Goal: Task Accomplishment & Management: Complete application form

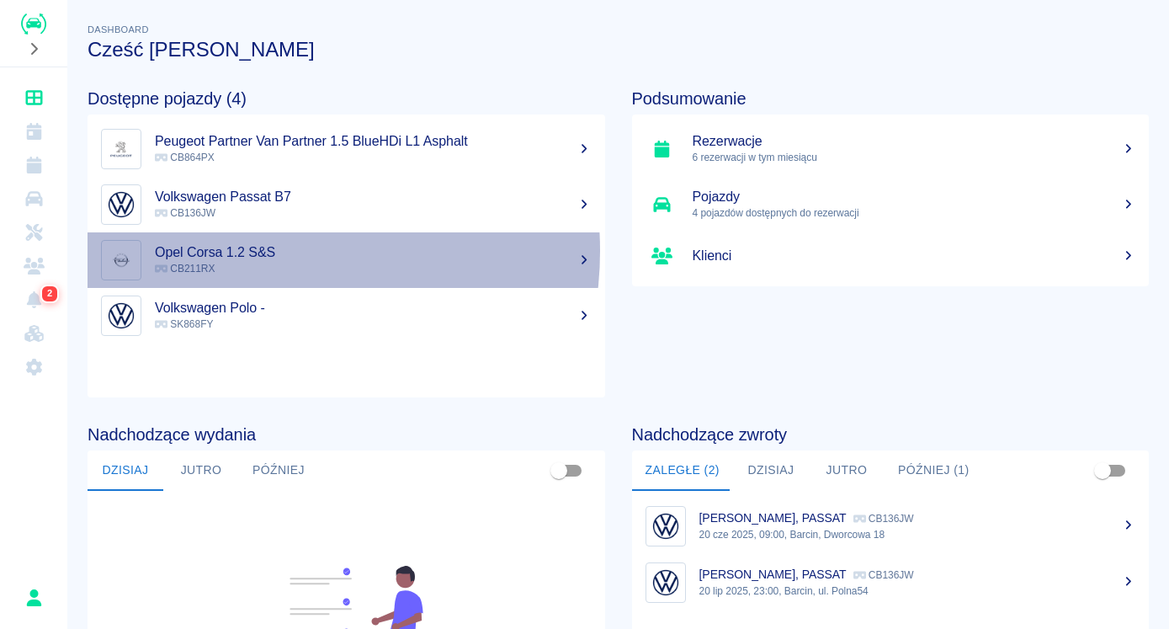
click at [251, 251] on h5 "Opel Corsa 1.2 S&S" at bounding box center [373, 252] width 437 height 17
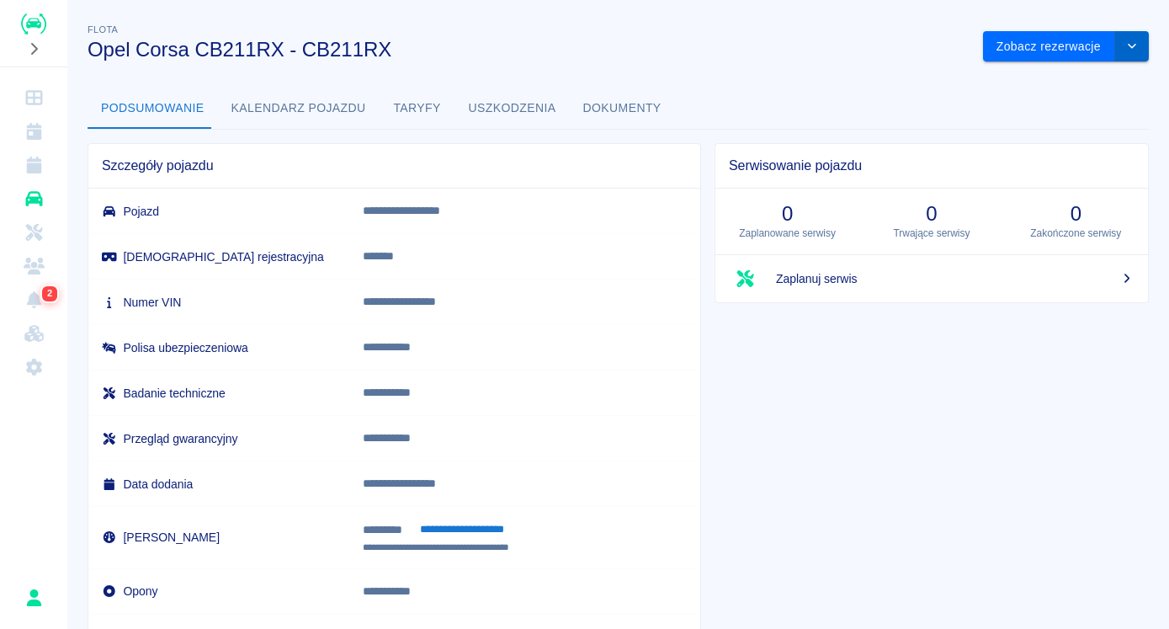
click at [1125, 50] on icon "drop-down" at bounding box center [1131, 45] width 13 height 11
click at [37, 97] on icon "Dashboard" at bounding box center [33, 97] width 17 height 15
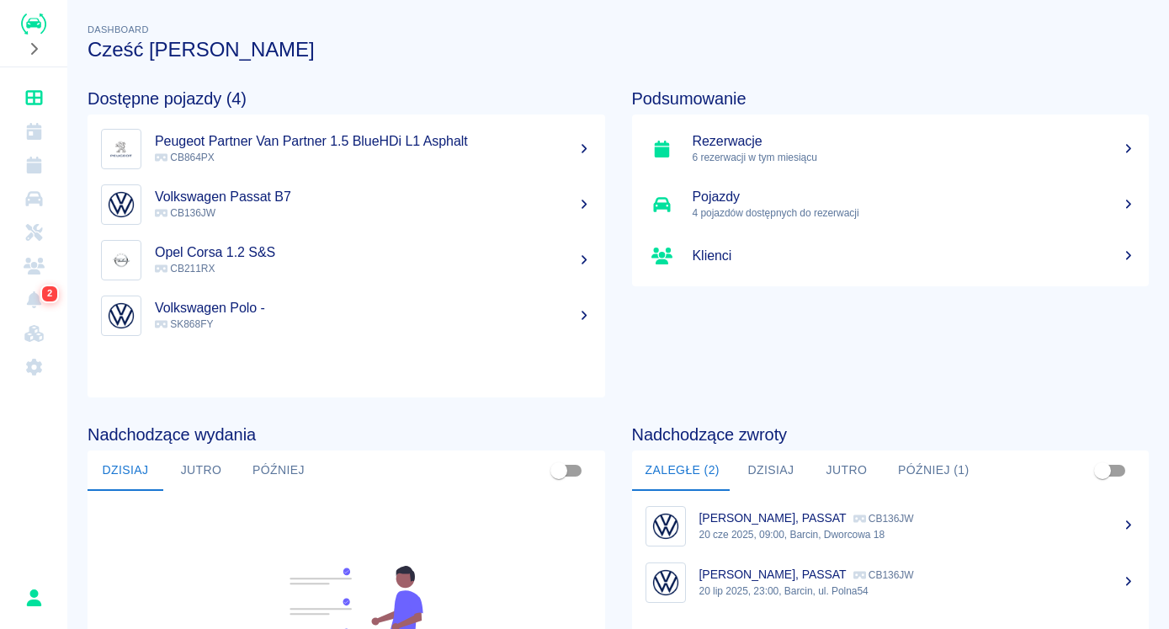
click at [223, 259] on h5 "Opel Corsa 1.2 S&S" at bounding box center [373, 252] width 437 height 17
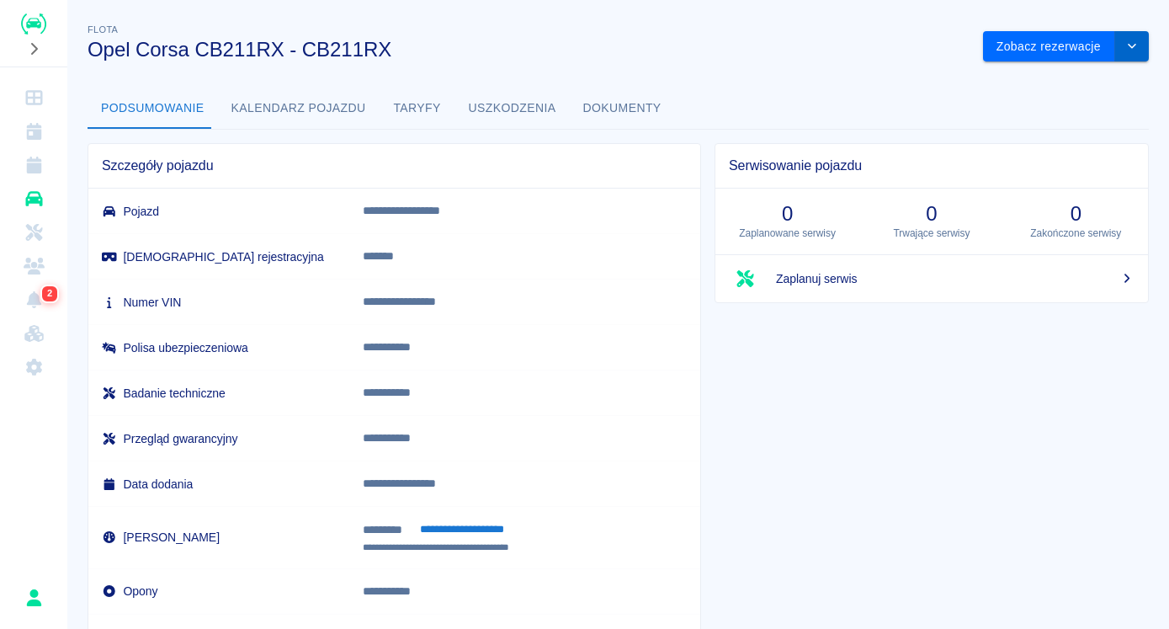
click at [1125, 45] on icon "drop-down" at bounding box center [1131, 45] width 13 height 11
click at [40, 104] on icon "Dashboard" at bounding box center [33, 97] width 17 height 15
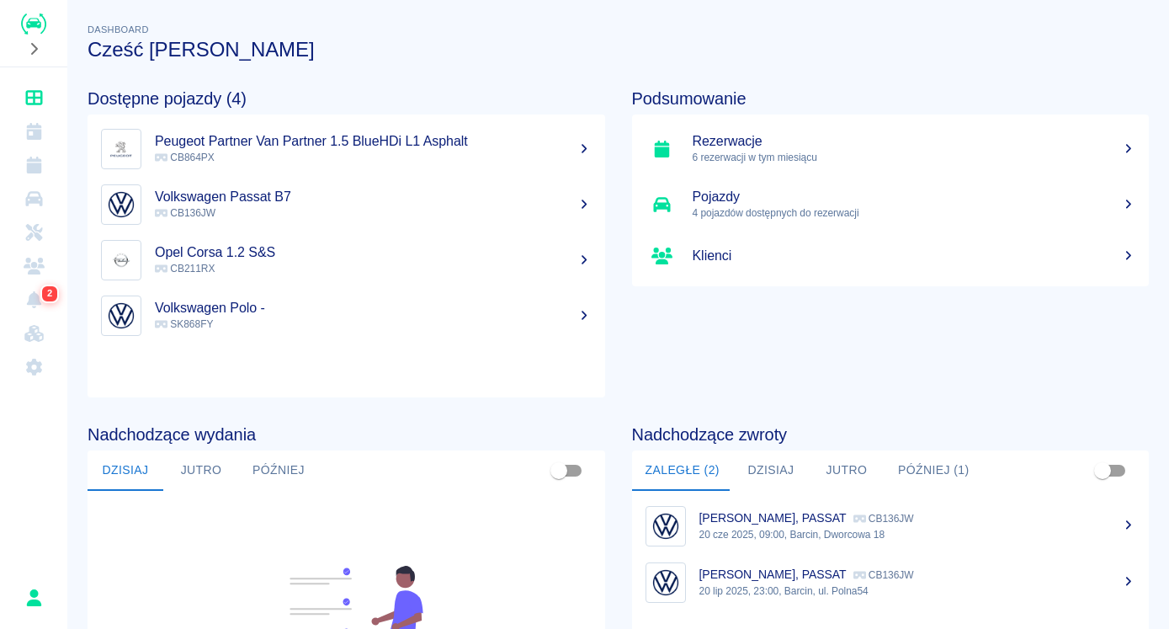
click at [39, 19] on img "Renthelp" at bounding box center [33, 23] width 25 height 21
click at [962, 130] on link "Rezerwacje 6 rezerwacji w tym miesiącu" at bounding box center [891, 149] width 518 height 56
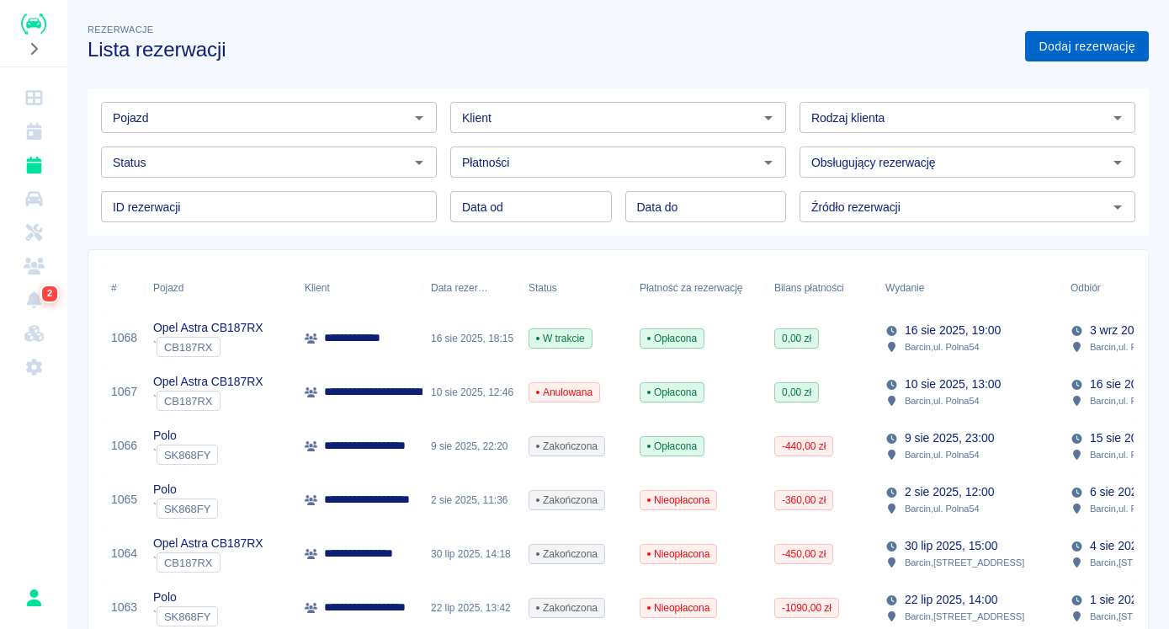
click at [1064, 50] on link "Dodaj rezerwację" at bounding box center [1087, 46] width 124 height 31
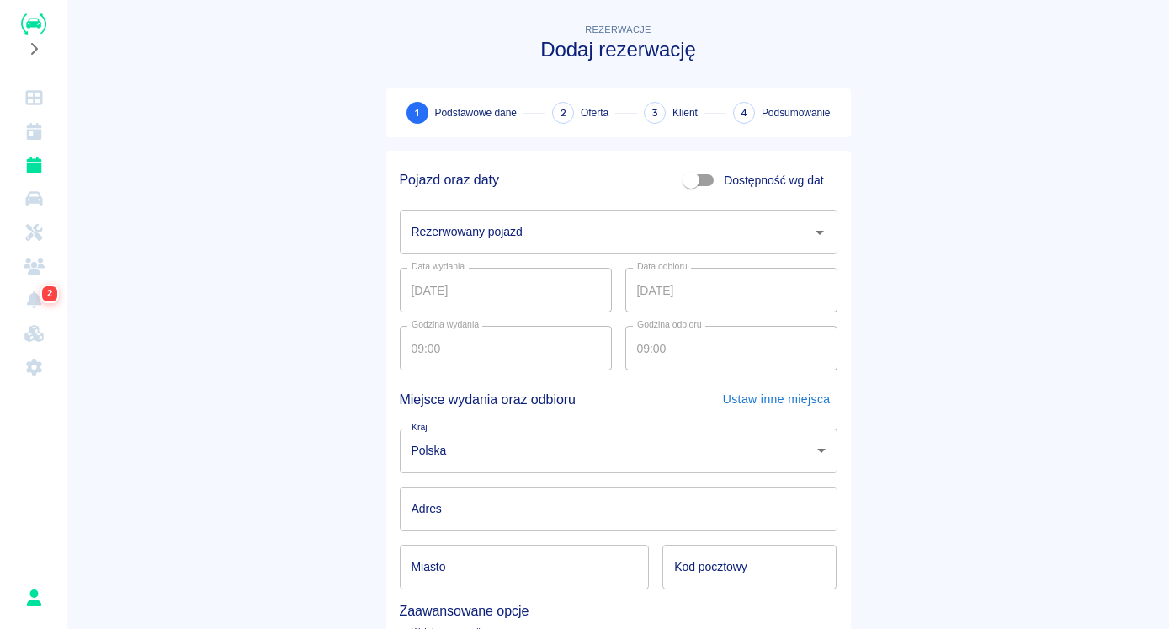
click at [538, 240] on input "Rezerwowany pojazd" at bounding box center [605, 231] width 397 height 29
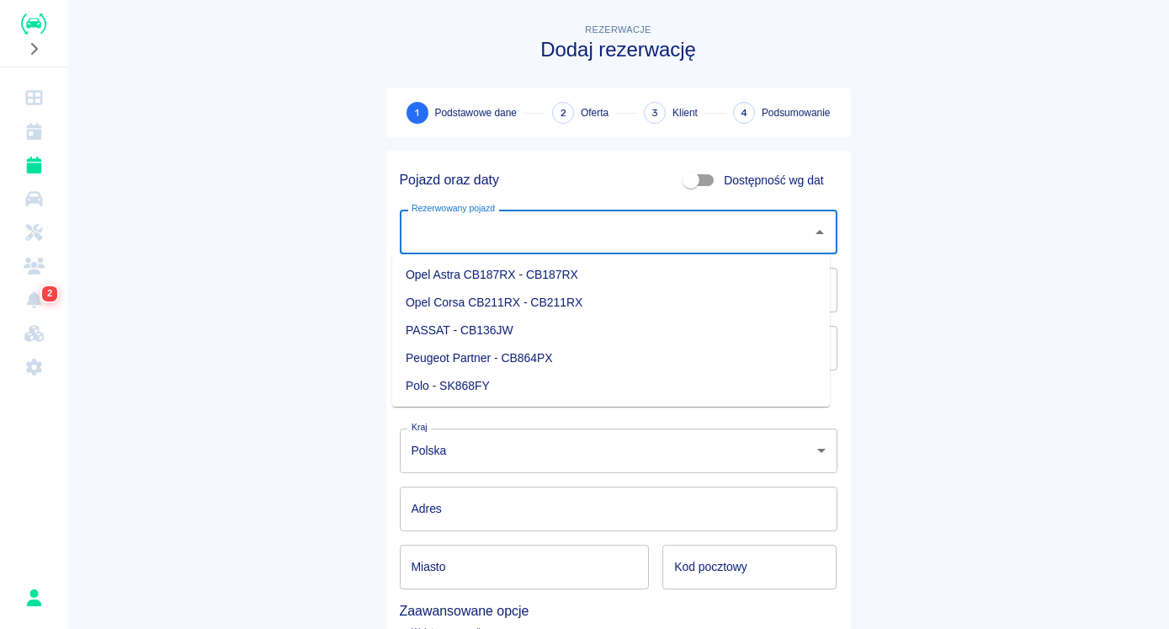
click at [524, 299] on li "Opel Corsa CB211RX - CB211RX" at bounding box center [611, 303] width 438 height 28
type input "Opel Corsa CB211RX - CB211RX"
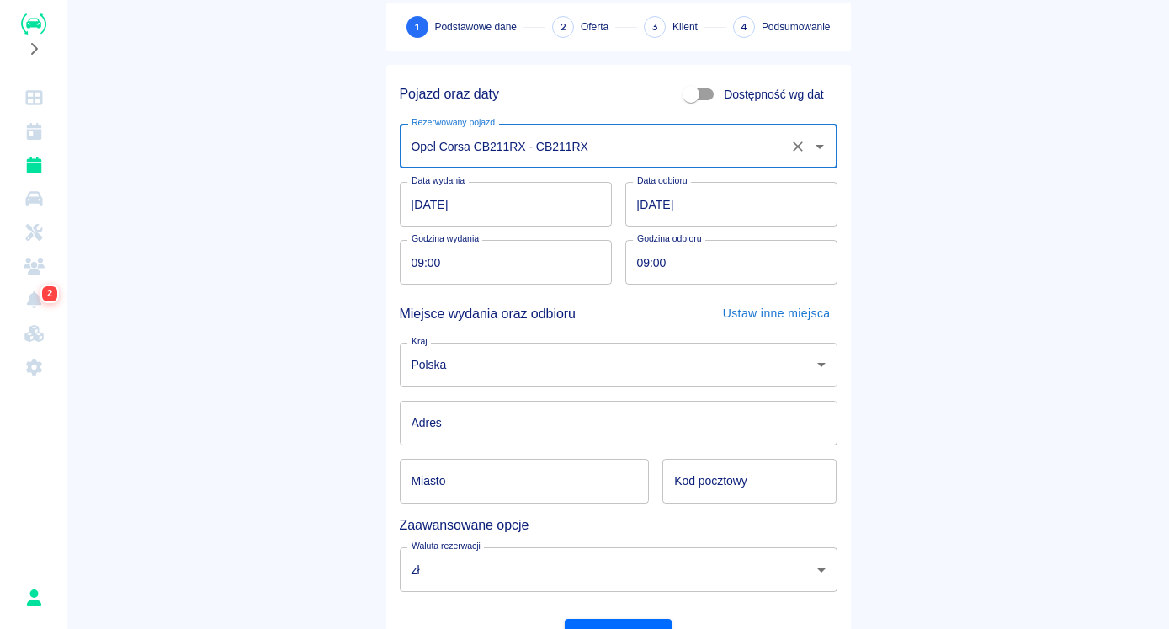
scroll to position [169, 0]
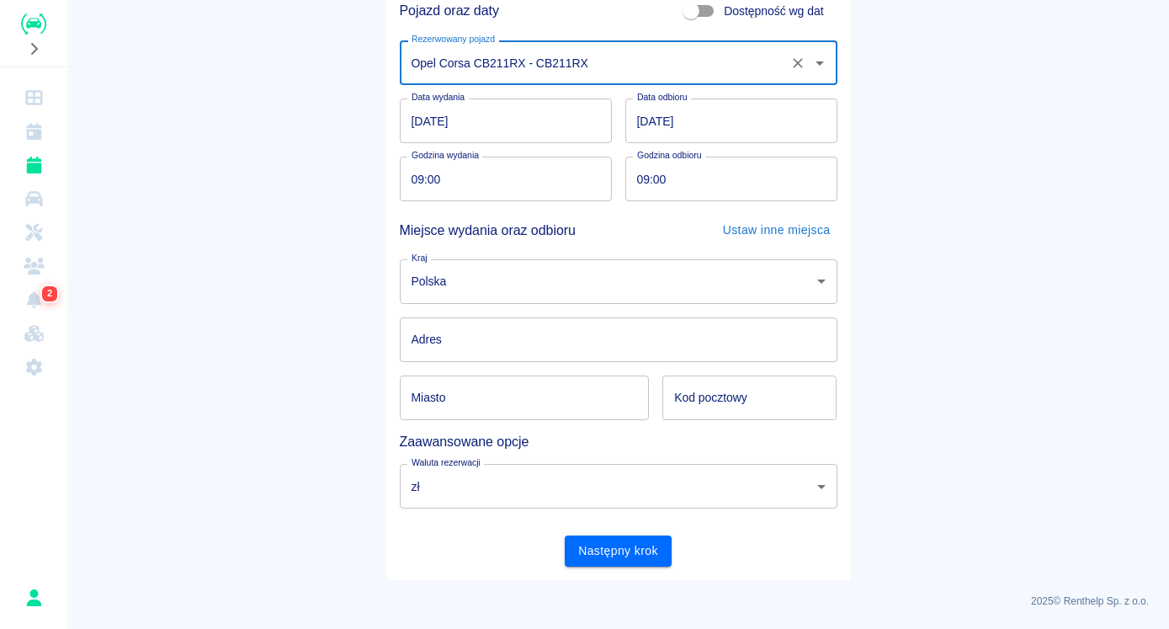
click at [502, 335] on input "Adres" at bounding box center [619, 339] width 438 height 45
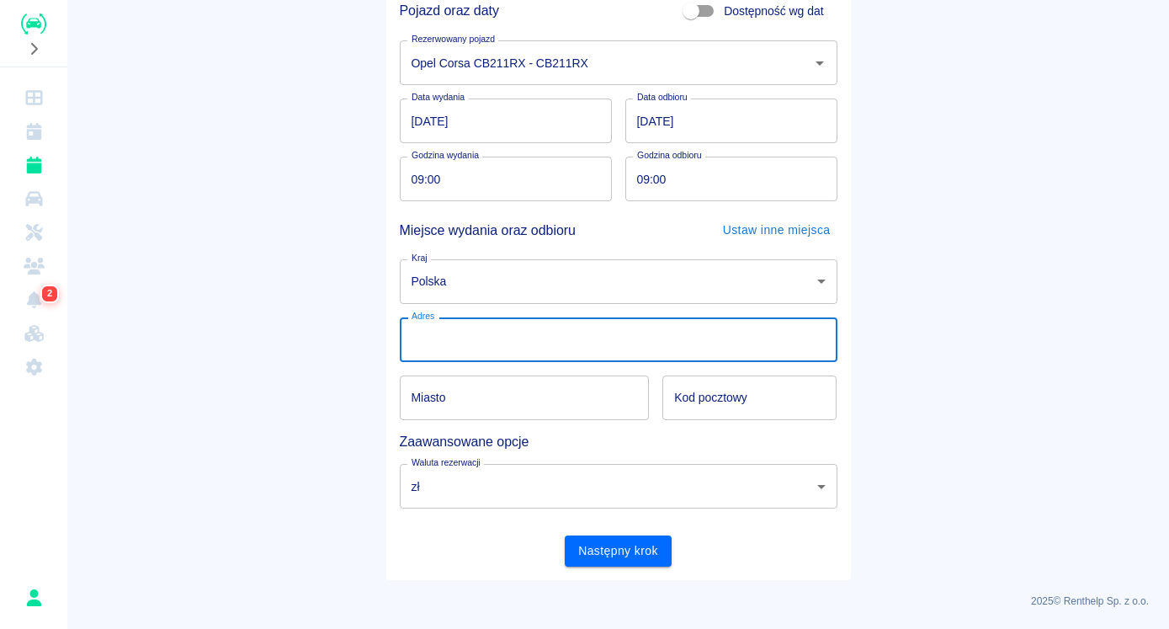
click at [502, 335] on input "Adres" at bounding box center [619, 339] width 438 height 45
type input "[STREET_ADDRESS]"
type input "Barcin"
type input "88-190"
click at [313, 393] on main "Rezerwacje Dodaj rezerwację 1 Podstawowe dane 2 Oferta 3 Klient 4 Podsumowanie …" at bounding box center [618, 215] width 1102 height 729
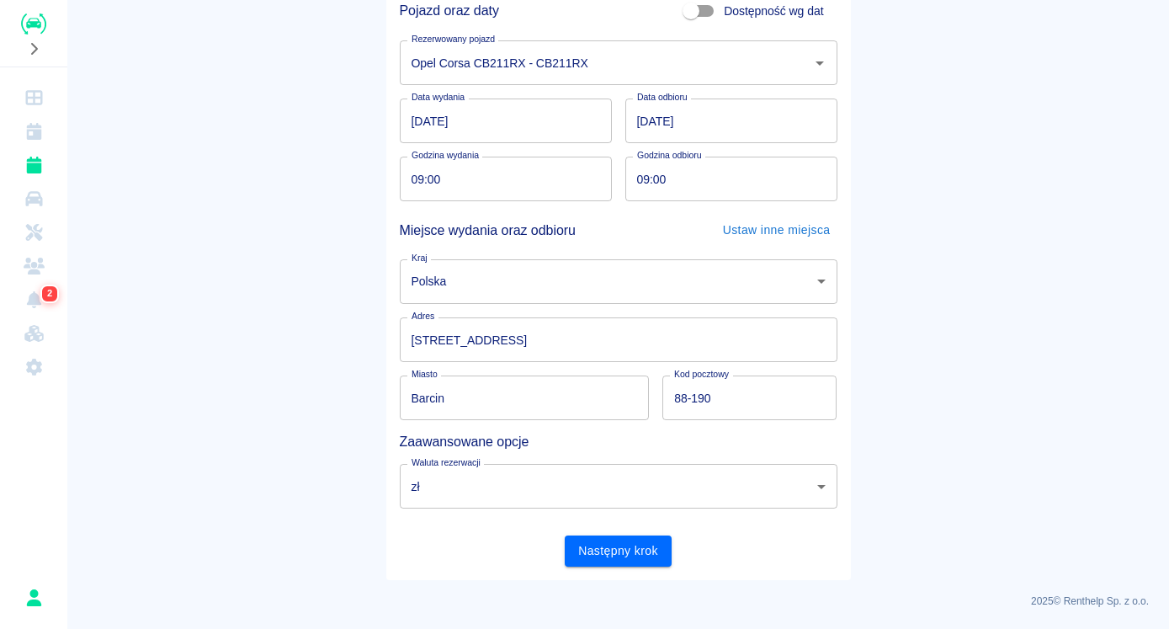
click at [587, 529] on div "Następny krok" at bounding box center [611, 544] width 451 height 45
click at [597, 551] on button "Następny krok" at bounding box center [618, 550] width 107 height 31
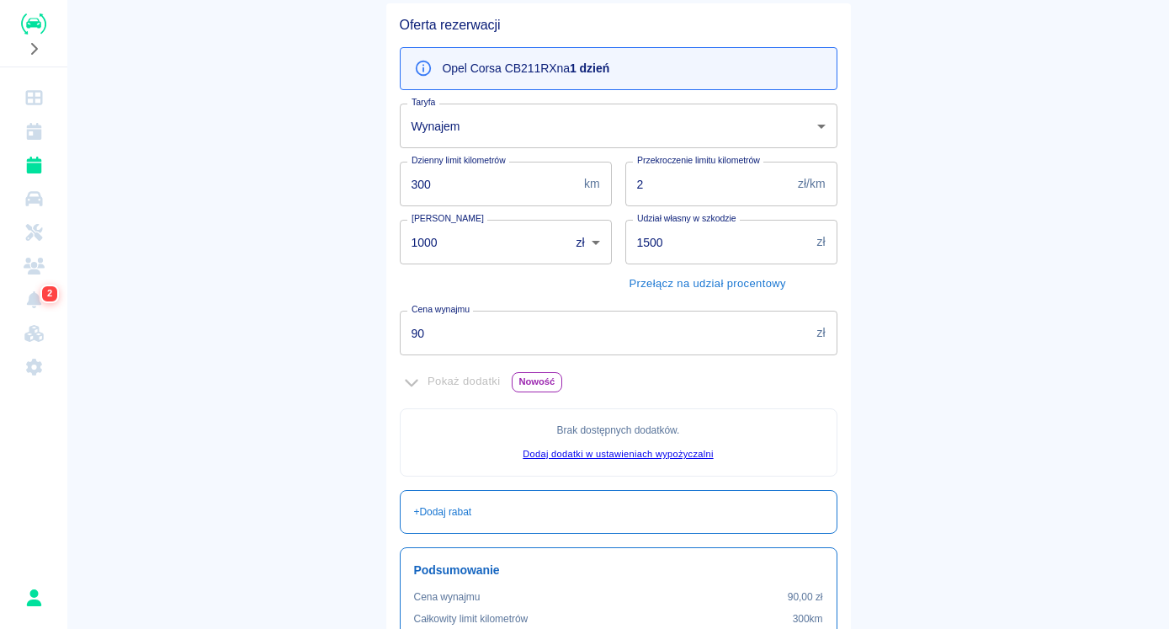
scroll to position [172, 0]
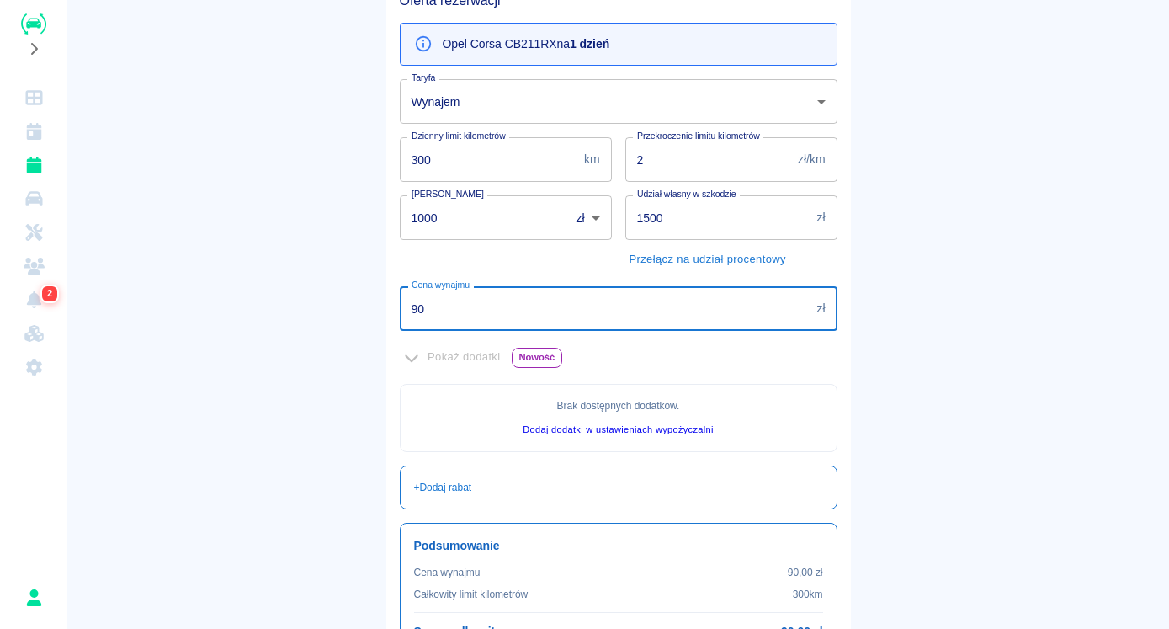
drag, startPoint x: 427, startPoint y: 322, endPoint x: 286, endPoint y: 311, distance: 141.8
click at [400, 316] on input "90" at bounding box center [605, 308] width 411 height 45
type input "110"
click at [280, 284] on main "Rezerwacje Dodaj rezerwację Podstawowe dane 2 Oferta 3 Klient 4 Podsumowanie Of…" at bounding box center [618, 300] width 1102 height 903
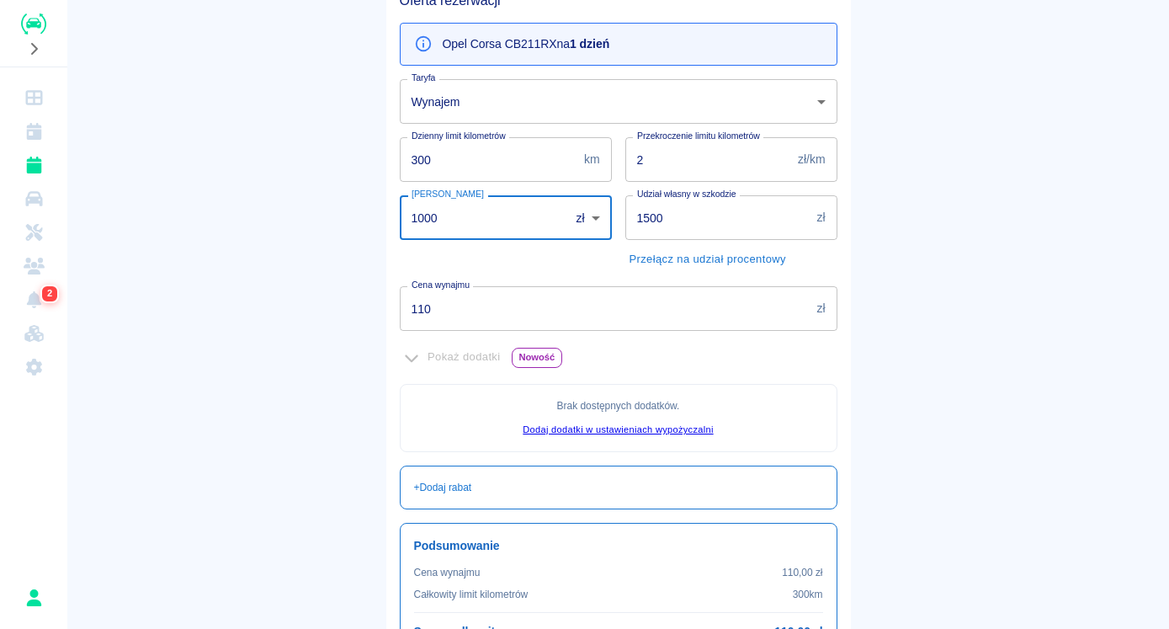
drag, startPoint x: 476, startPoint y: 221, endPoint x: 344, endPoint y: 231, distance: 132.5
click at [400, 231] on input "1000" at bounding box center [479, 217] width 158 height 45
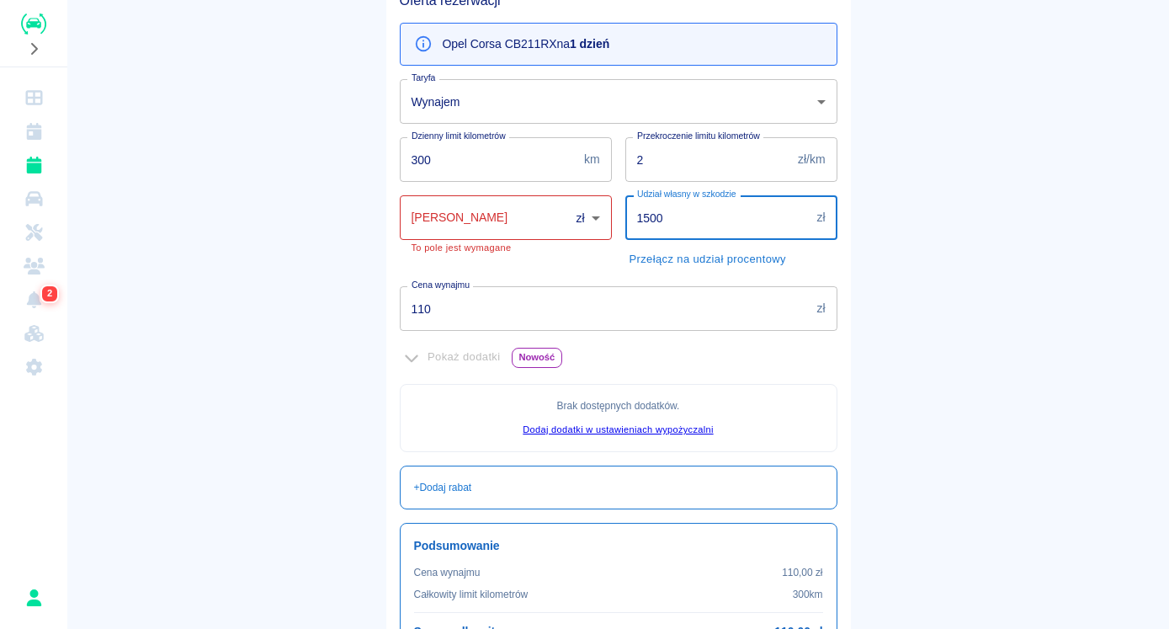
drag, startPoint x: 672, startPoint y: 224, endPoint x: 571, endPoint y: 230, distance: 101.2
click at [625, 230] on input "1500" at bounding box center [717, 217] width 185 height 45
click at [539, 220] on input "-1" at bounding box center [479, 217] width 158 height 45
type input "0"
click at [545, 215] on input "0" at bounding box center [479, 217] width 158 height 45
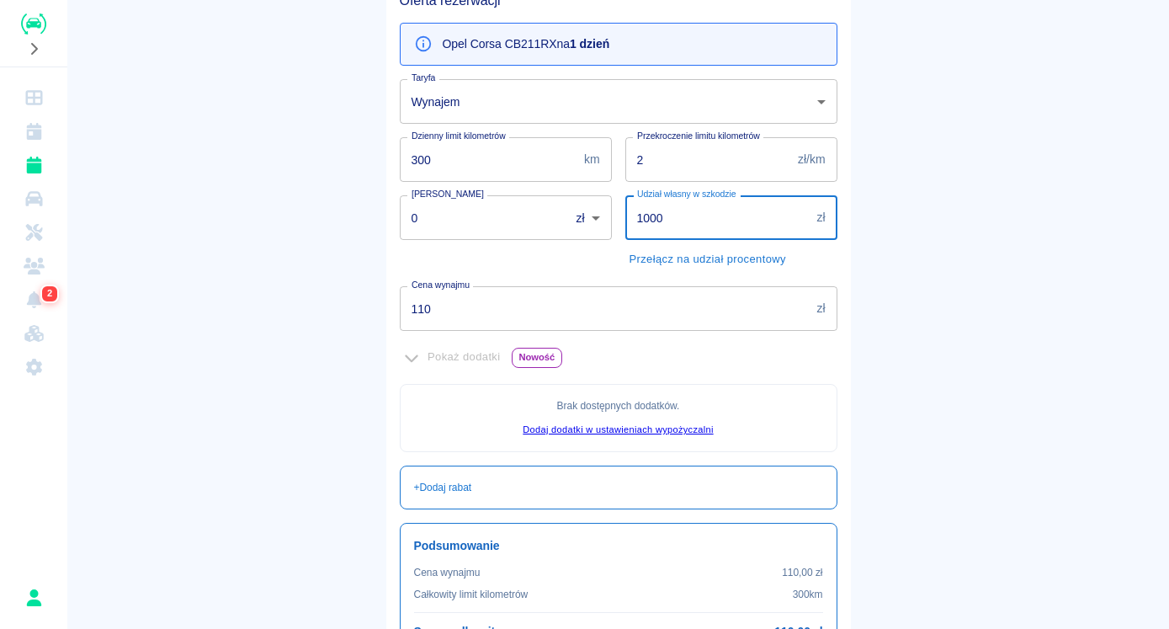
type input "1000"
click at [241, 242] on main "Rezerwacje Dodaj rezerwację Podstawowe dane 2 Oferta 3 Klient 4 Podsumowanie Of…" at bounding box center [618, 300] width 1102 height 903
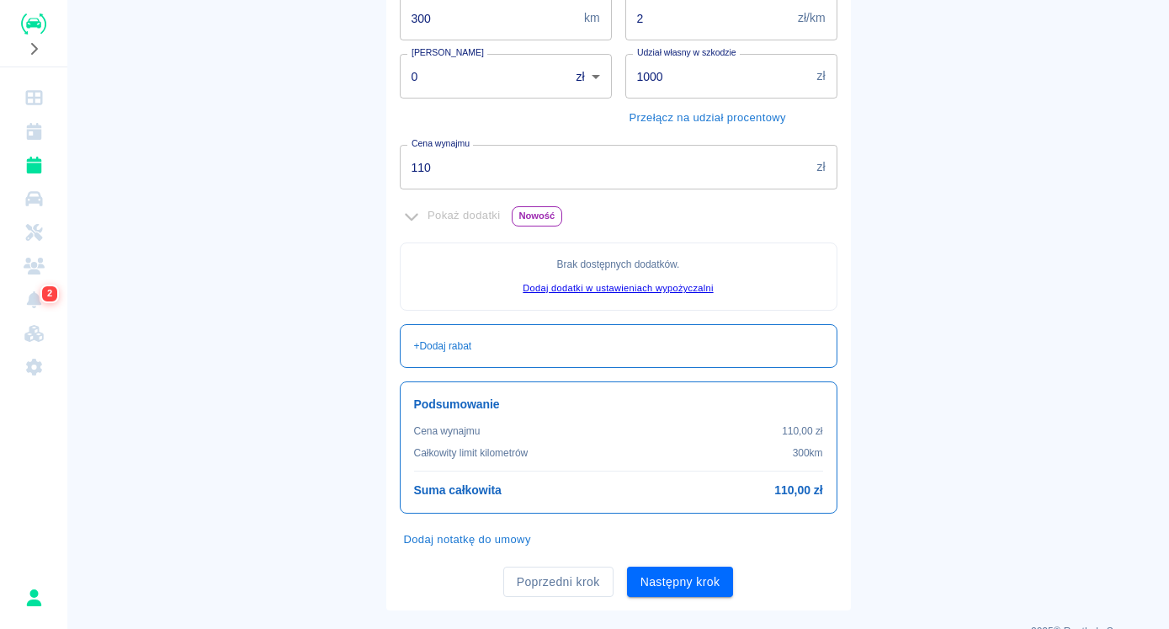
scroll to position [343, 0]
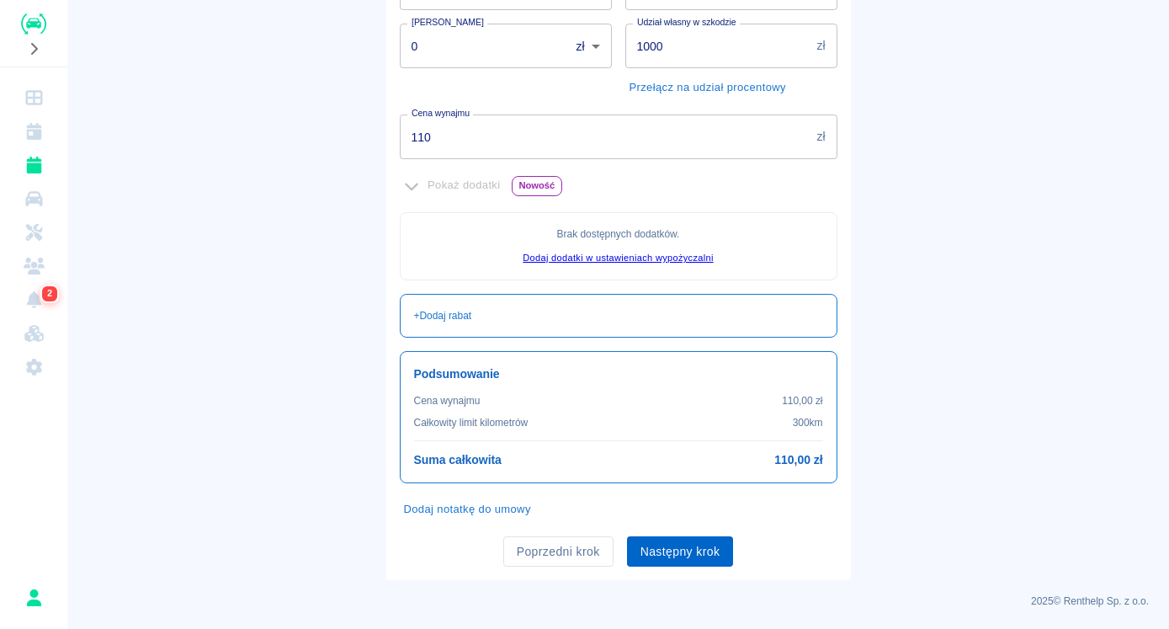
click at [650, 551] on button "Następny krok" at bounding box center [680, 551] width 107 height 31
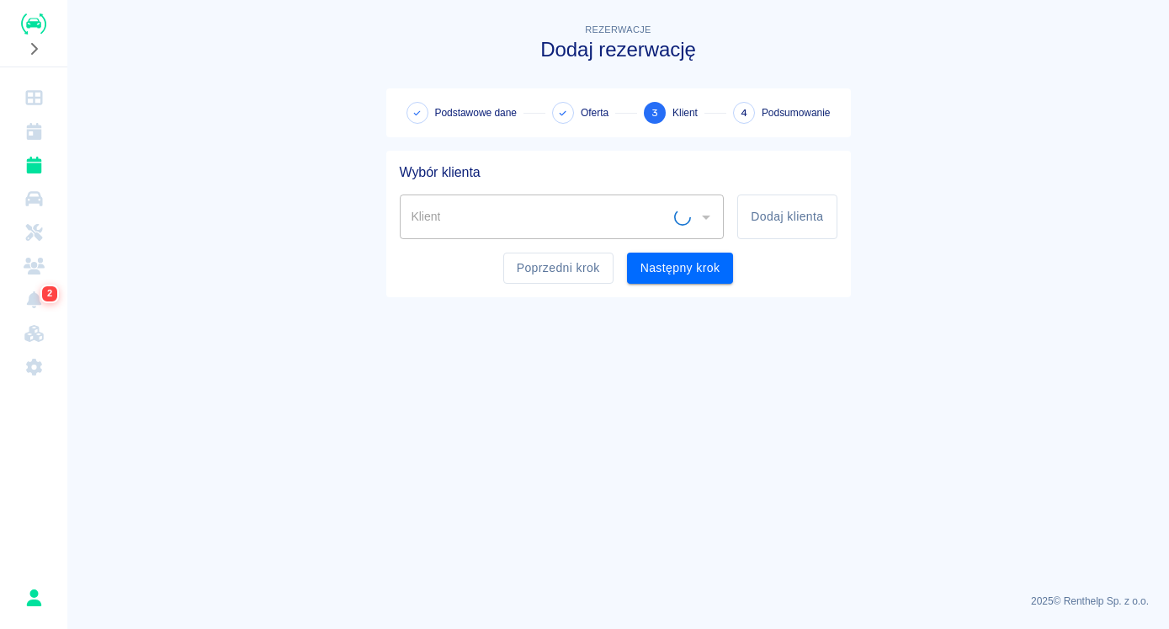
scroll to position [0, 0]
click at [804, 213] on button "Dodaj klienta" at bounding box center [786, 216] width 99 height 45
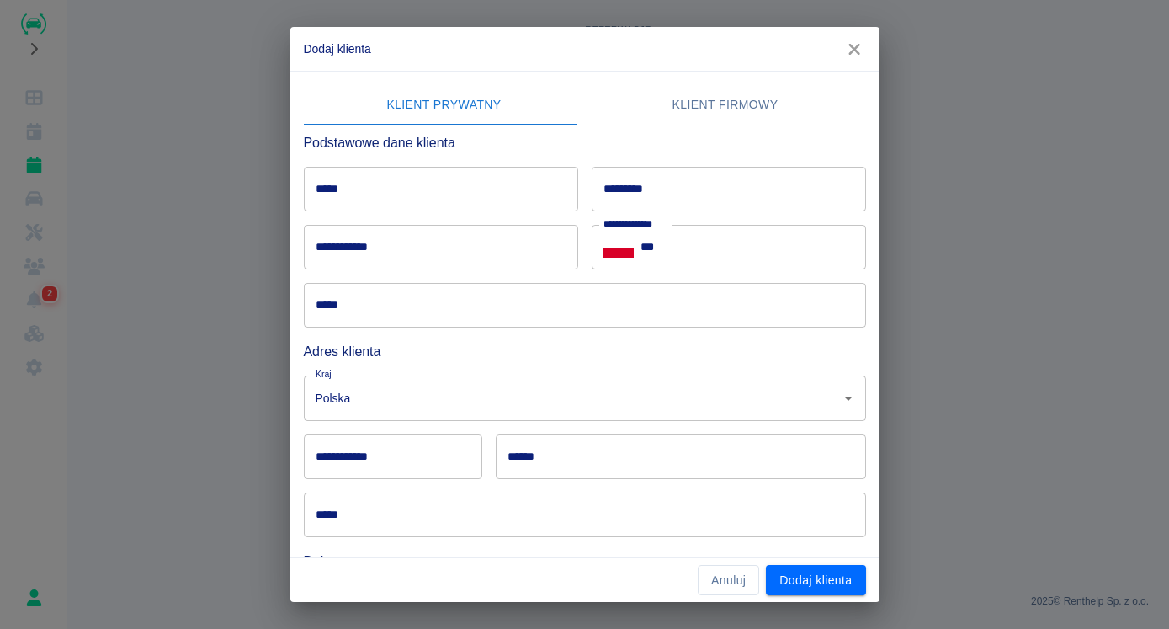
click at [408, 199] on input "*****" at bounding box center [441, 189] width 274 height 45
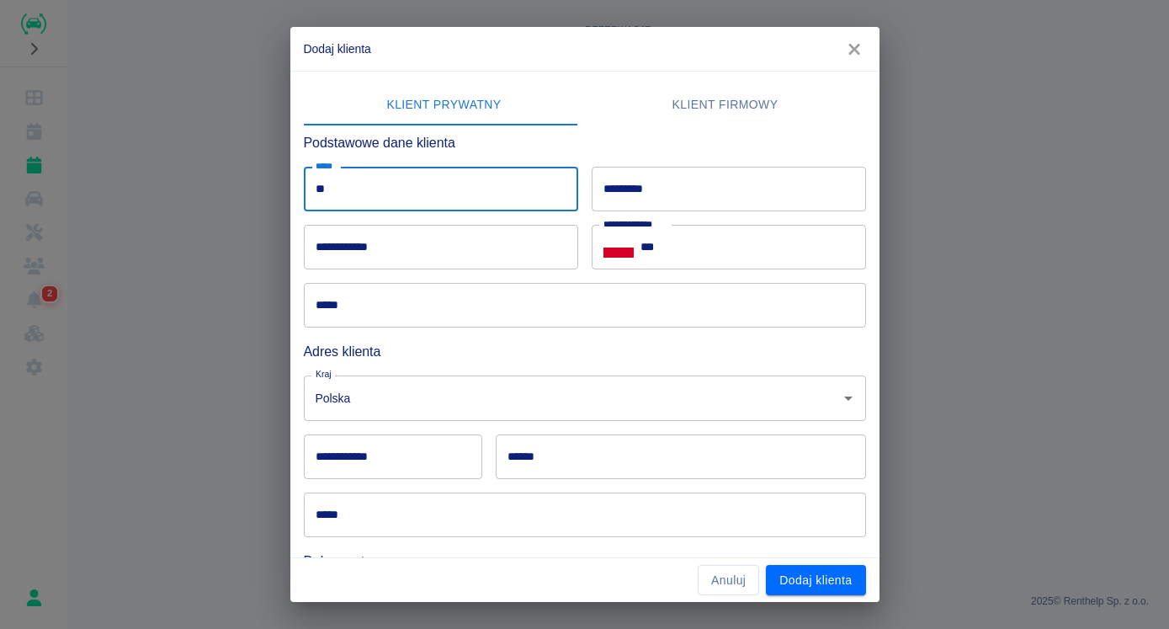
type input "*"
type input "**********"
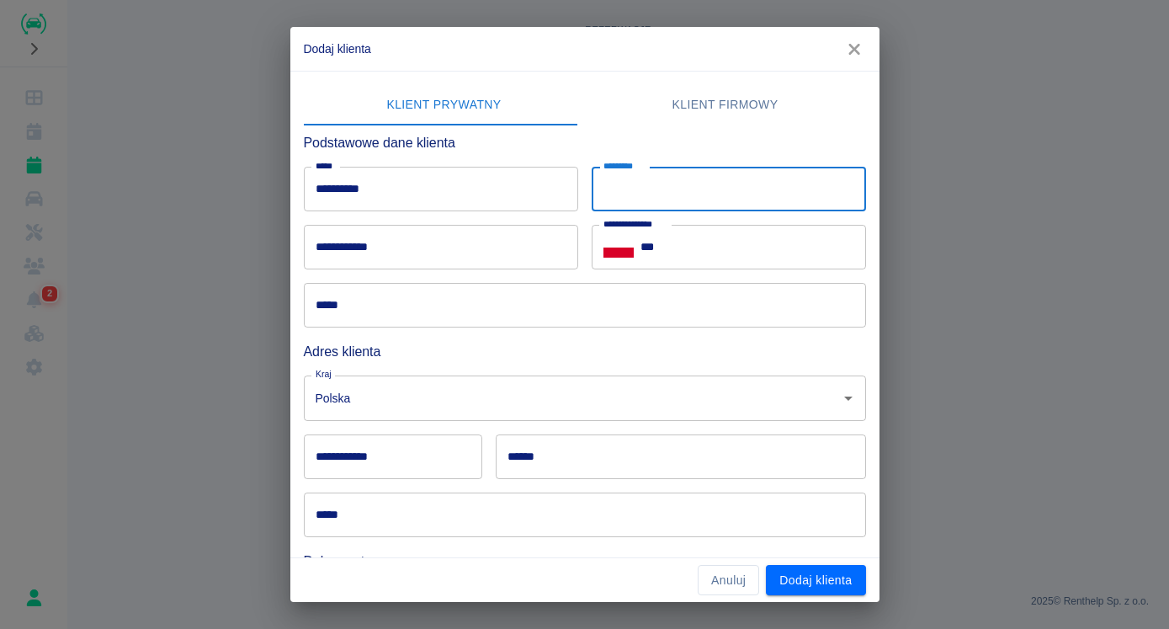
click at [691, 188] on input "*********" at bounding box center [729, 189] width 274 height 45
type input "********"
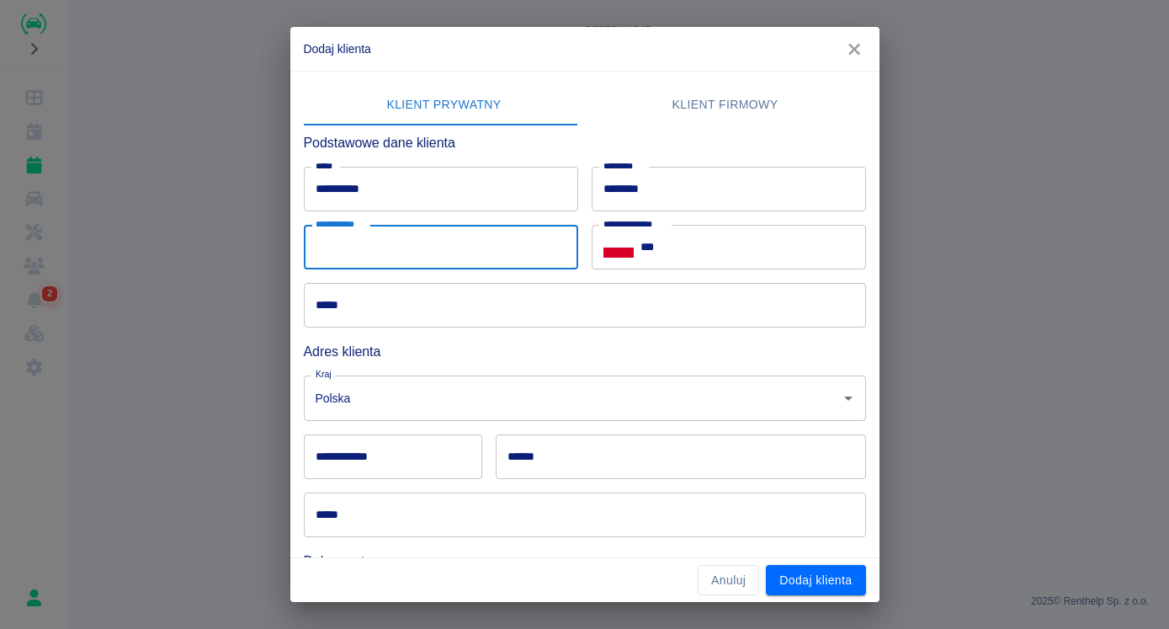
click at [443, 259] on input "**********" at bounding box center [441, 247] width 274 height 45
click at [443, 310] on input "*****" at bounding box center [585, 305] width 562 height 45
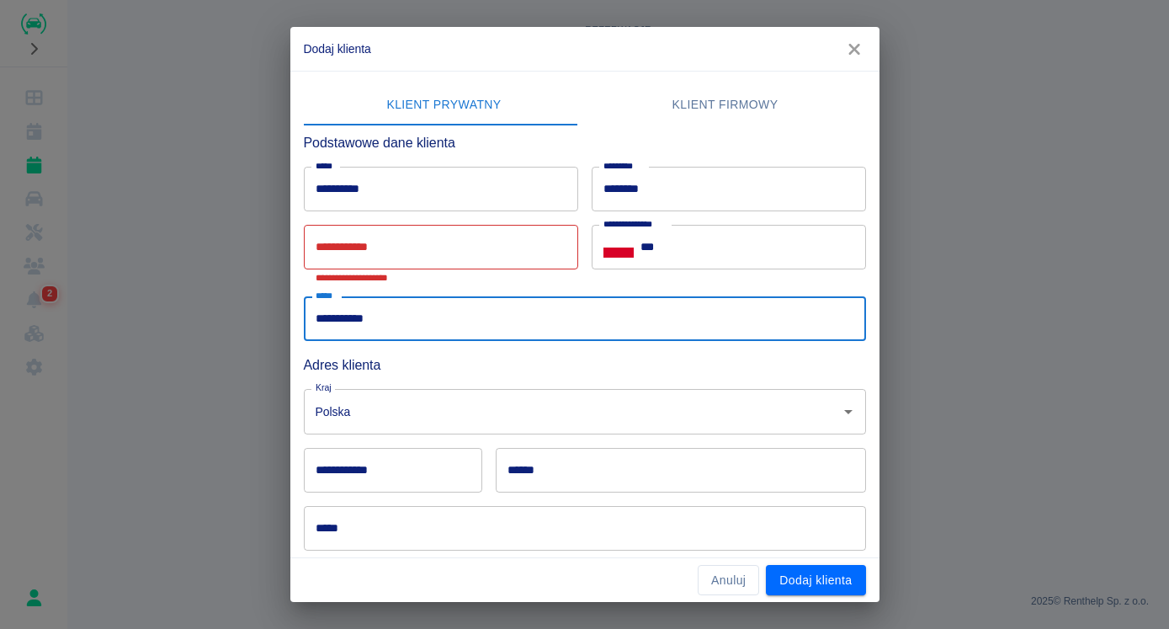
type input "**********"
click at [360, 466] on input "**********" at bounding box center [393, 470] width 178 height 45
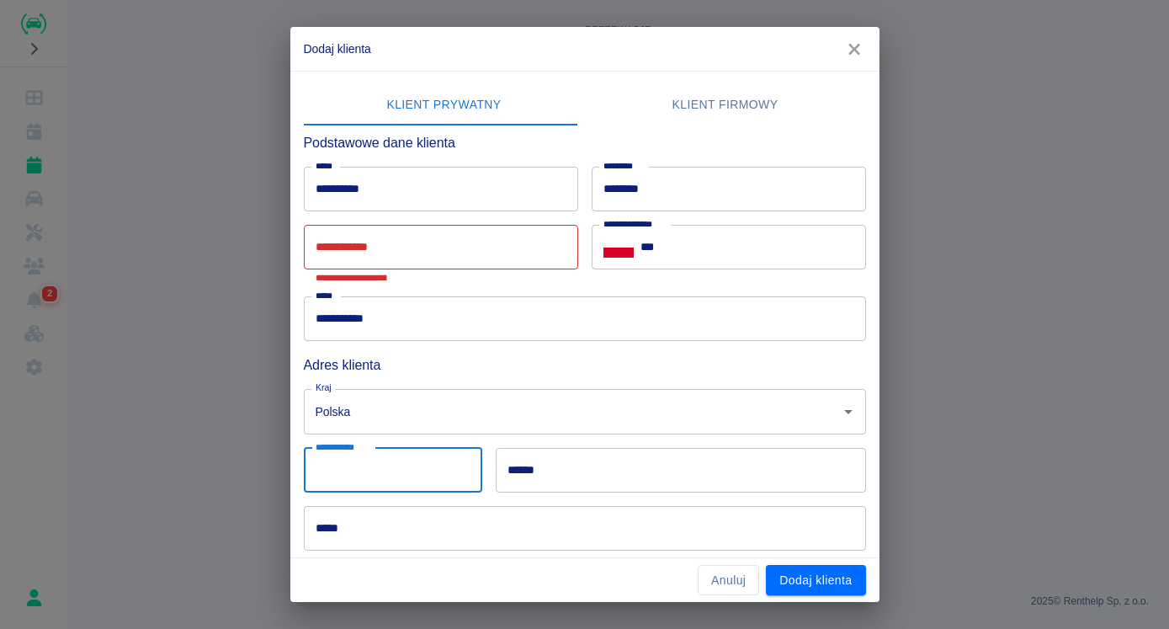
click at [377, 257] on input "**********" at bounding box center [441, 247] width 274 height 45
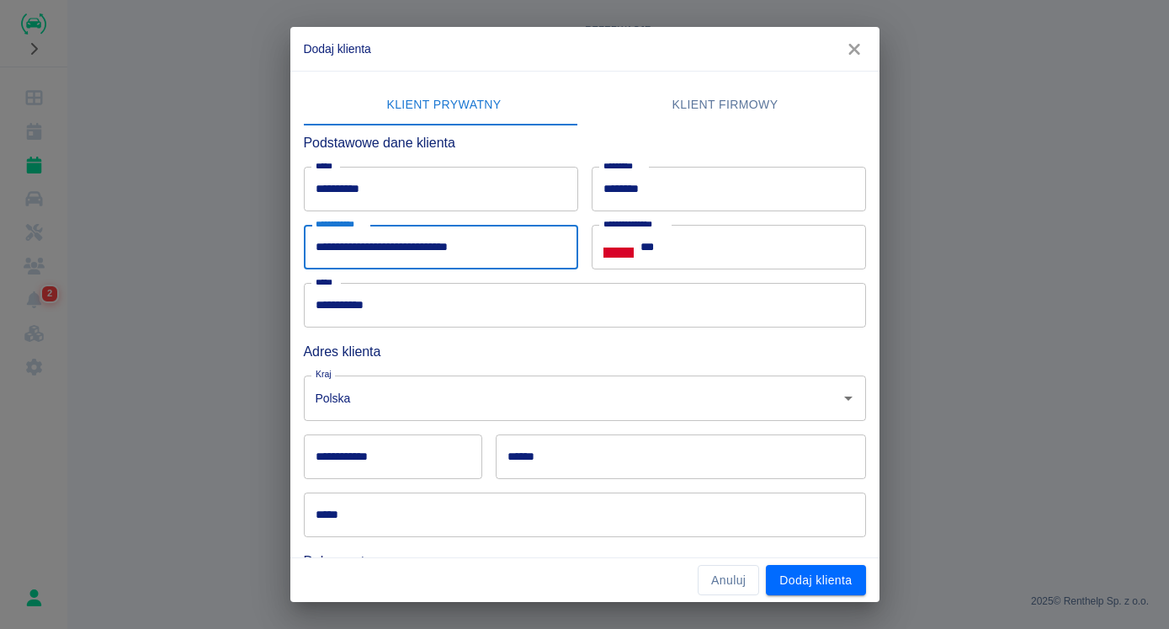
type input "**********"
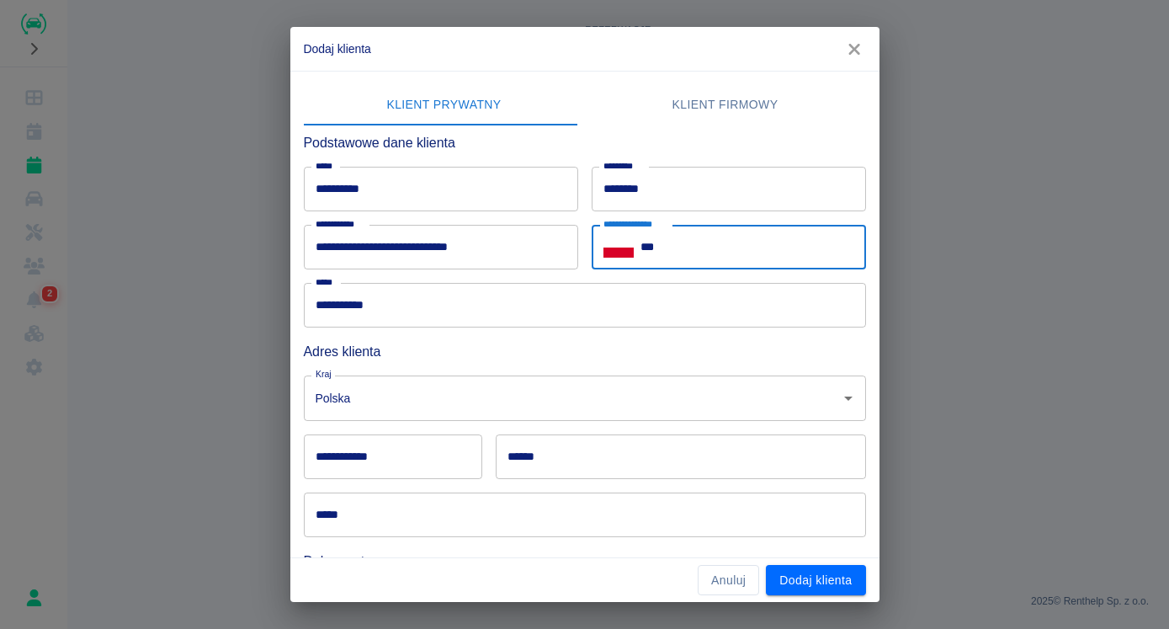
click at [696, 242] on input "***" at bounding box center [753, 247] width 226 height 45
type input "**********"
click at [386, 456] on input "**********" at bounding box center [393, 456] width 178 height 45
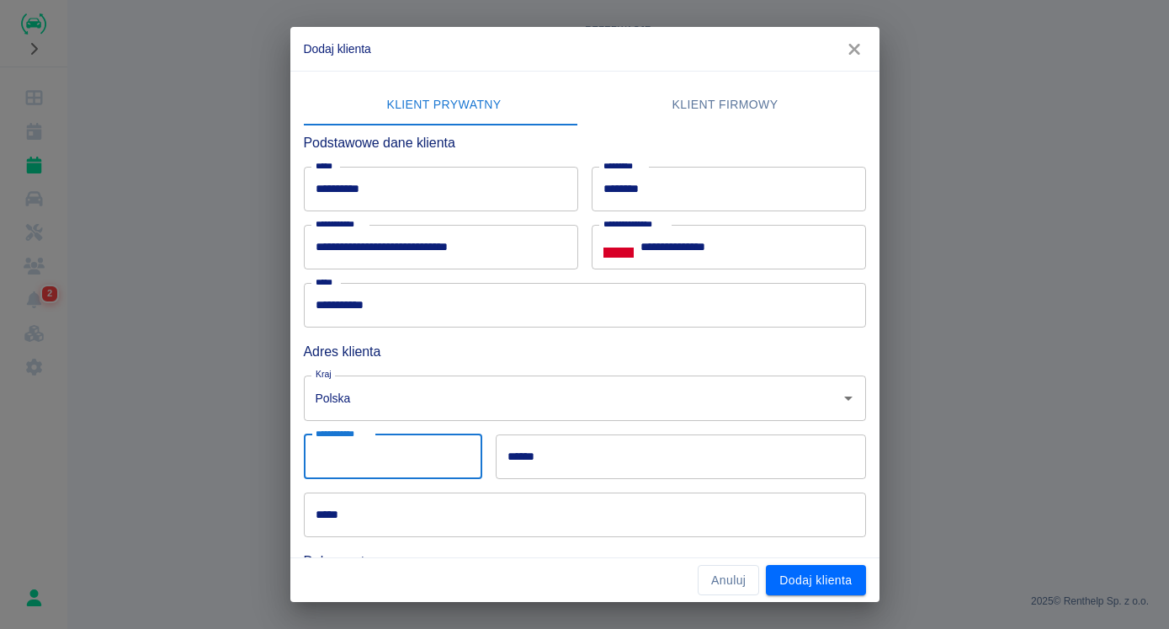
click at [386, 456] on input "**********" at bounding box center [393, 456] width 178 height 45
type input "PL"
type input "******"
type input "**********"
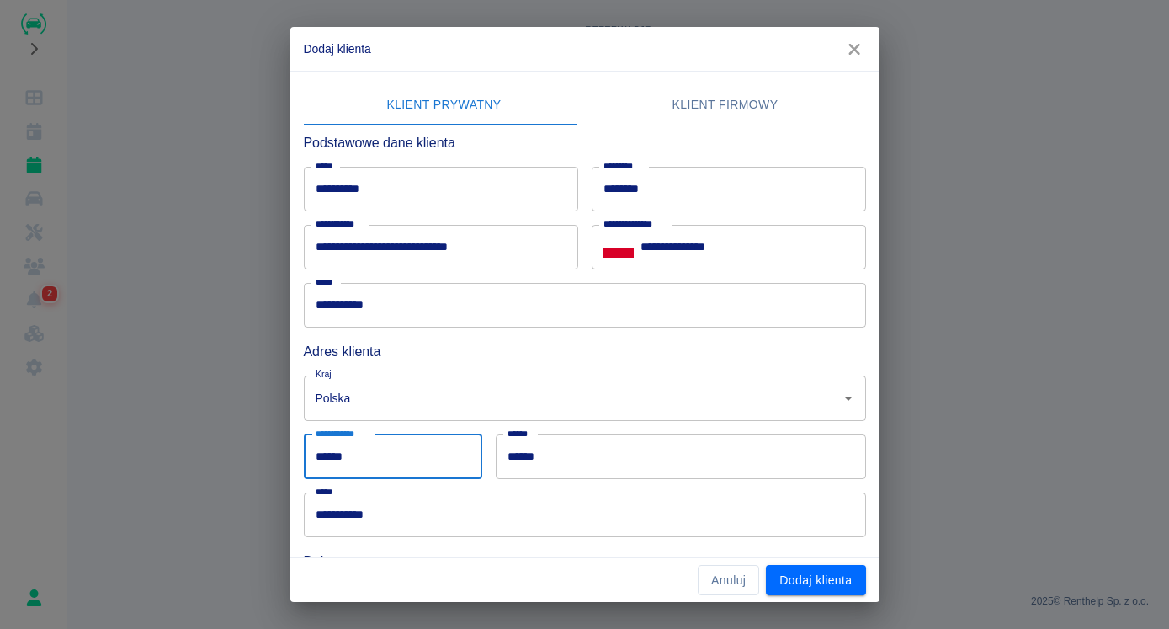
type input "Polska"
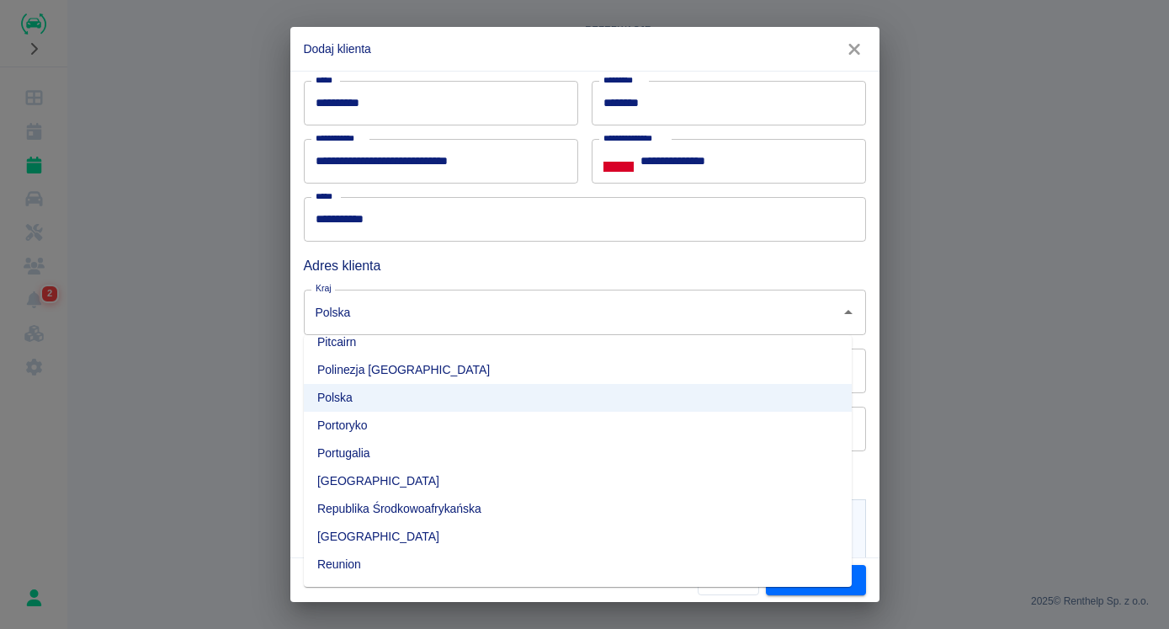
scroll to position [4622, 0]
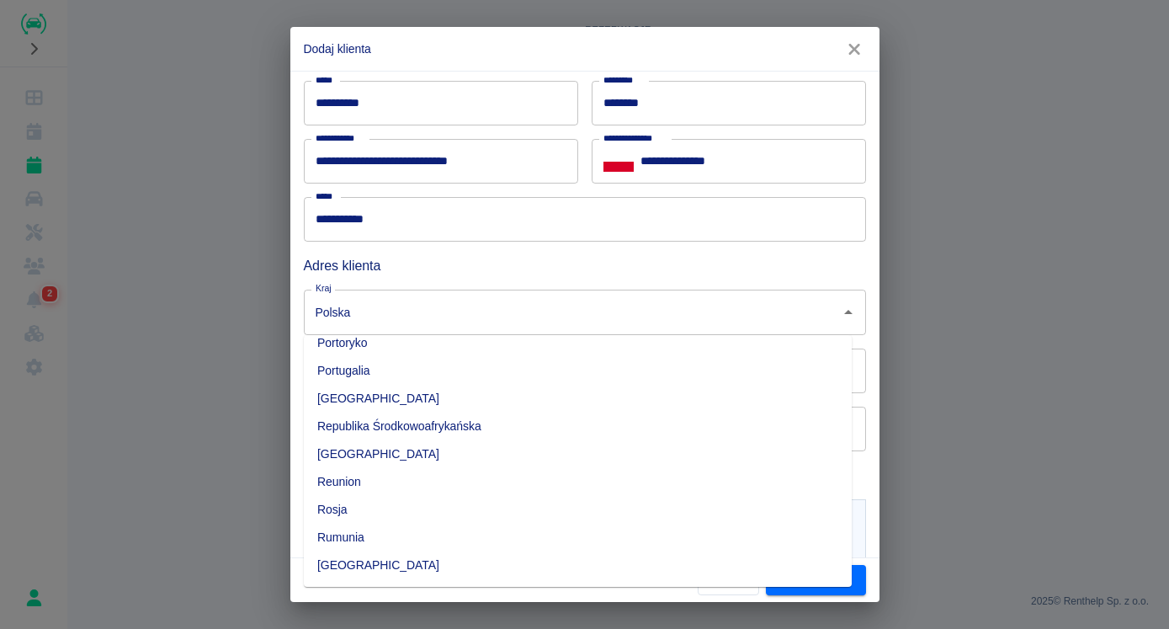
click at [413, 266] on h6 "Adres klienta" at bounding box center [585, 265] width 562 height 21
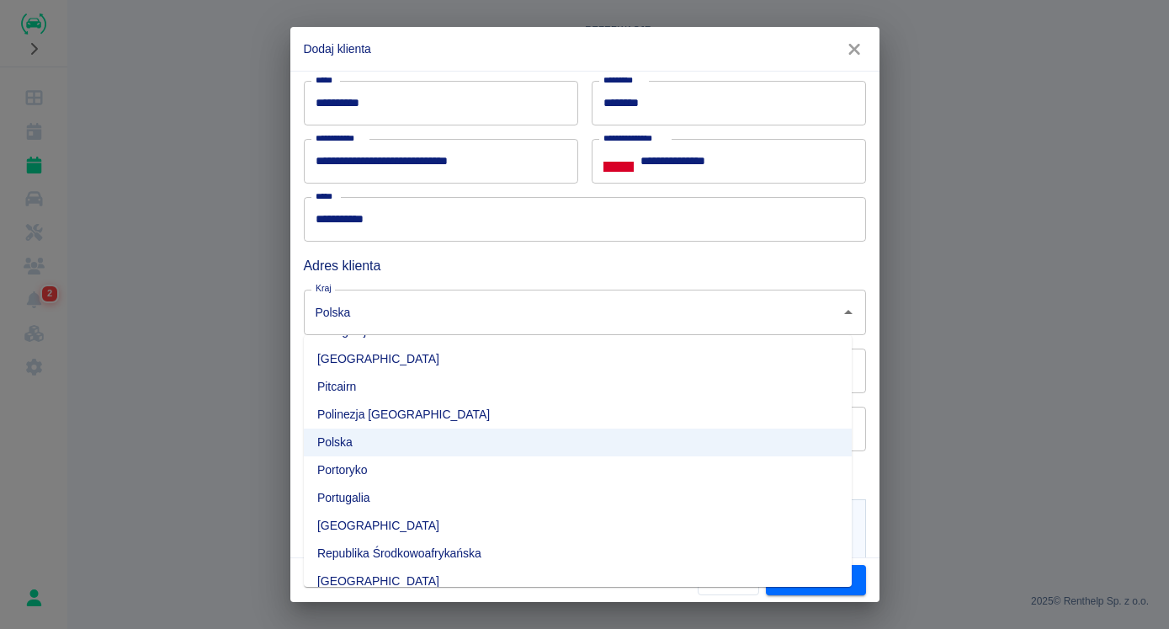
scroll to position [4451, 0]
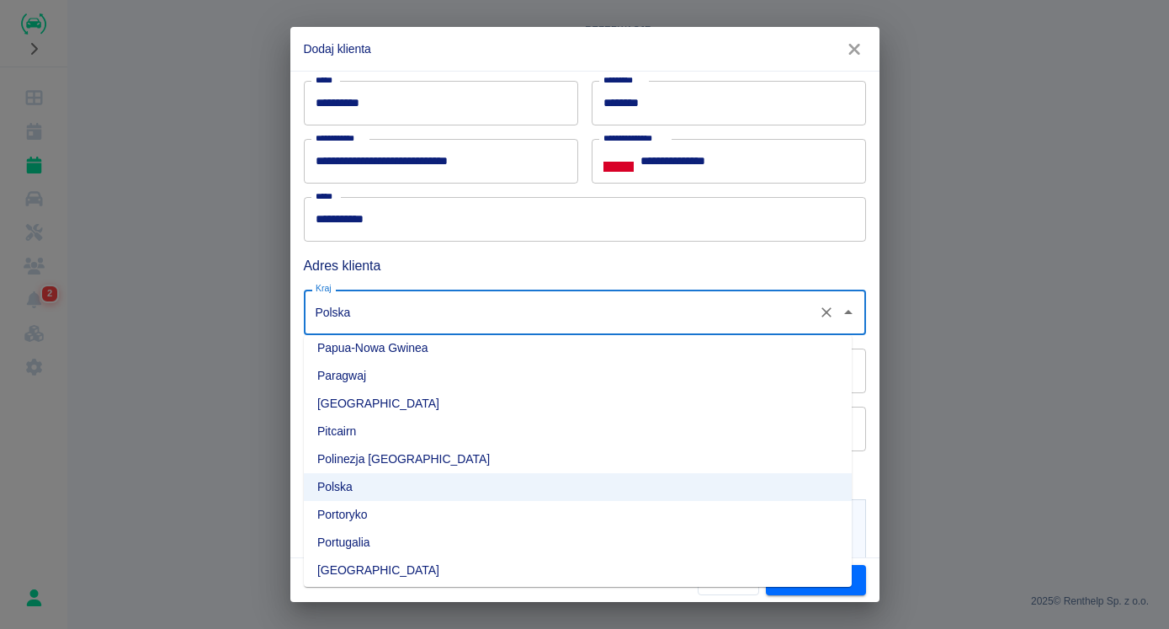
click at [358, 313] on input "Polska" at bounding box center [561, 311] width 500 height 29
click at [400, 272] on h6 "Adres klienta" at bounding box center [585, 265] width 562 height 21
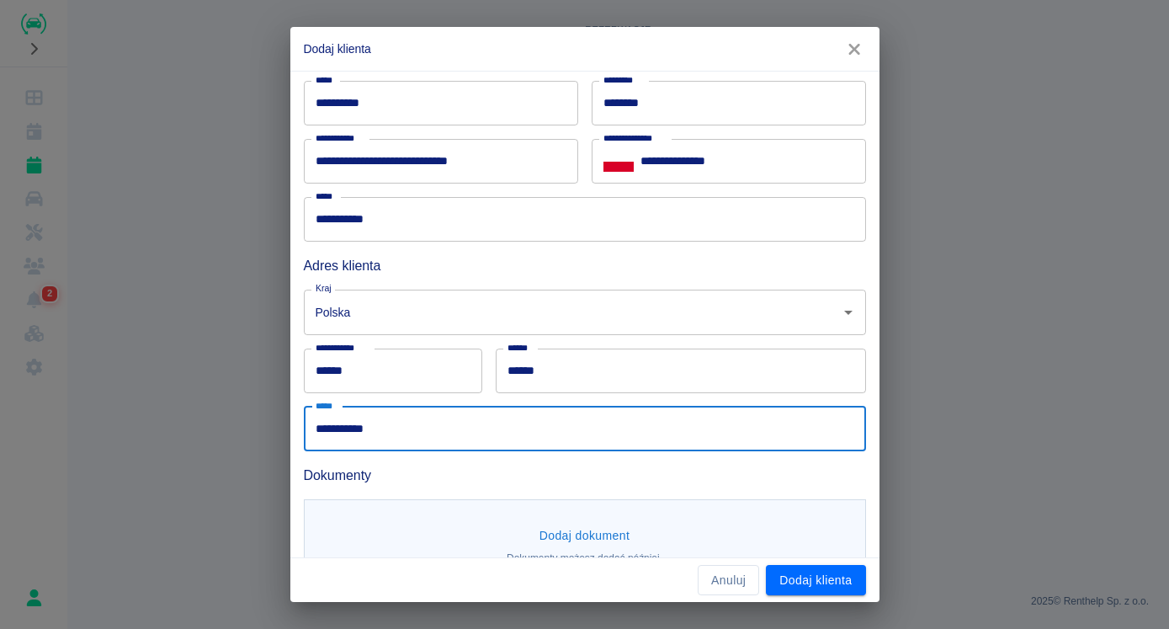
drag, startPoint x: 425, startPoint y: 417, endPoint x: 248, endPoint y: 433, distance: 177.4
click at [304, 433] on input "**********" at bounding box center [585, 428] width 562 height 45
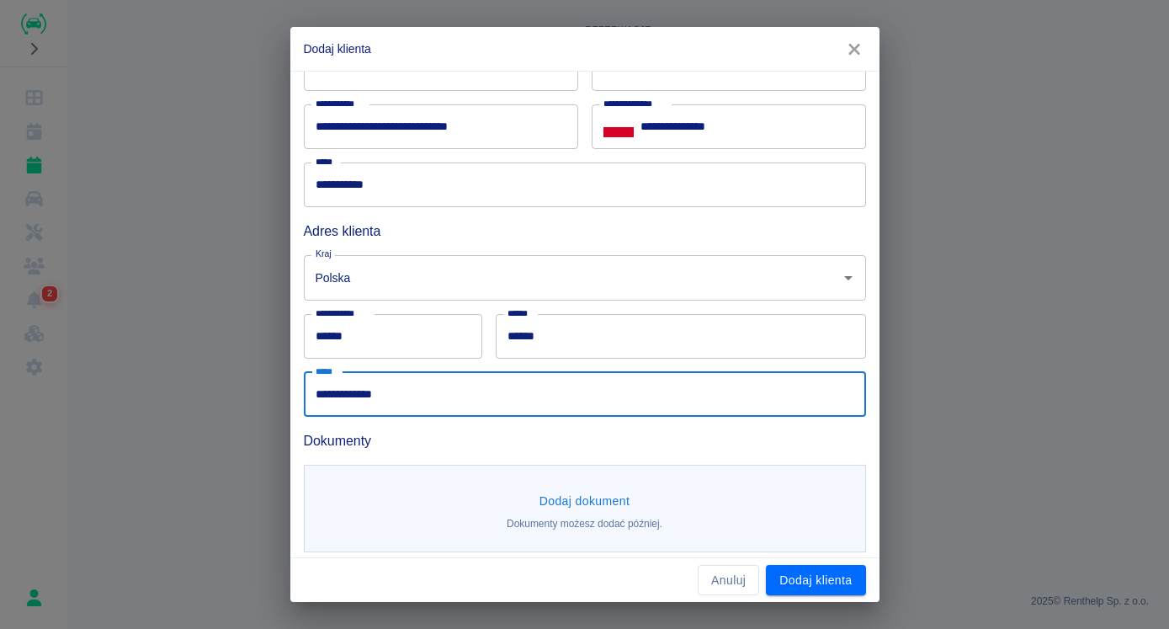
scroll to position [129, 0]
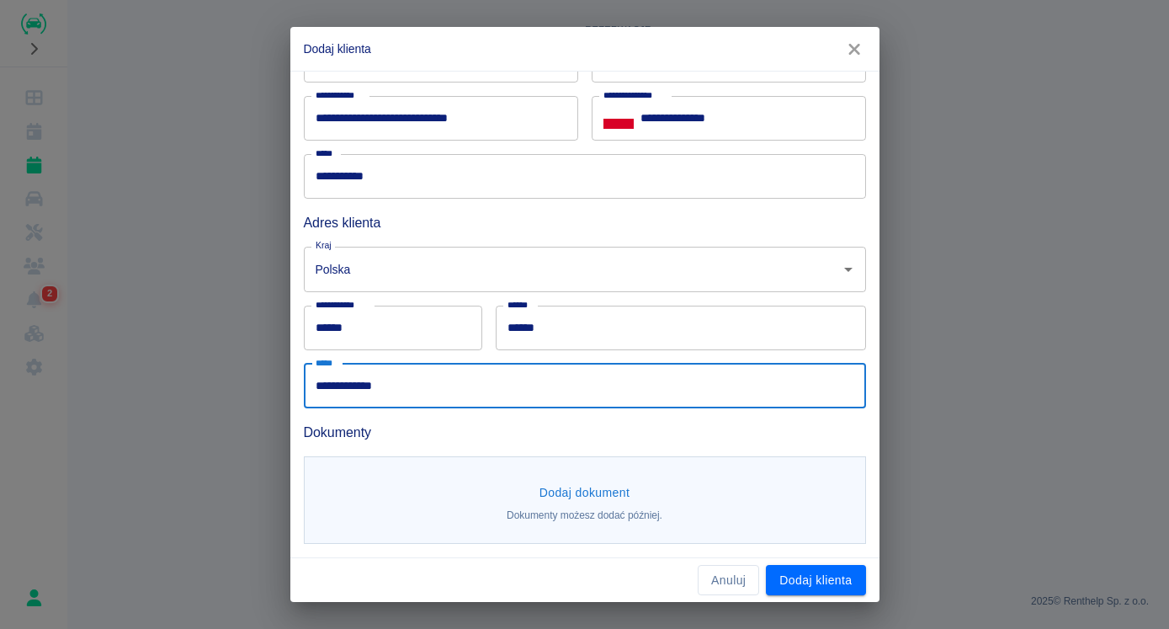
type input "**********"
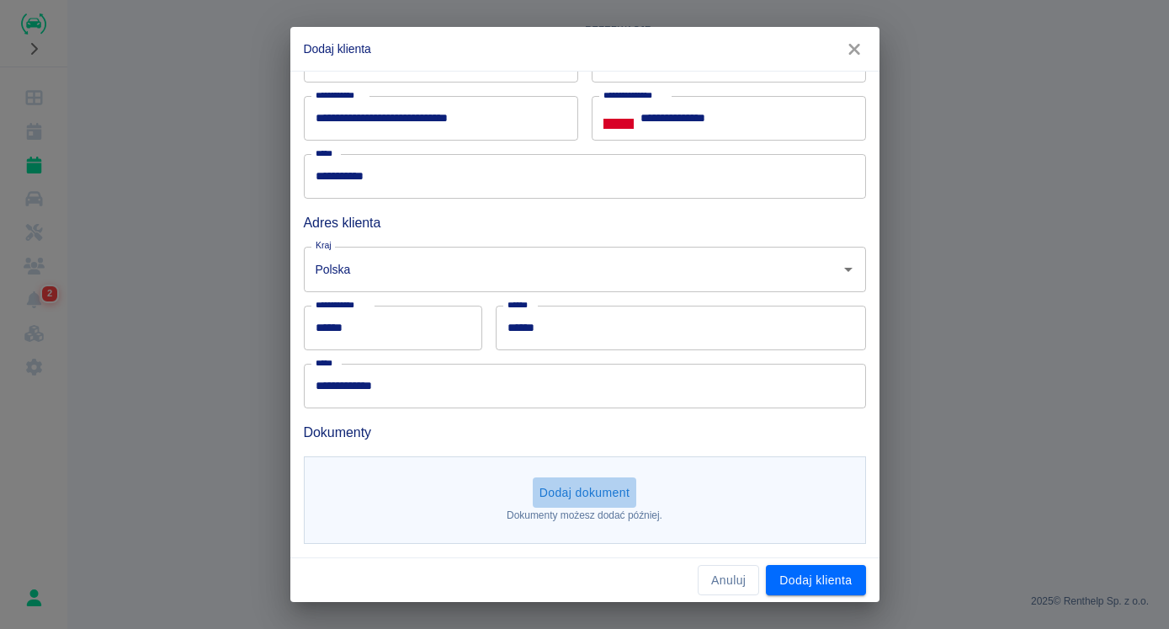
click at [576, 481] on button "Dodaj dokument" at bounding box center [585, 492] width 104 height 31
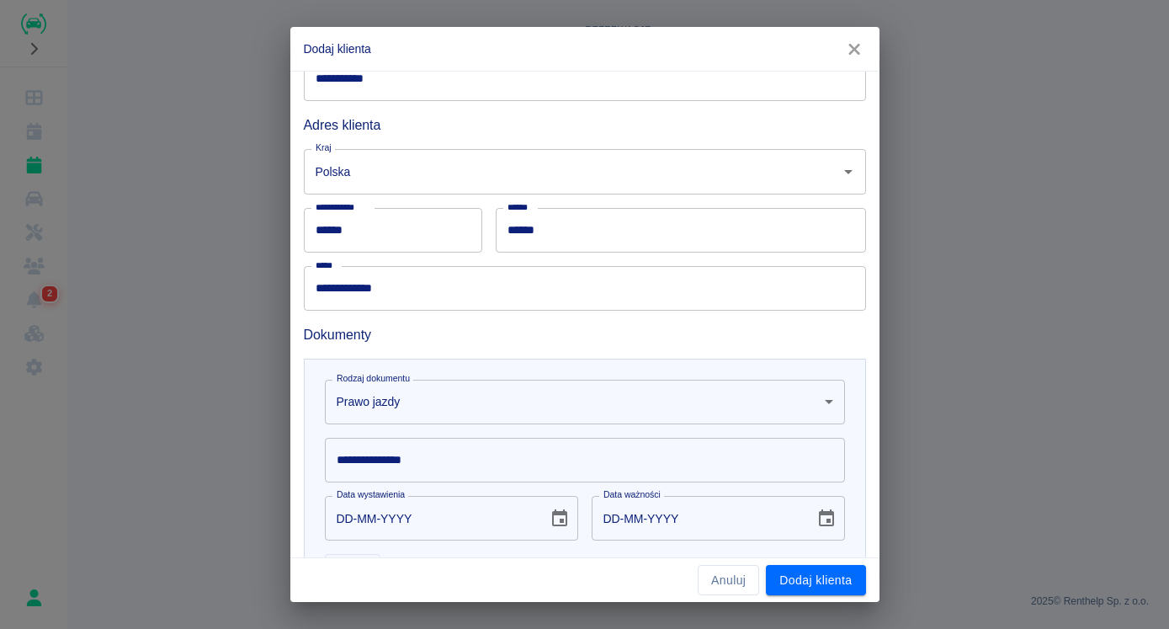
scroll to position [300, 0]
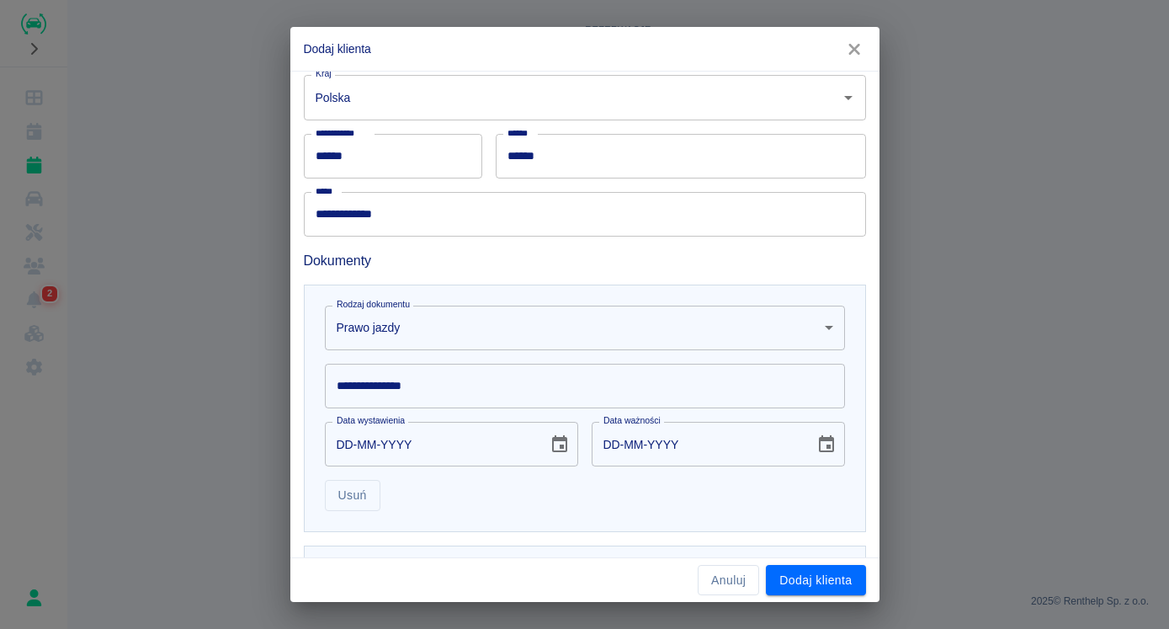
click at [410, 392] on input "**********" at bounding box center [585, 386] width 520 height 45
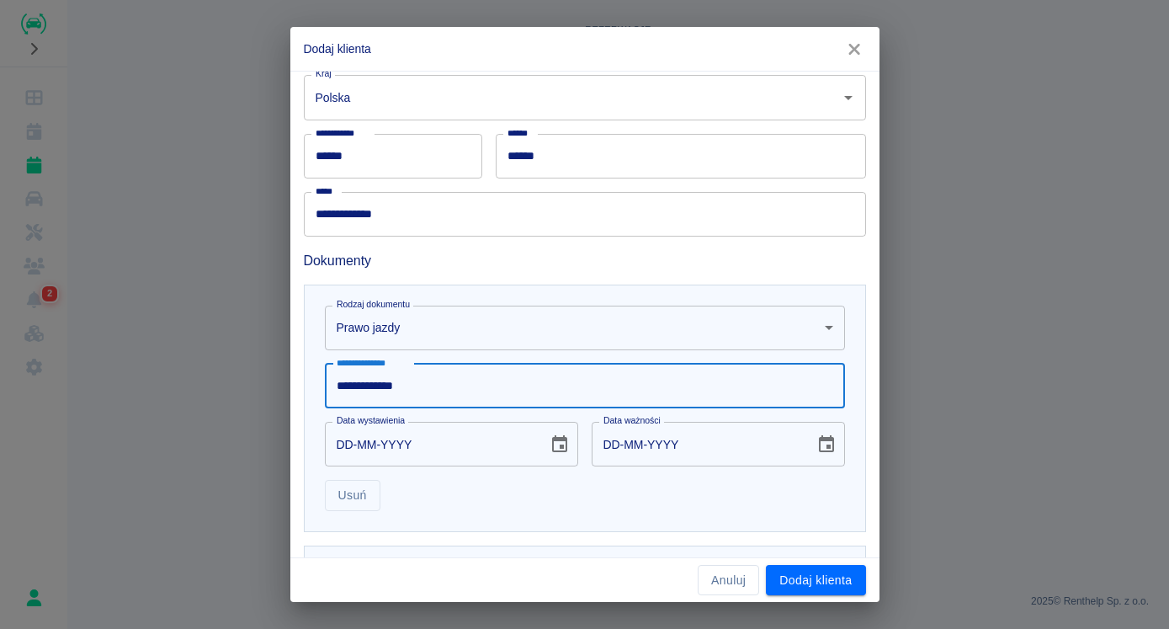
type input "**********"
click at [555, 449] on icon "Choose date" at bounding box center [559, 444] width 20 height 20
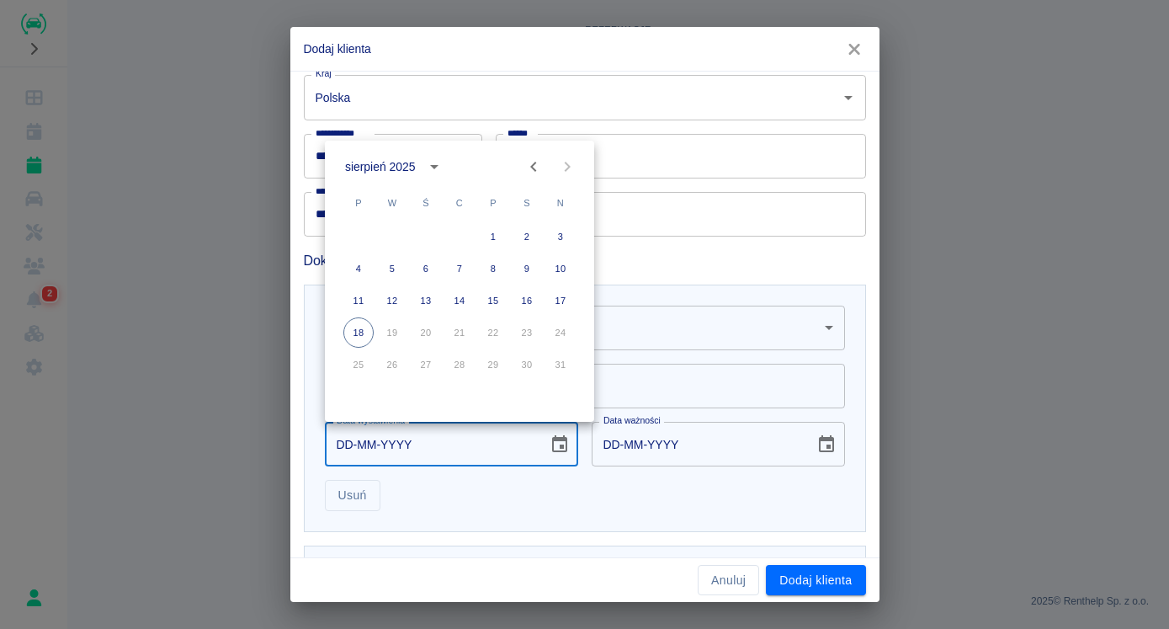
click at [433, 162] on icon "calendar view is open, switch to year view" at bounding box center [434, 167] width 20 height 20
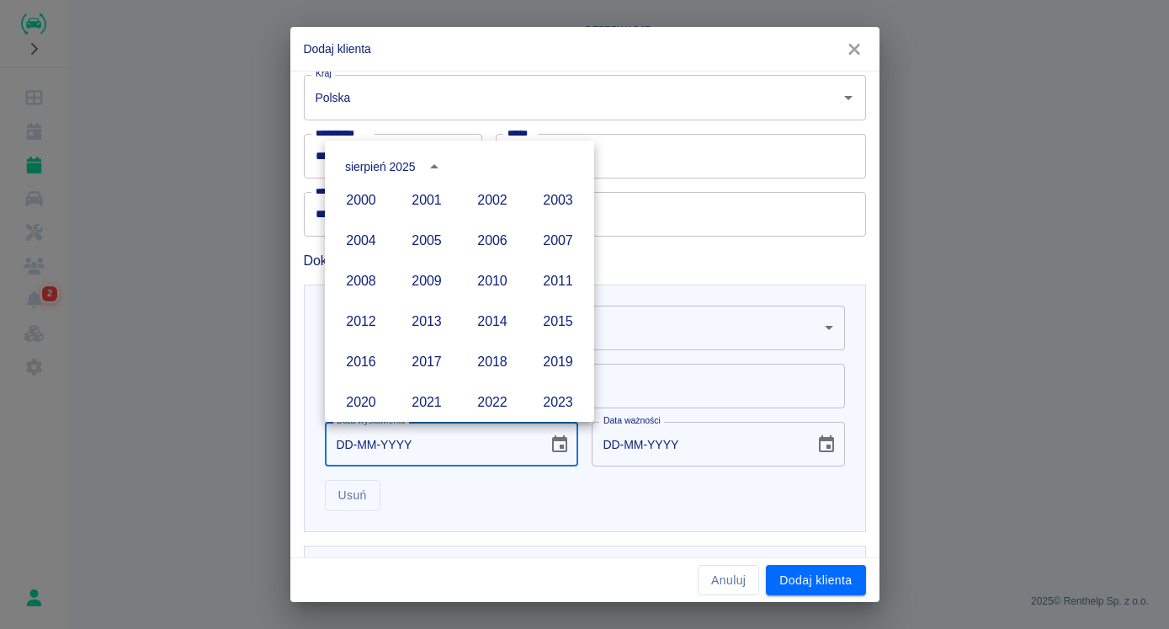
scroll to position [983, 0]
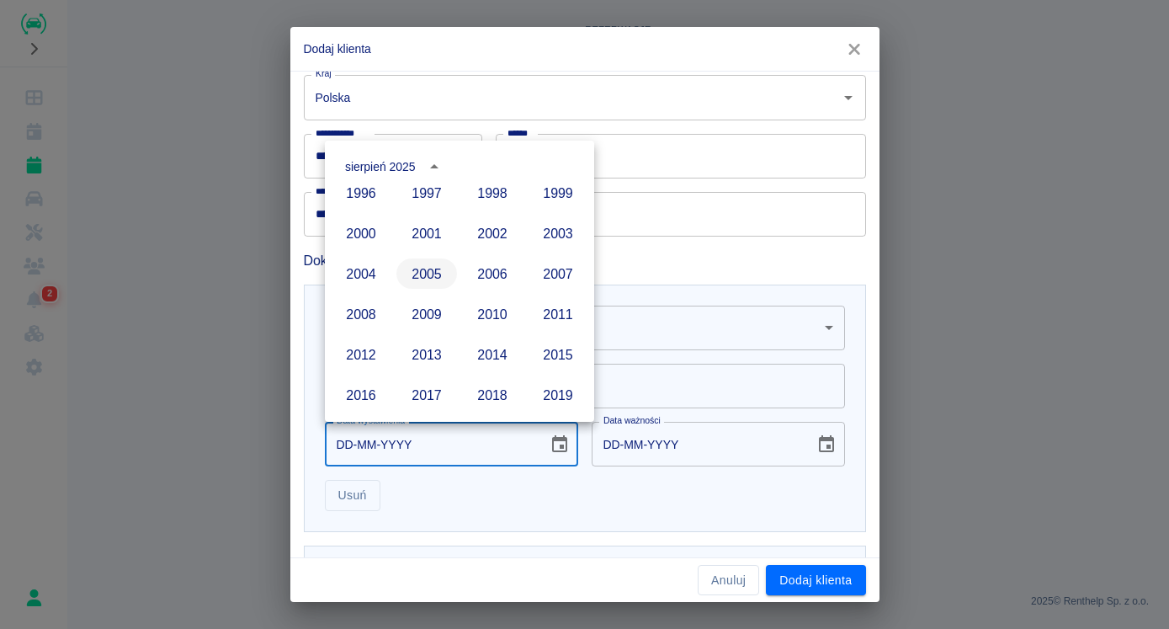
click at [418, 276] on button "2005" at bounding box center [426, 273] width 61 height 30
type input "[DATE]"
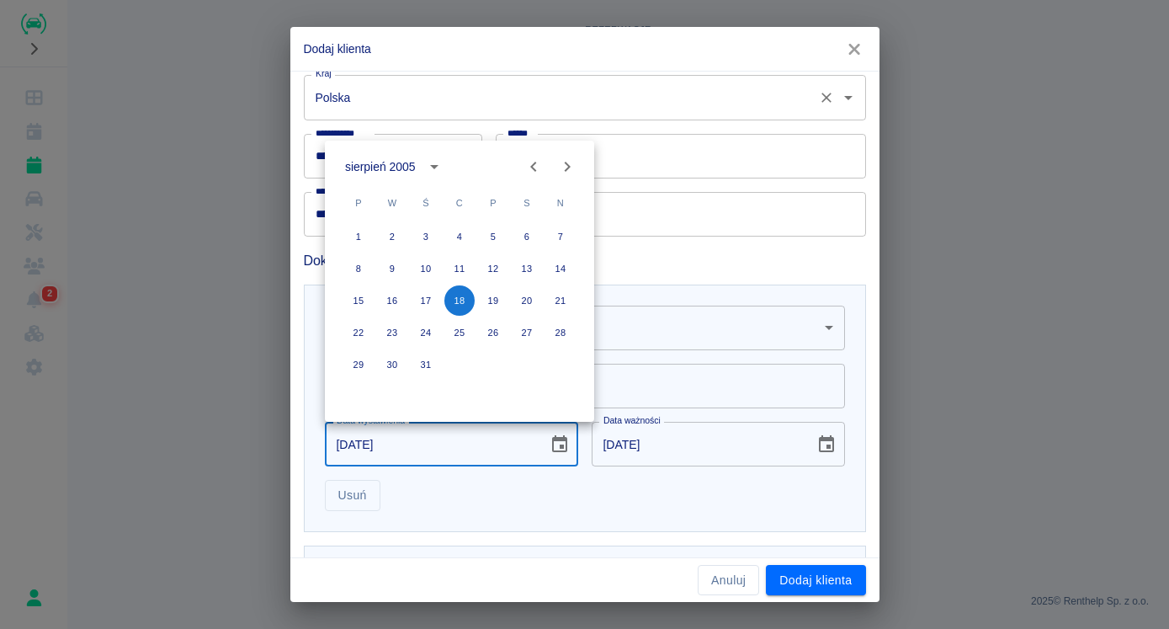
click at [455, 119] on div "Polska Kraj" at bounding box center [585, 97] width 562 height 45
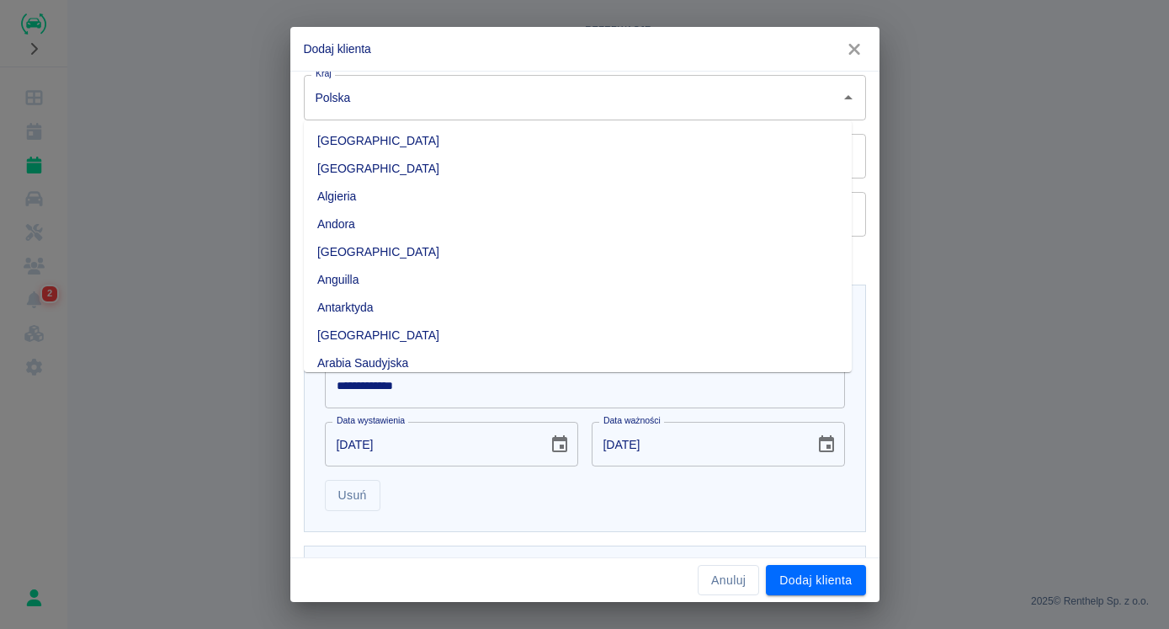
scroll to position [4365, 0]
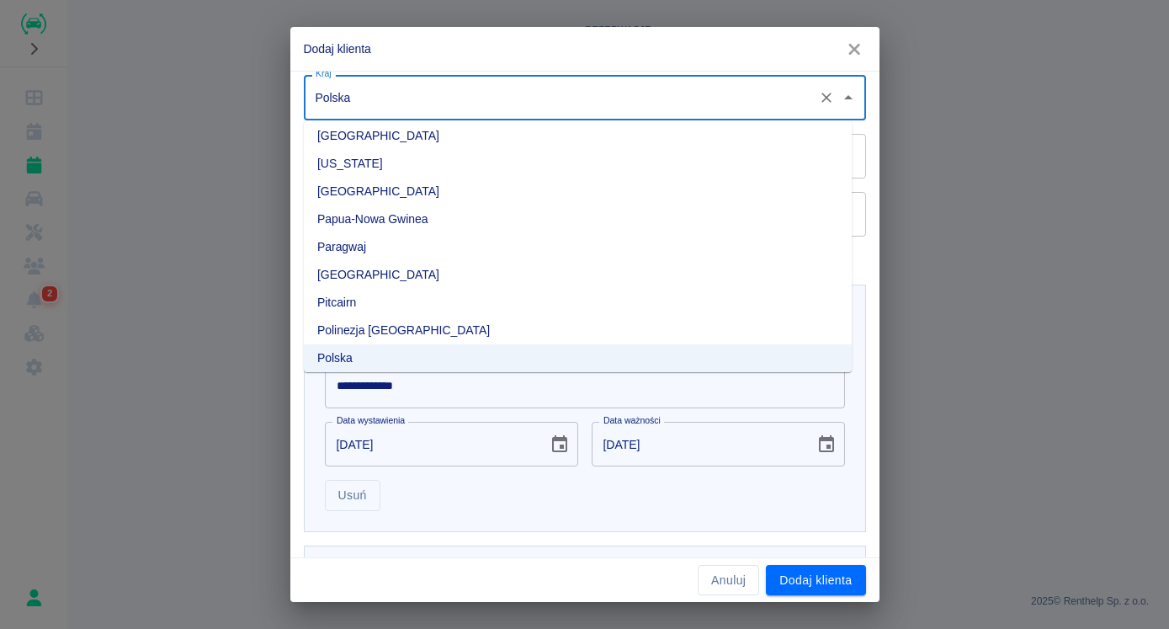
click at [406, 104] on input "Polska" at bounding box center [561, 96] width 500 height 29
click at [457, 563] on div "Anuluj Dodaj klienta" at bounding box center [584, 580] width 589 height 45
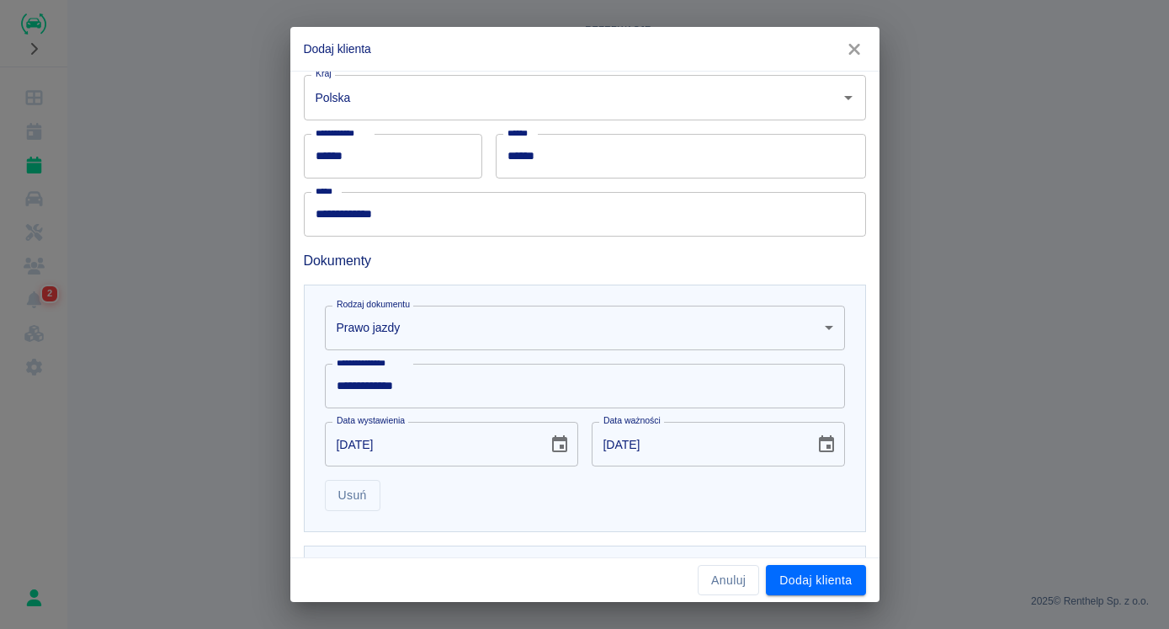
click at [549, 443] on icon "Choose date, selected date is 18 sie 2005" at bounding box center [559, 444] width 20 height 20
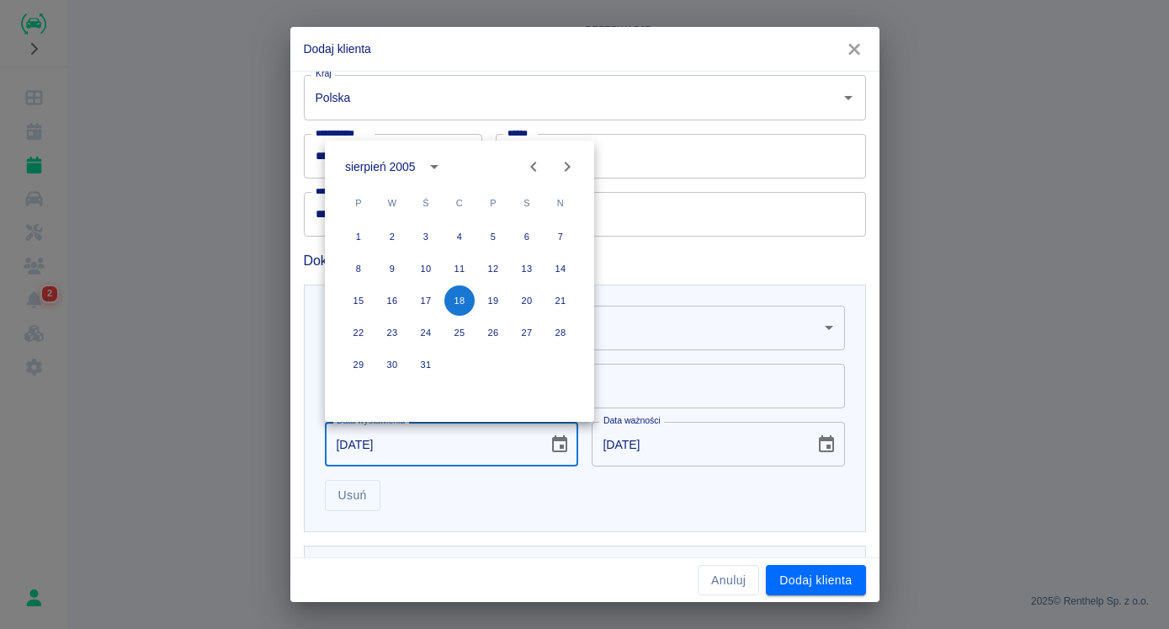
click at [529, 165] on icon "Previous month" at bounding box center [533, 167] width 20 height 20
click at [532, 164] on icon "Previous month" at bounding box center [533, 167] width 20 height 20
click at [460, 264] on button "5" at bounding box center [459, 268] width 30 height 30
type input "[DATE]"
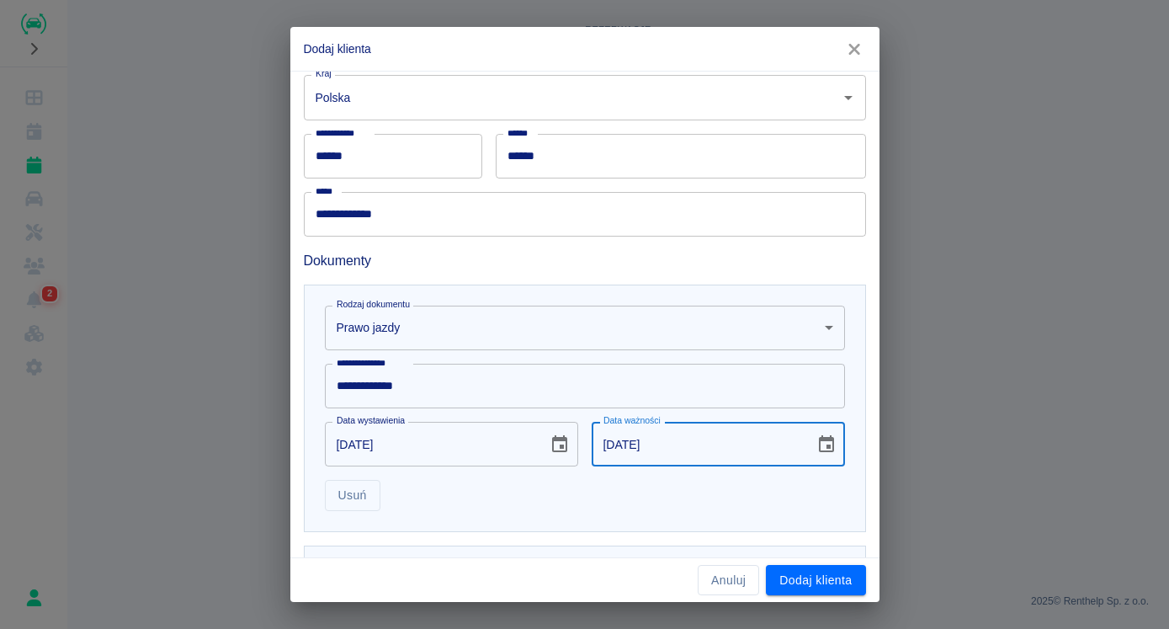
drag, startPoint x: 663, startPoint y: 444, endPoint x: 650, endPoint y: 449, distance: 13.6
click at [650, 449] on input "[DATE]" at bounding box center [697, 444] width 211 height 45
click at [662, 445] on input "[DATE]" at bounding box center [697, 444] width 211 height 45
click at [654, 441] on input "[DATE]" at bounding box center [697, 444] width 211 height 45
click at [690, 451] on input "[DATE]" at bounding box center [697, 444] width 211 height 45
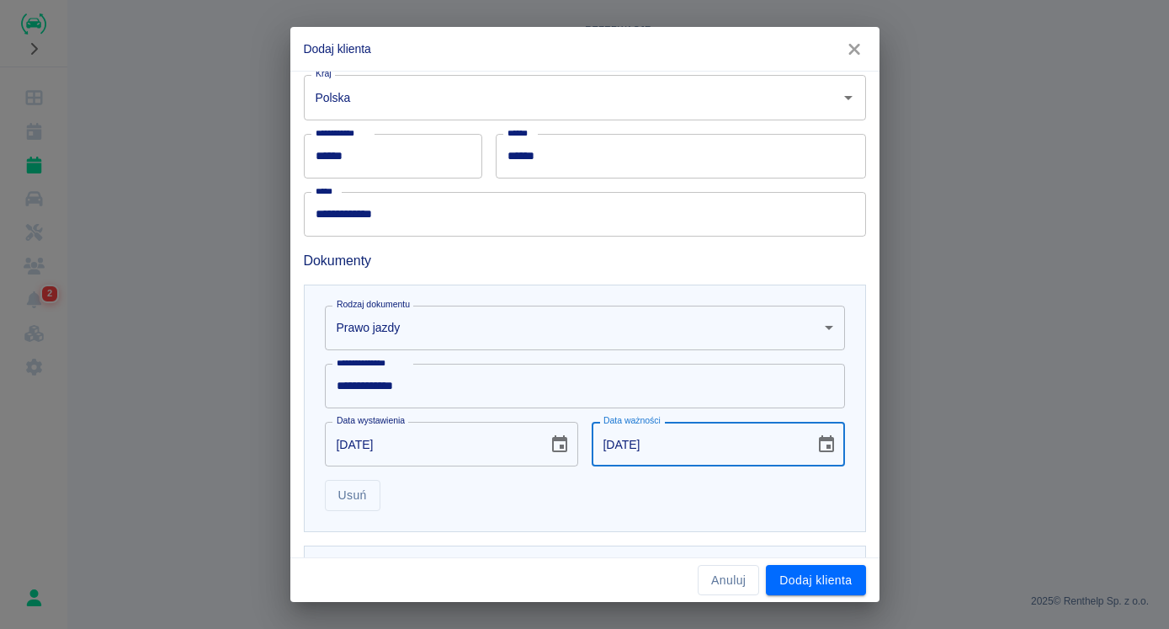
click at [643, 443] on input "[DATE]" at bounding box center [697, 444] width 211 height 45
click at [816, 440] on icon "Choose date, selected date is 5 maj 2015" at bounding box center [826, 444] width 20 height 20
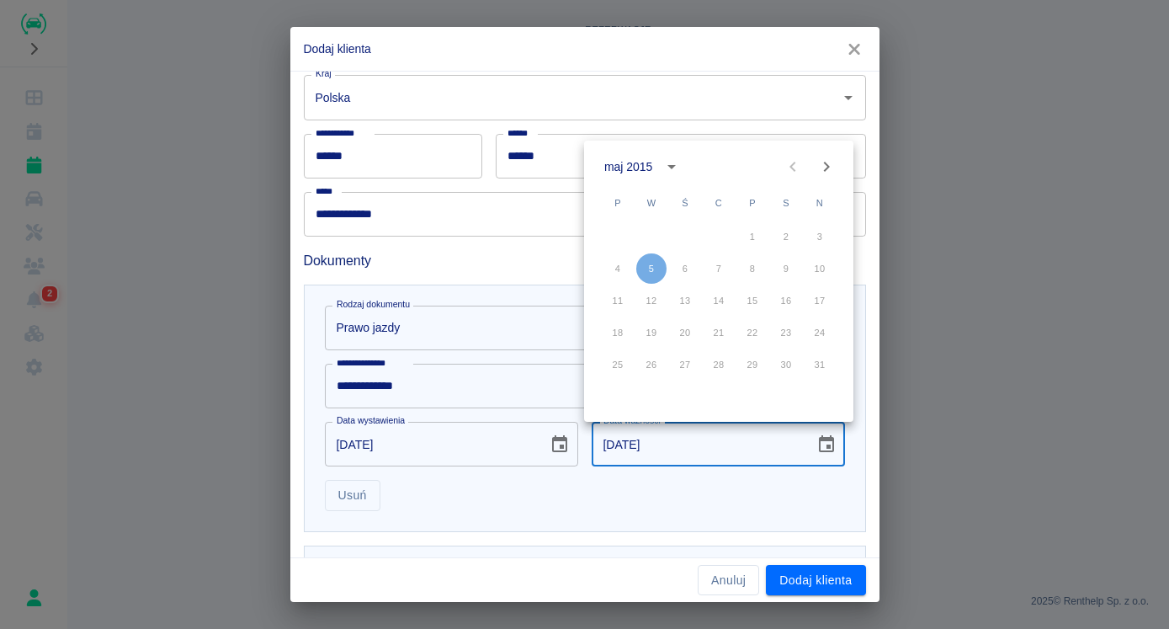
click at [834, 169] on icon "Next month" at bounding box center [826, 167] width 20 height 20
click at [688, 169] on icon "calendar view is open, switch to year view" at bounding box center [693, 167] width 20 height 20
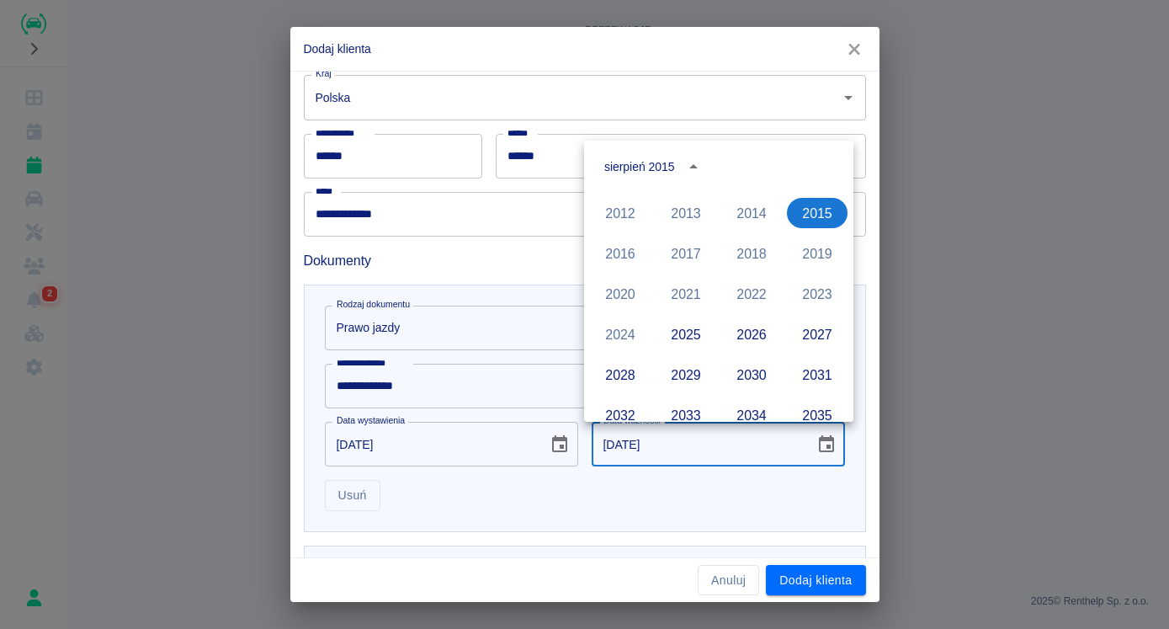
scroll to position [1202, 0]
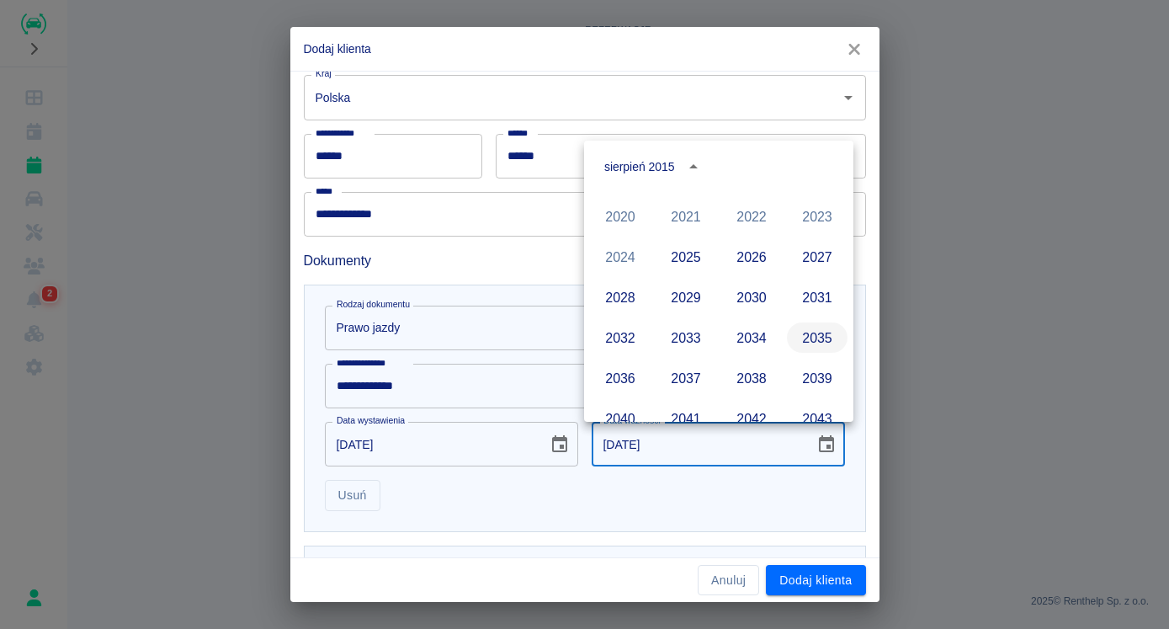
click at [804, 340] on button "2035" at bounding box center [817, 337] width 61 height 30
type input "[DATE]"
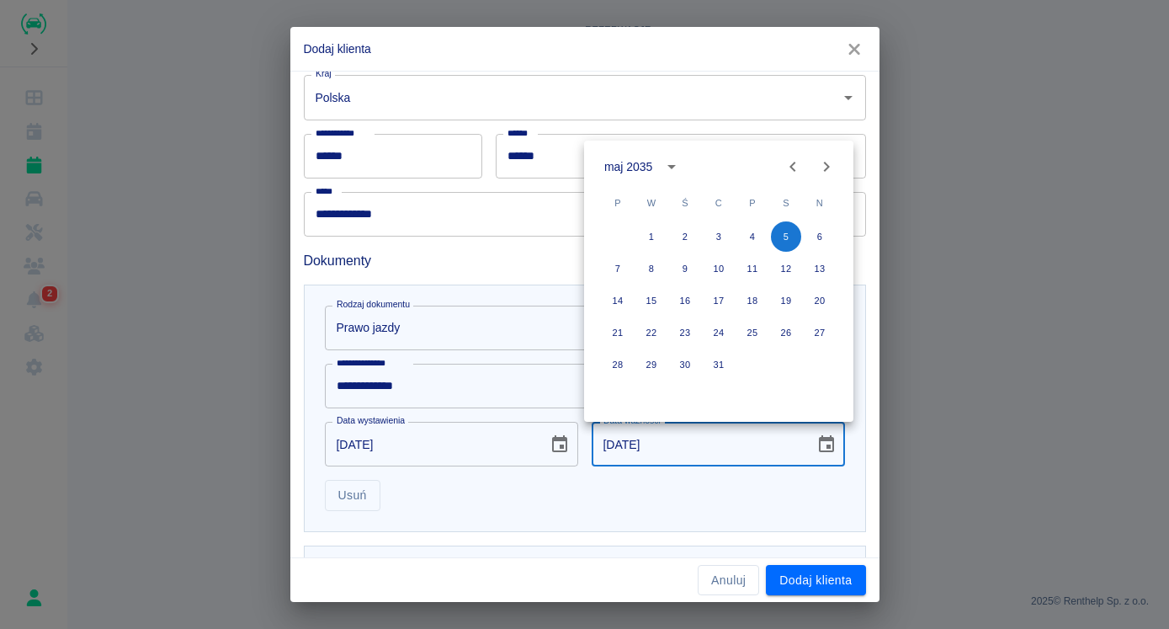
click at [655, 508] on div "Usuń" at bounding box center [578, 488] width 534 height 45
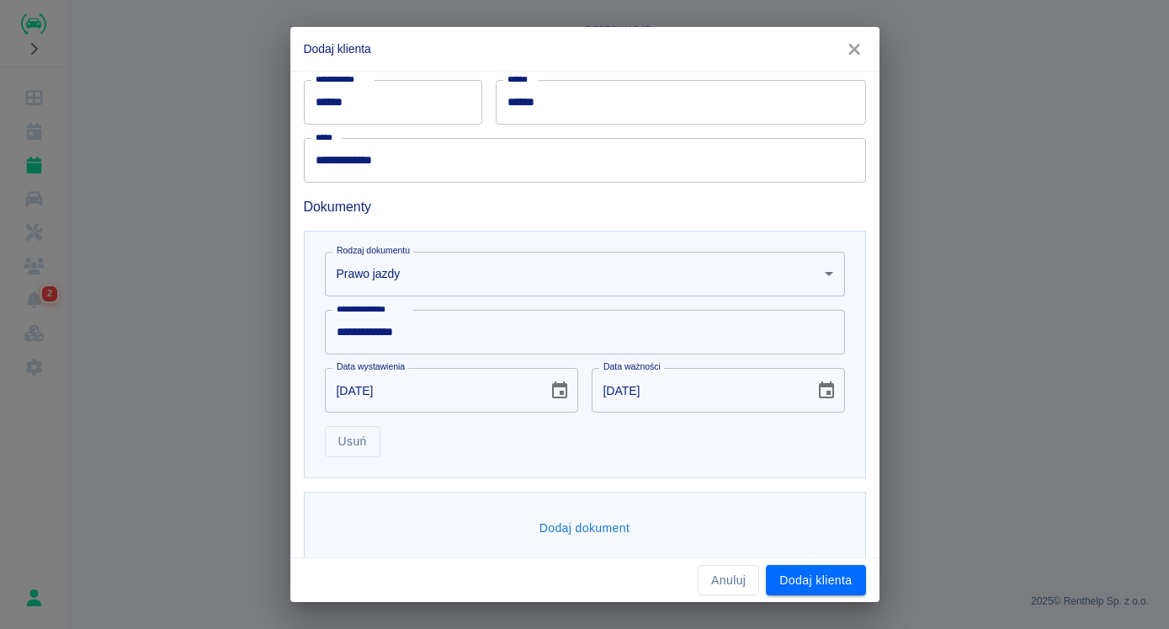
scroll to position [374, 0]
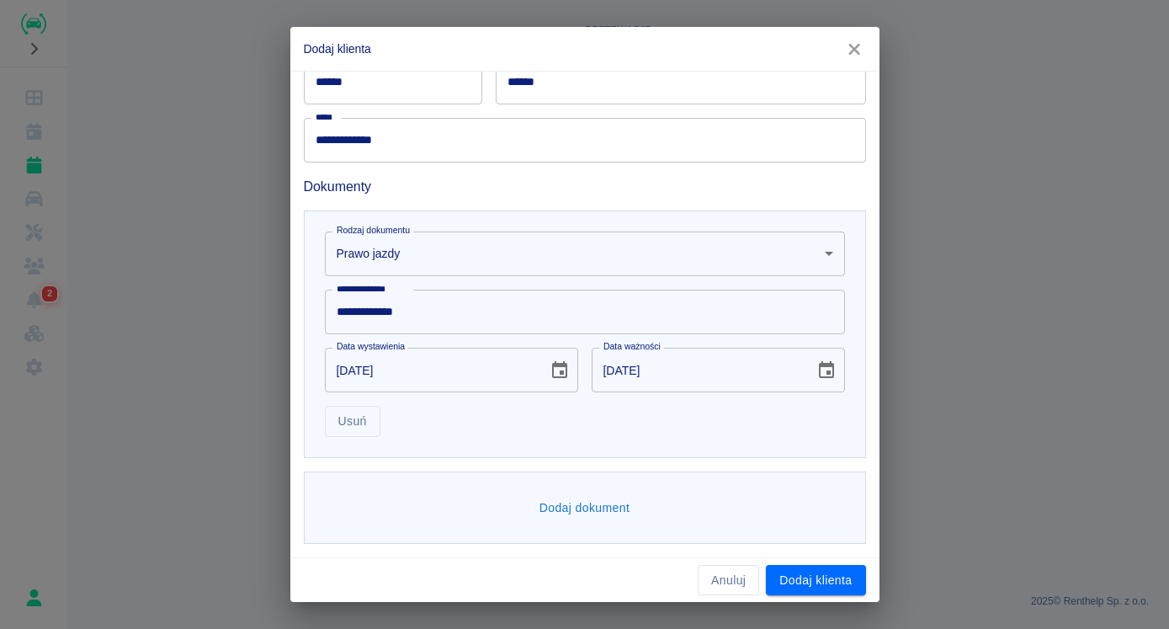
click at [579, 504] on button "Dodaj dokument" at bounding box center [585, 507] width 104 height 31
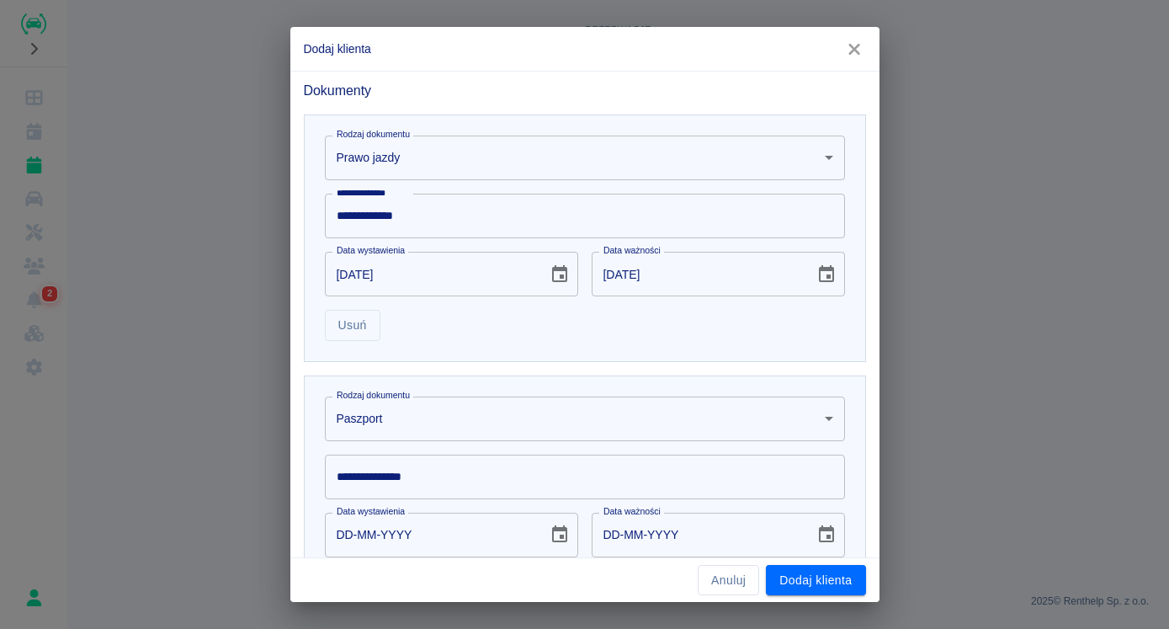
scroll to position [546, 0]
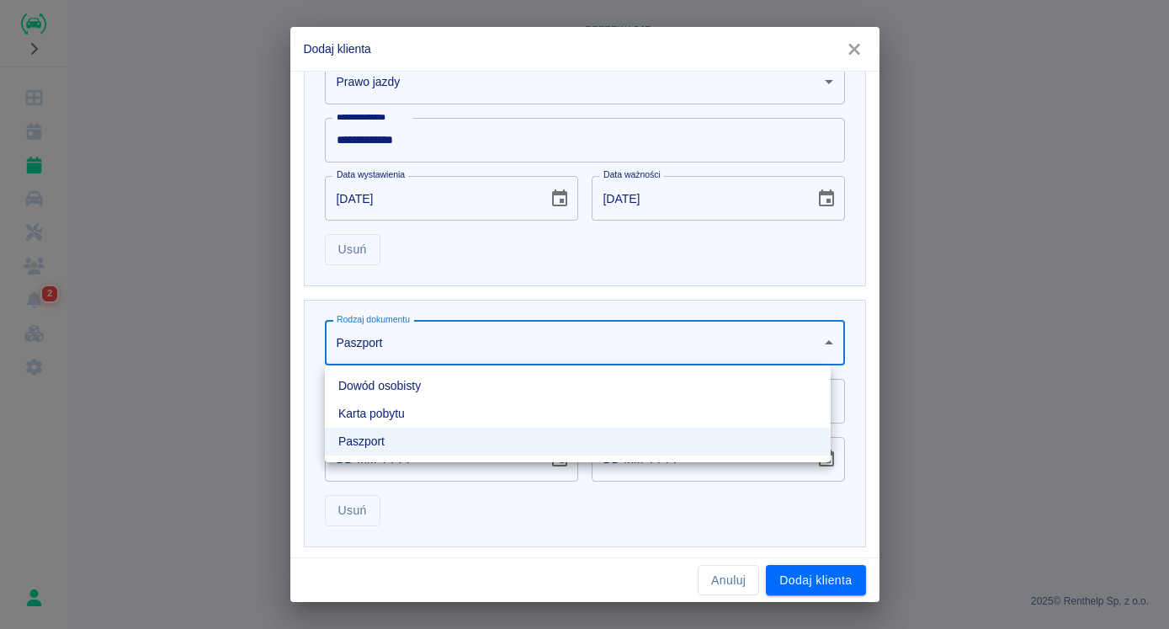
click at [509, 344] on body "**********" at bounding box center [584, 314] width 1169 height 629
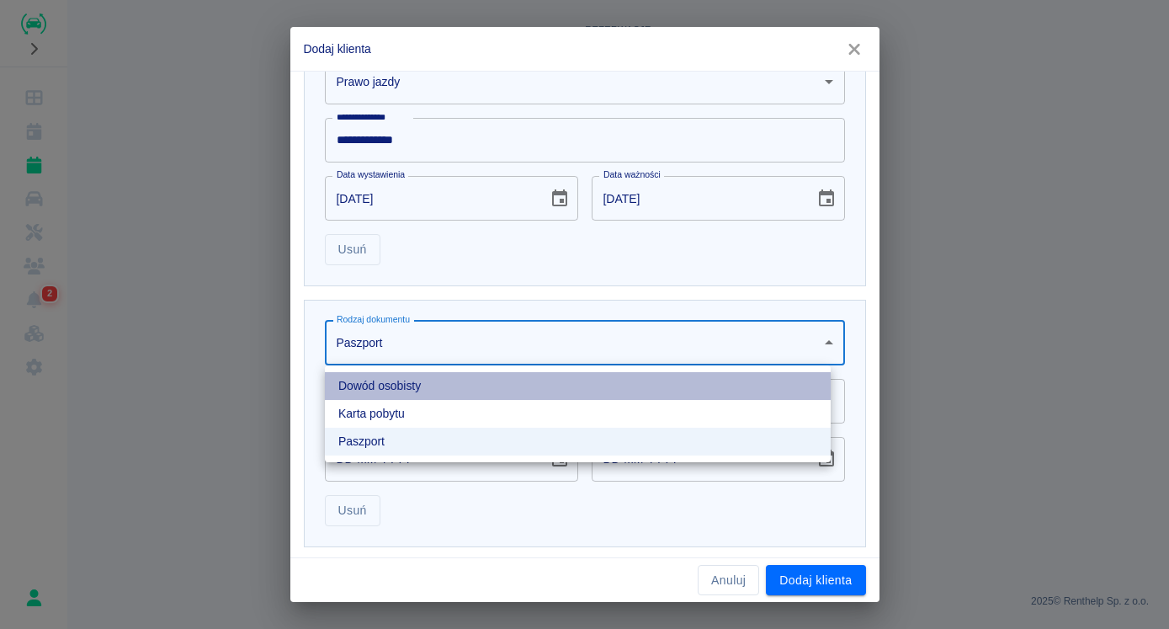
click at [406, 379] on li "Dowód osobisty" at bounding box center [578, 386] width 506 height 28
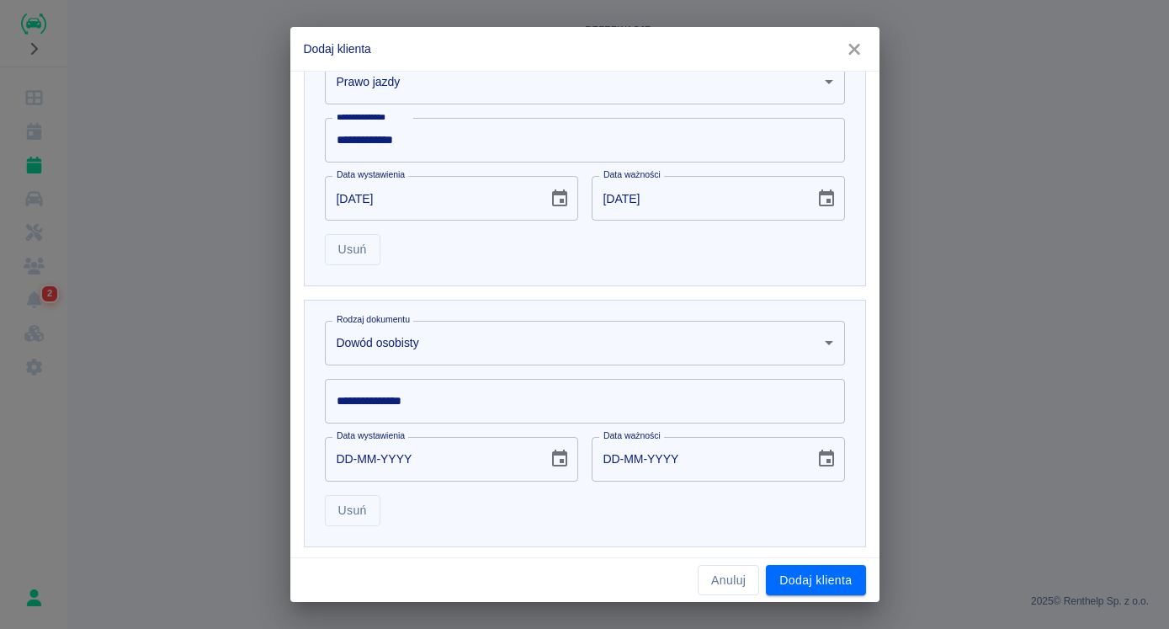
click at [388, 394] on input "**********" at bounding box center [585, 401] width 520 height 45
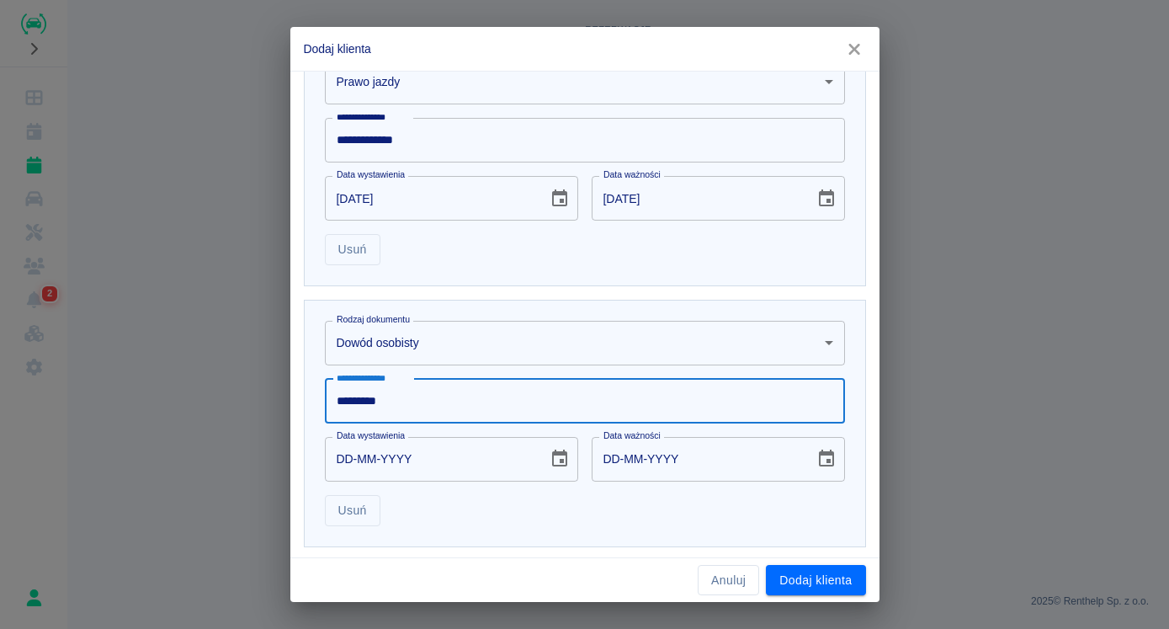
type input "*********"
click at [551, 459] on icon "Choose date" at bounding box center [559, 459] width 20 height 20
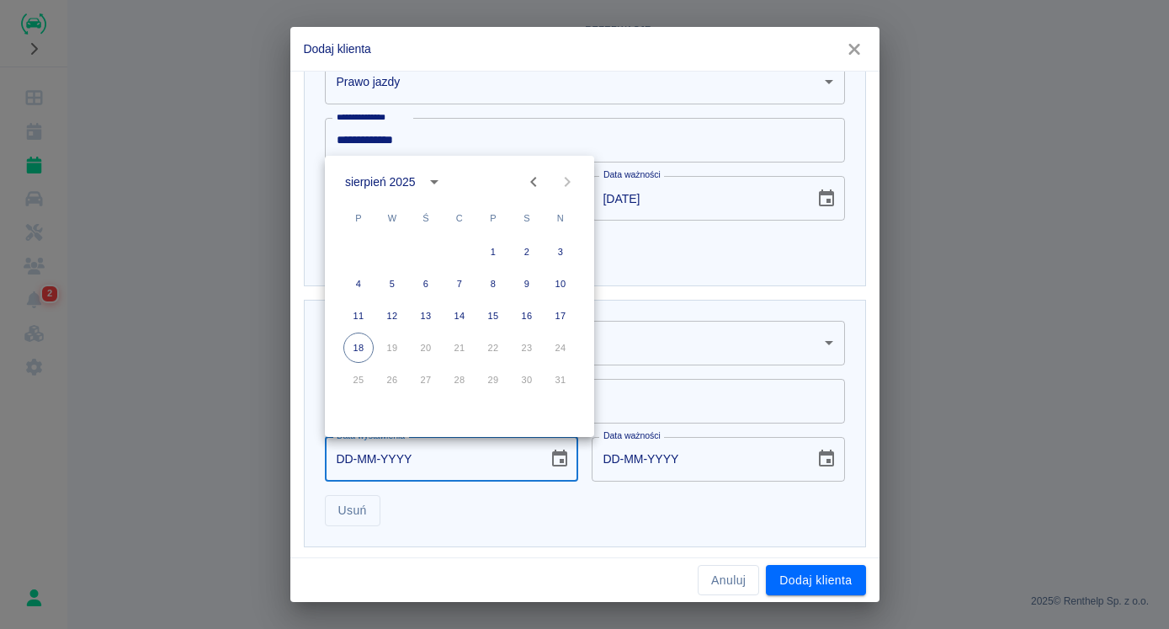
click at [528, 186] on icon "Previous month" at bounding box center [533, 182] width 20 height 20
click at [529, 186] on icon "Previous month" at bounding box center [533, 182] width 20 height 20
click at [531, 186] on icon "Previous month" at bounding box center [533, 182] width 20 height 20
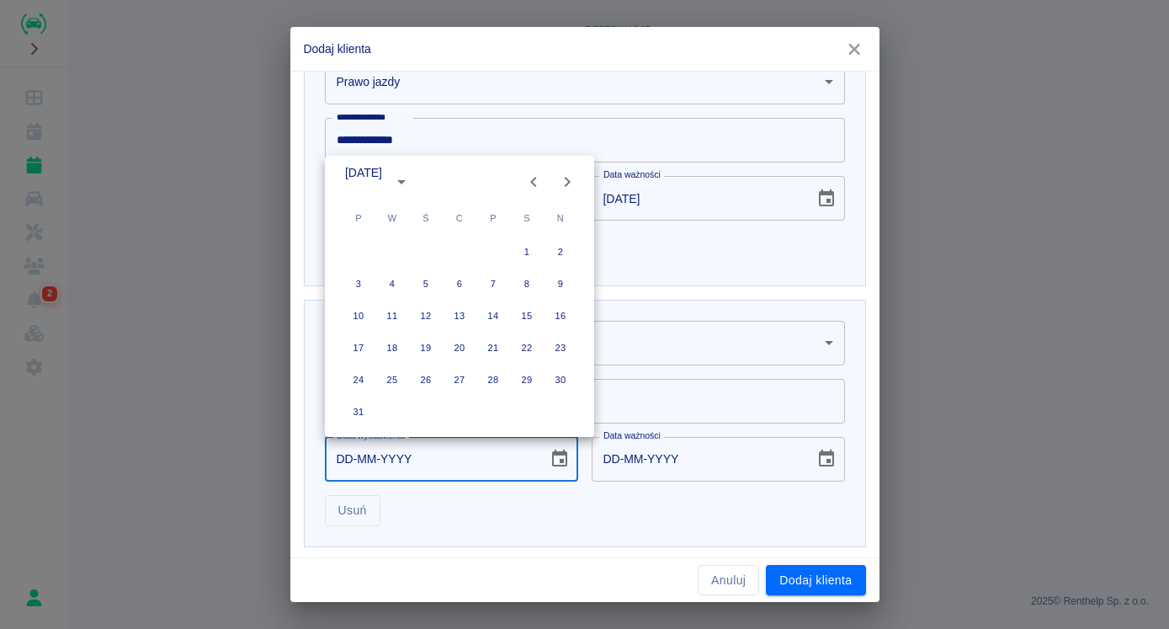
click at [531, 186] on icon "Previous month" at bounding box center [533, 182] width 20 height 20
click at [416, 186] on icon "calendar view is open, switch to year view" at bounding box center [411, 182] width 20 height 20
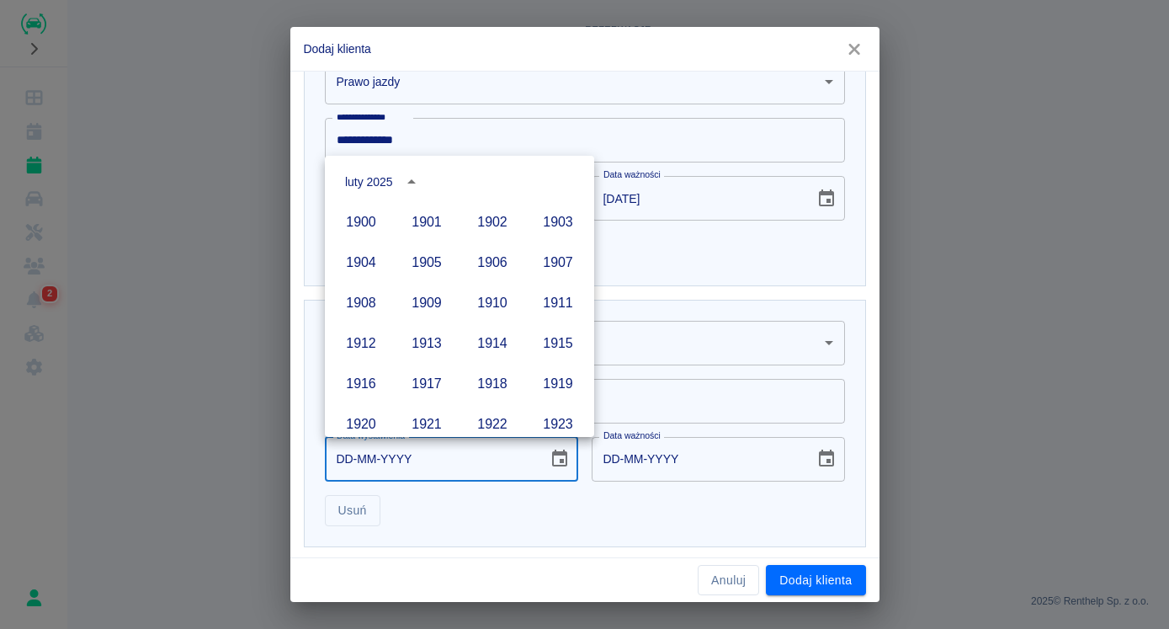
scroll to position [1155, 0]
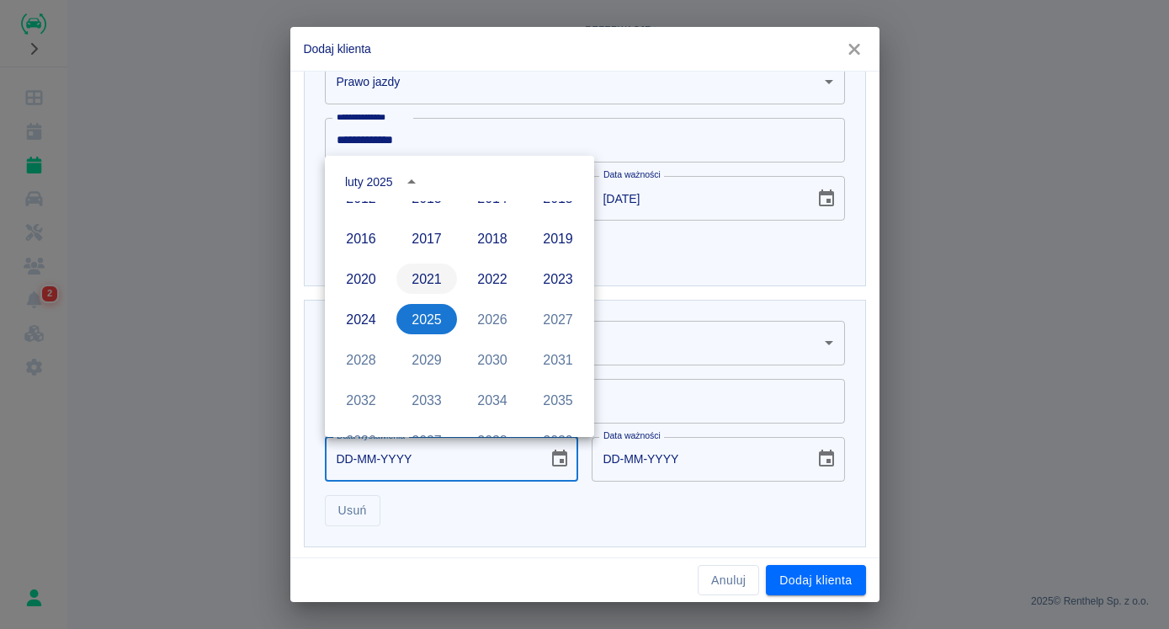
click at [418, 270] on button "2021" at bounding box center [426, 278] width 61 height 30
type input "[DATE]"
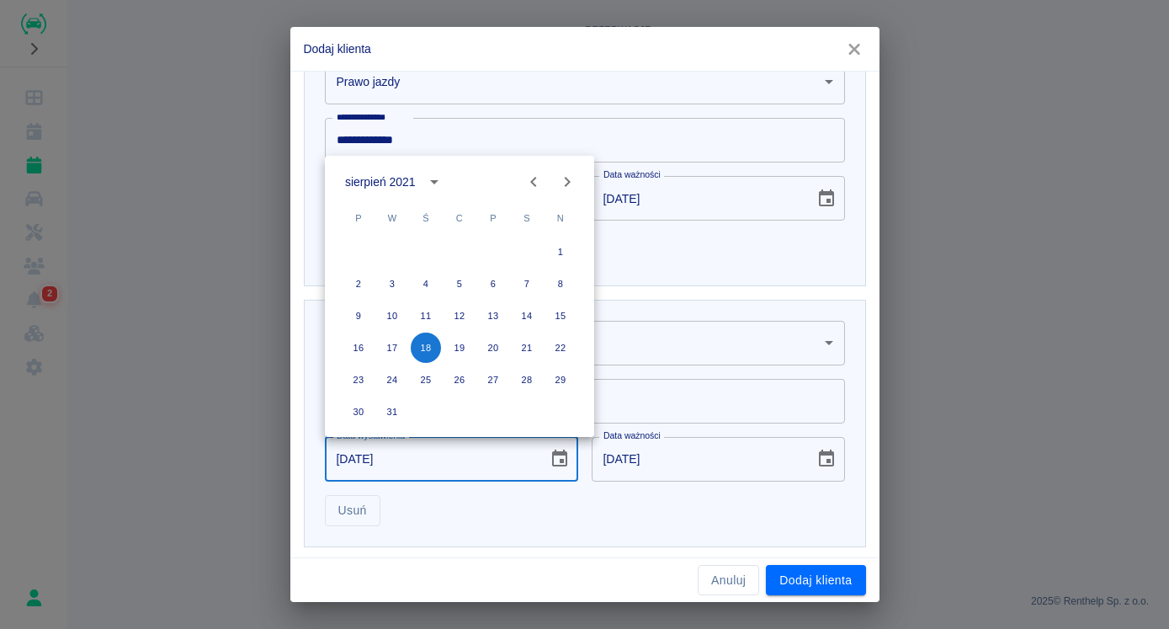
click at [673, 198] on input "[DATE]" at bounding box center [697, 198] width 211 height 45
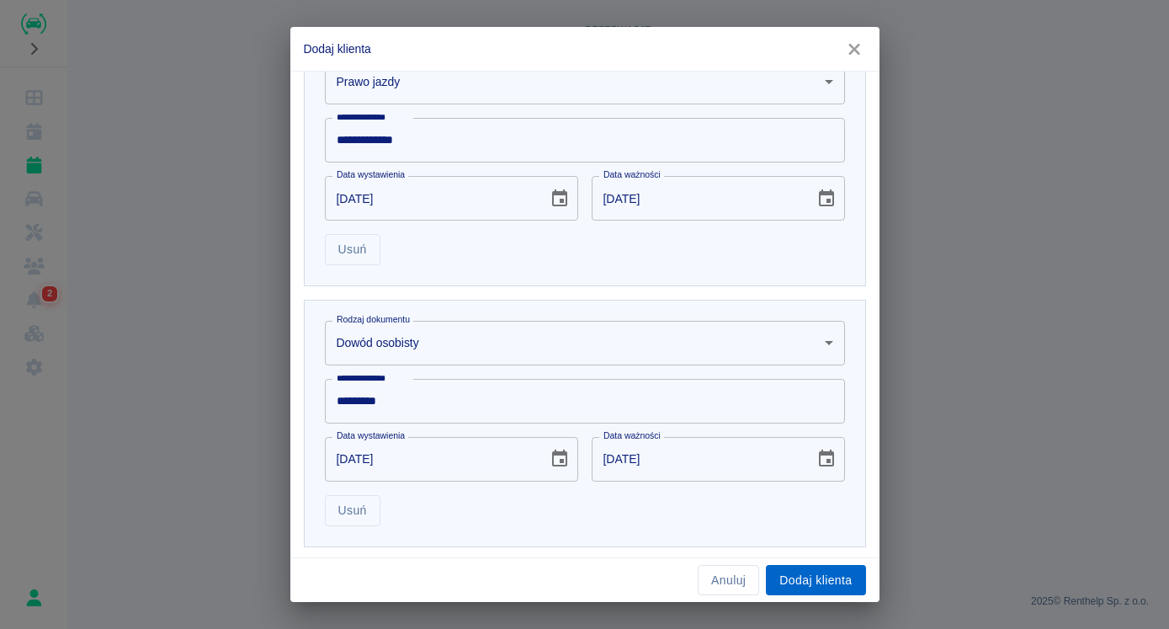
click at [801, 576] on button "Dodaj klienta" at bounding box center [815, 580] width 99 height 31
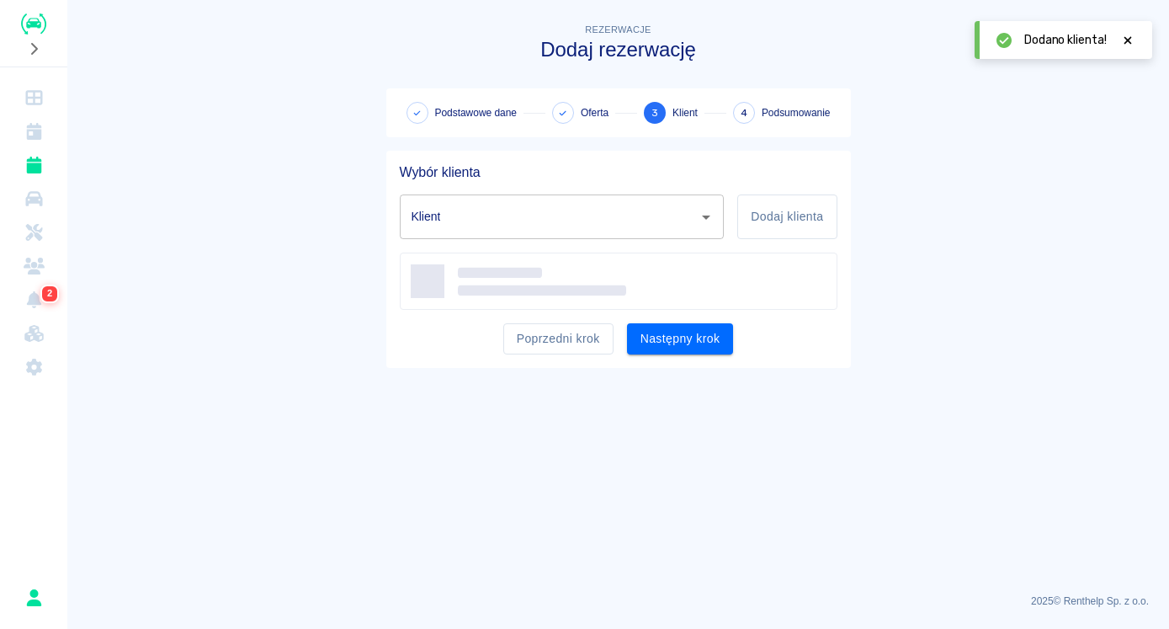
type input "[PERSON_NAME] ([PHONE_NUMBER])"
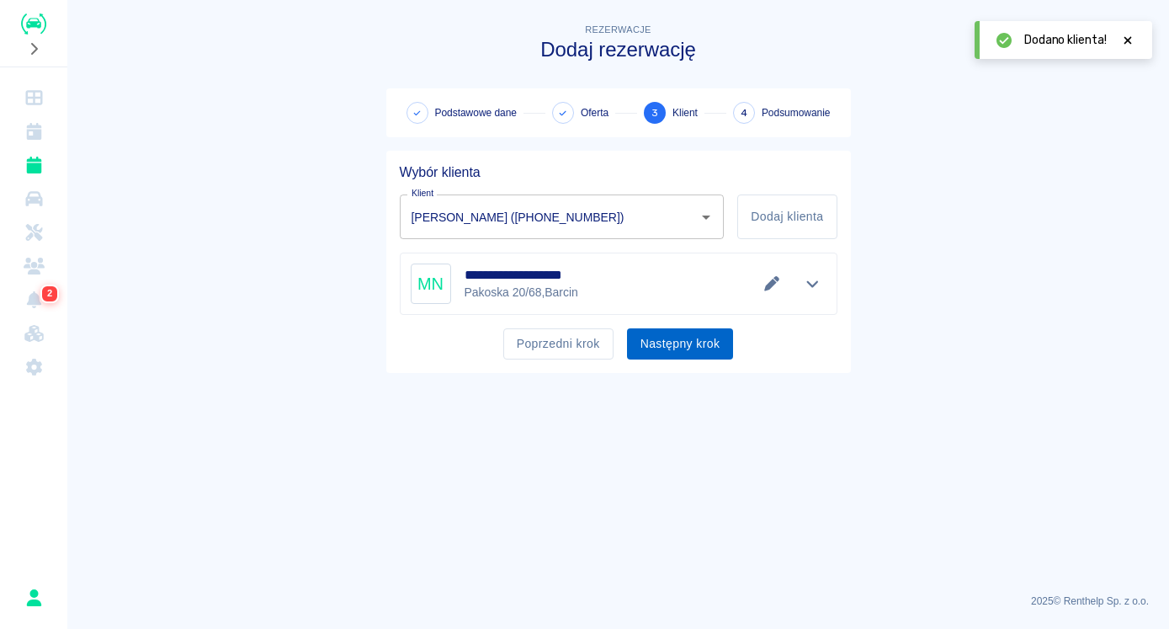
click at [669, 348] on button "Następny krok" at bounding box center [680, 343] width 107 height 31
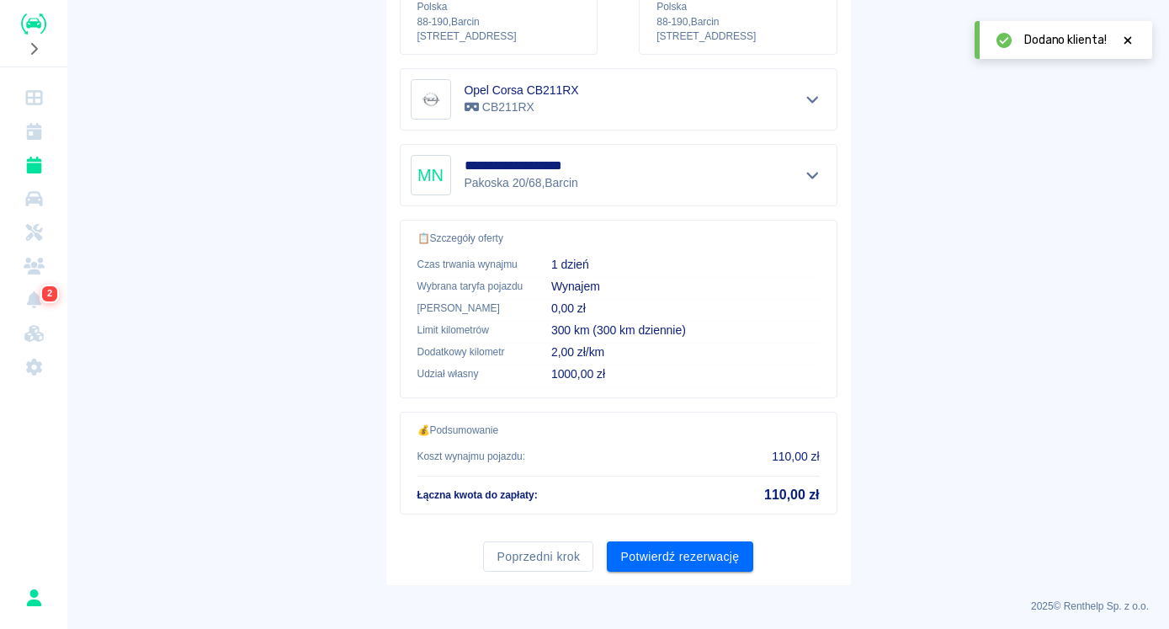
scroll to position [279, 0]
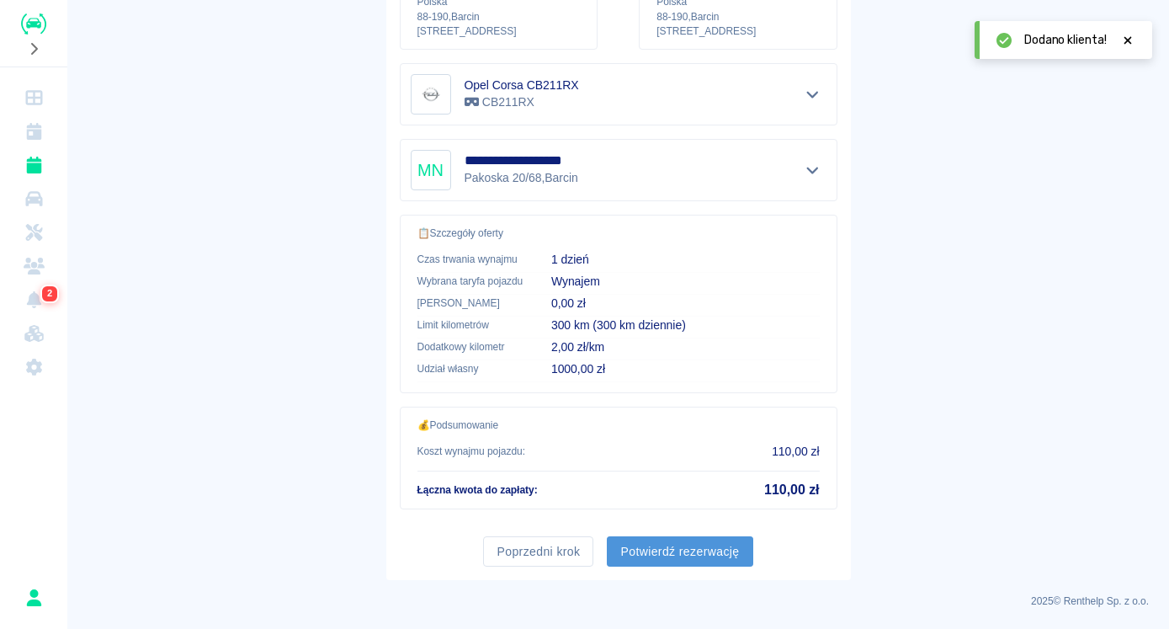
click at [651, 549] on button "Potwierdź rezerwację" at bounding box center [680, 551] width 146 height 31
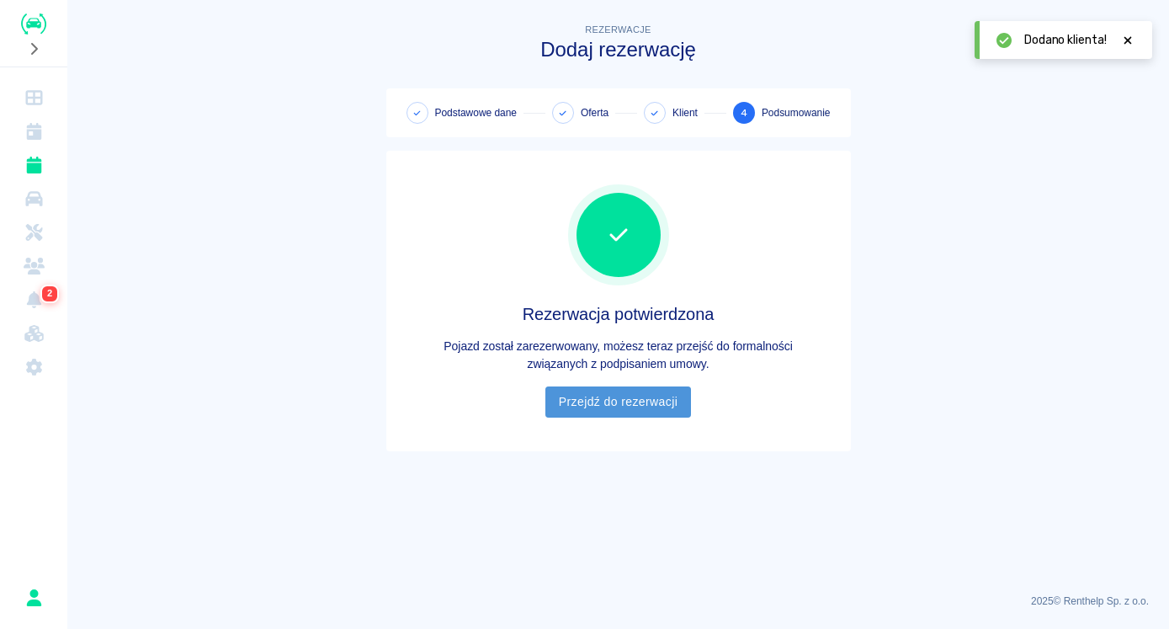
click at [639, 399] on link "Przejdź do rezerwacji" at bounding box center [618, 401] width 146 height 31
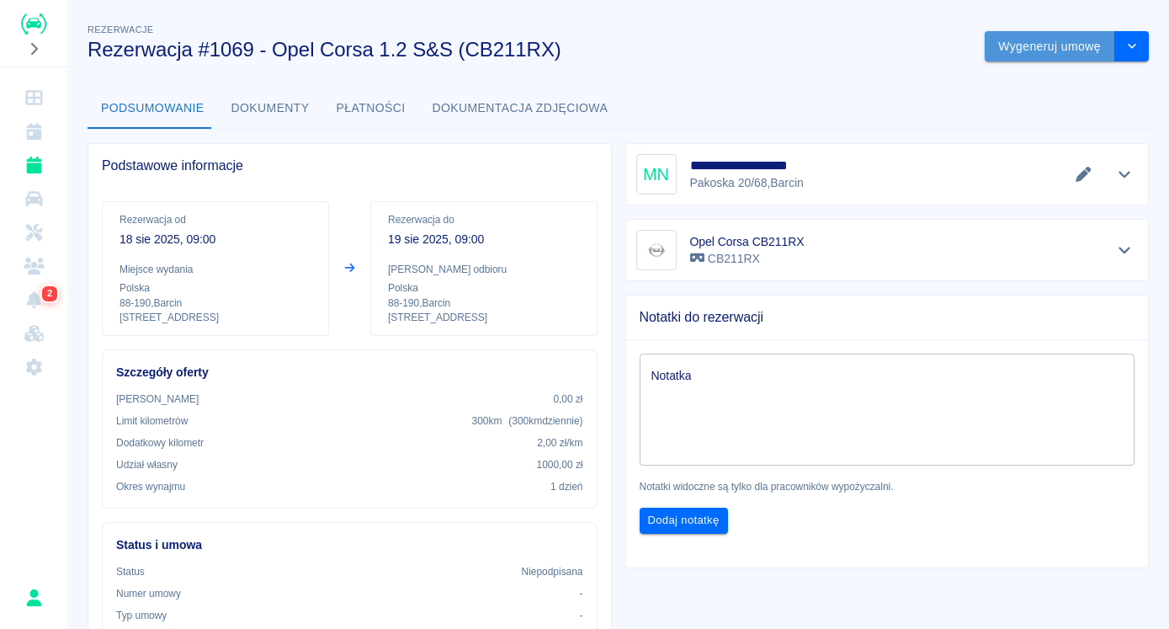
click at [1007, 50] on button "Wygeneruj umowę" at bounding box center [1050, 46] width 130 height 31
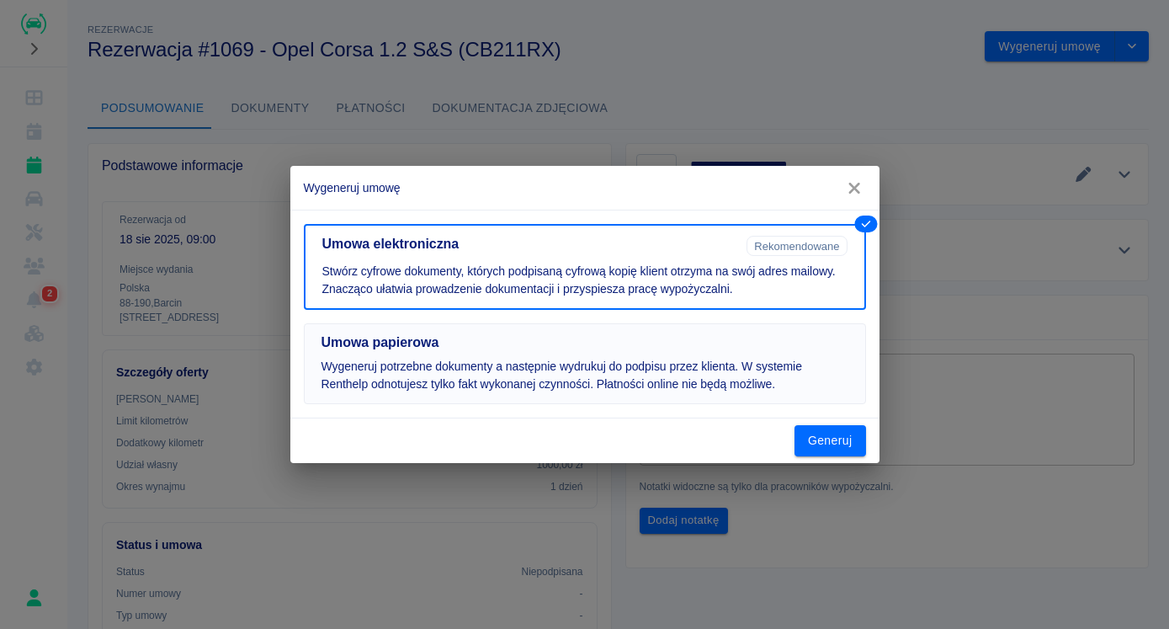
click at [417, 364] on p "Wygeneruj potrzebne dokumenty a następnie wydrukuj do podpisu przez klienta. W …" at bounding box center [584, 375] width 527 height 35
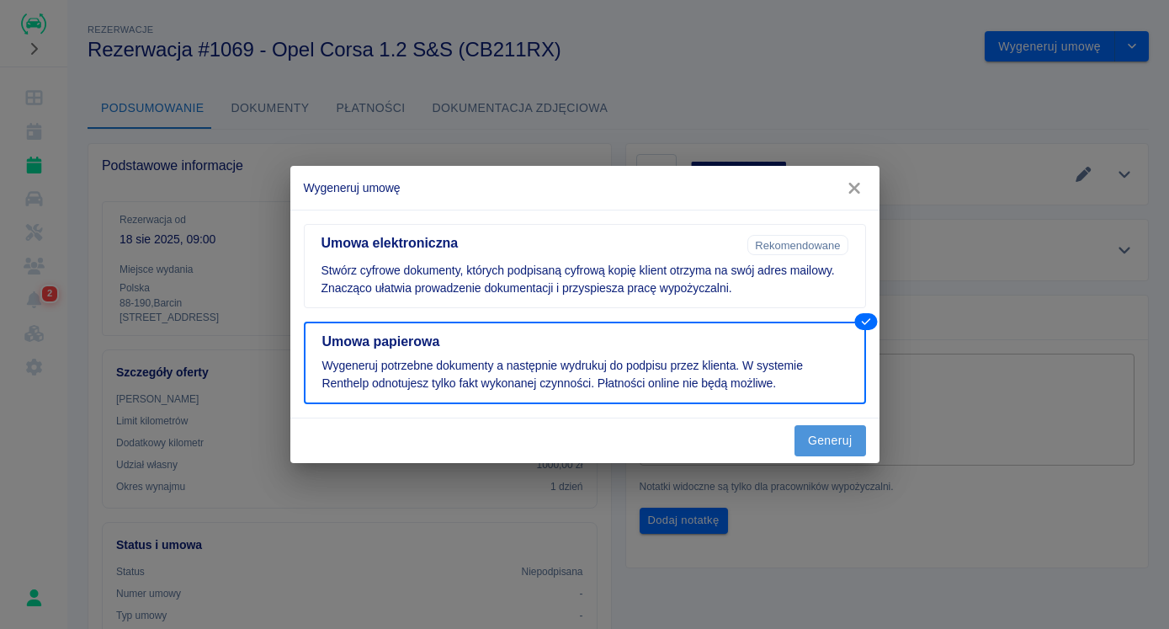
click at [828, 434] on button "Generuj" at bounding box center [830, 440] width 72 height 31
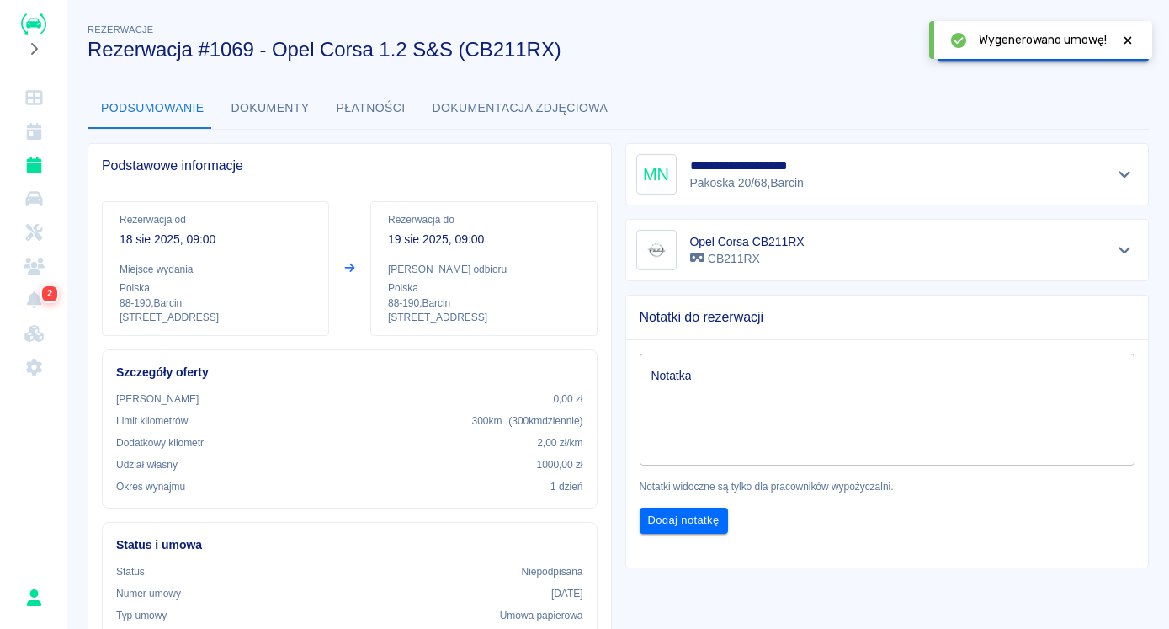
click at [818, 41] on h3 "Rezerwacja #1069 - Opel Corsa 1.2 S&S (CB211RX)" at bounding box center [506, 50] width 836 height 24
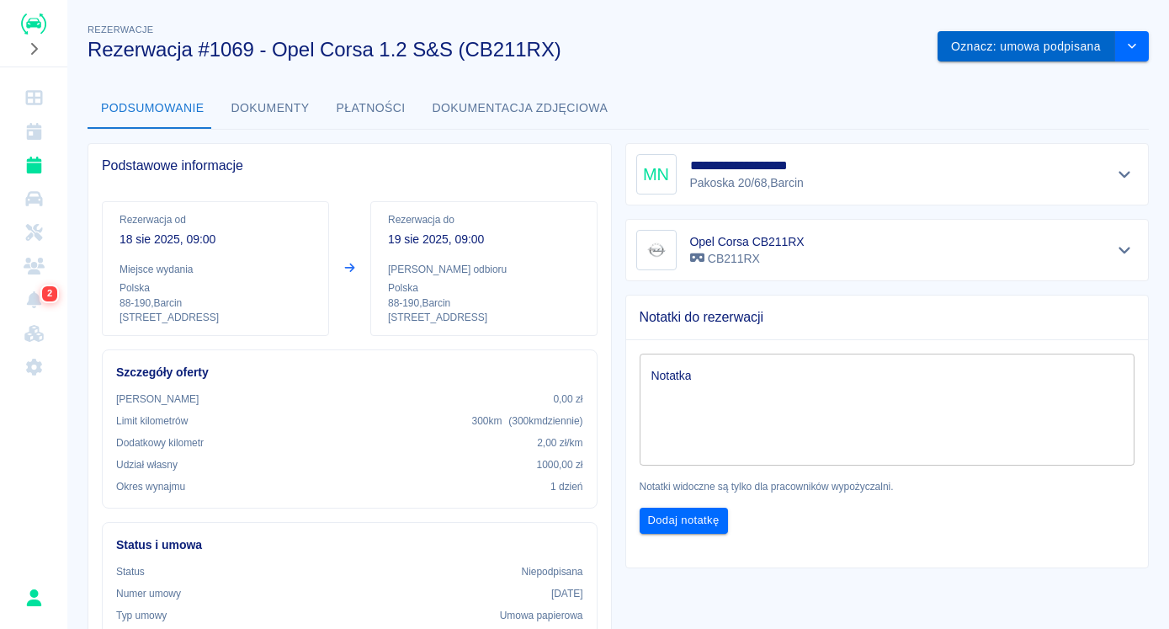
click at [1030, 45] on button "Oznacz: umowa podpisana" at bounding box center [1026, 46] width 178 height 31
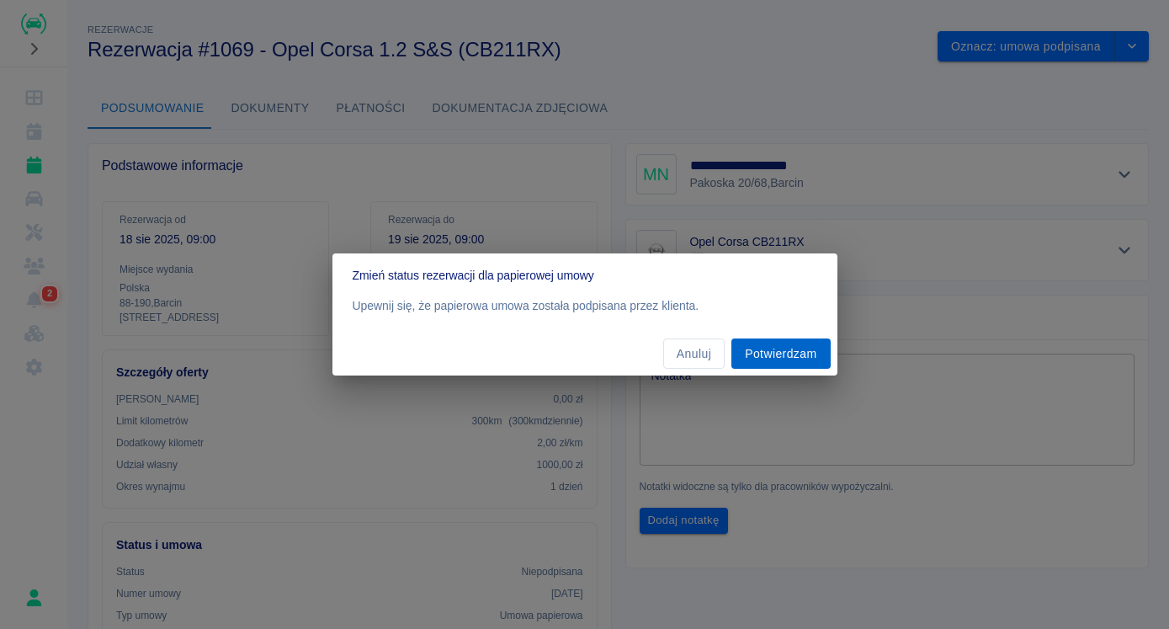
click at [781, 349] on button "Potwierdzam" at bounding box center [780, 353] width 98 height 31
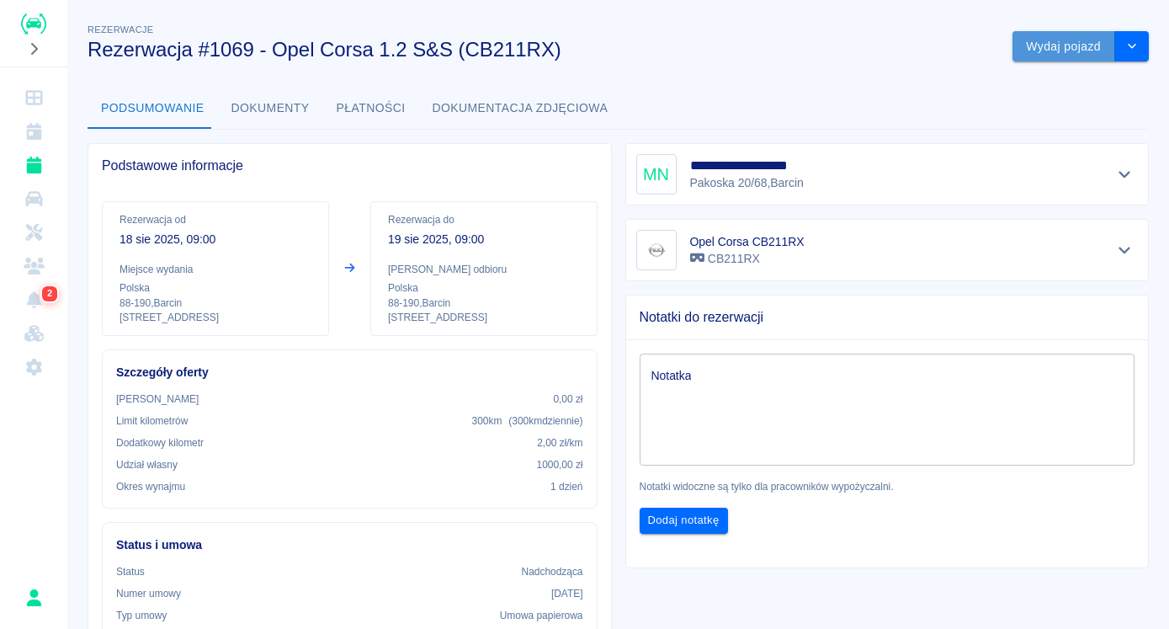
click at [1086, 50] on button "Wydaj pojazd" at bounding box center [1063, 46] width 103 height 31
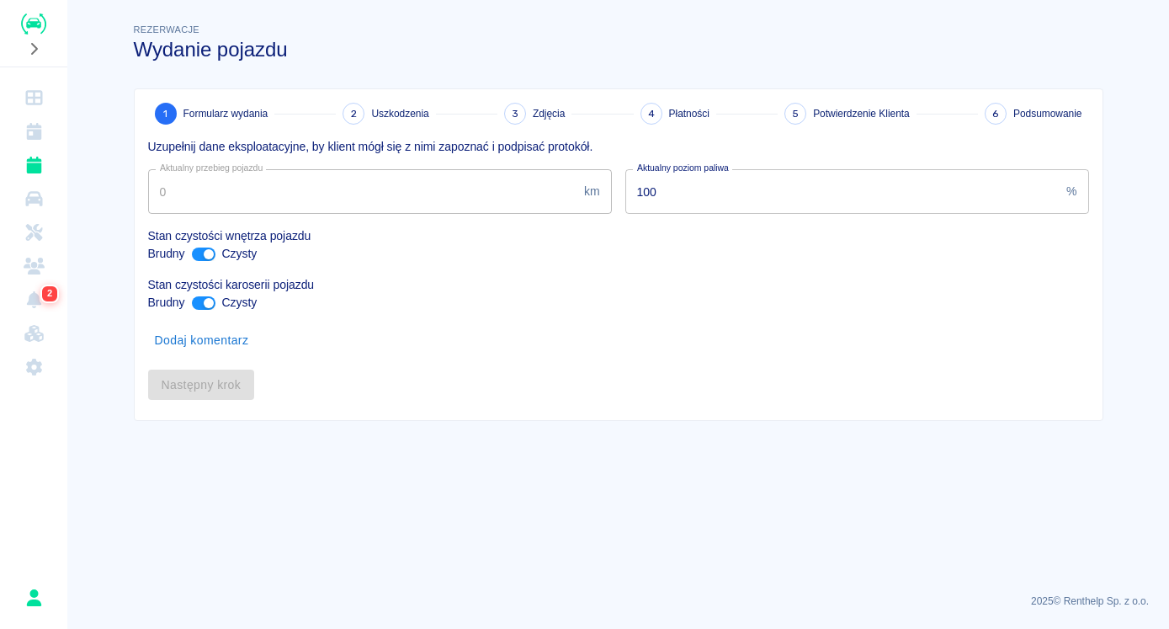
type input "10036"
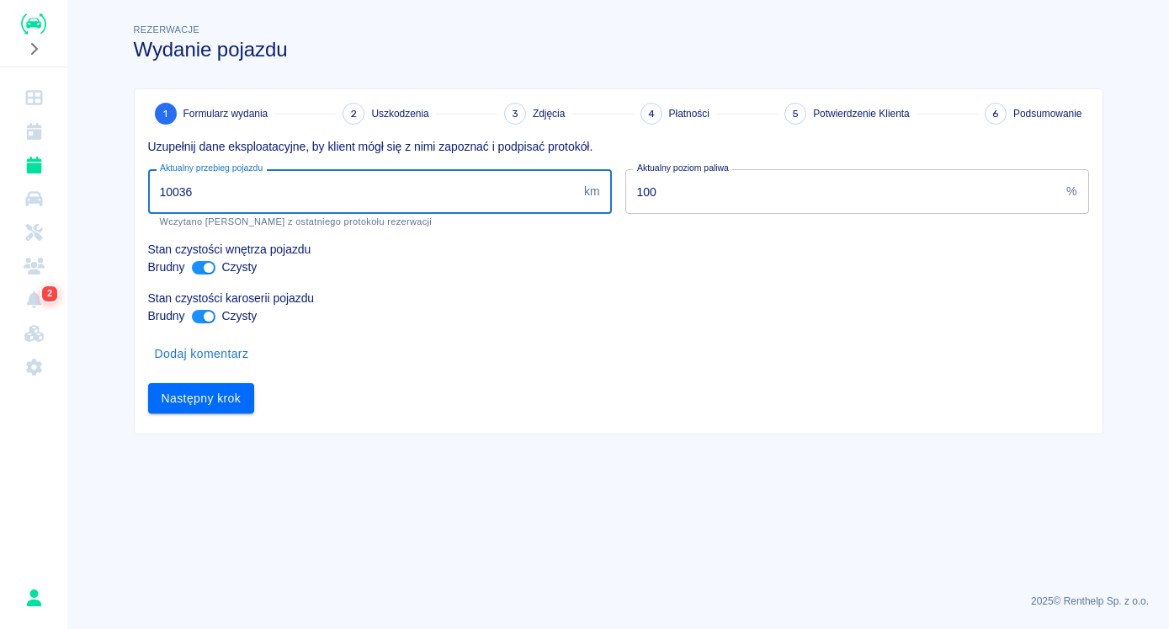
click at [202, 194] on input "10036" at bounding box center [362, 191] width 429 height 45
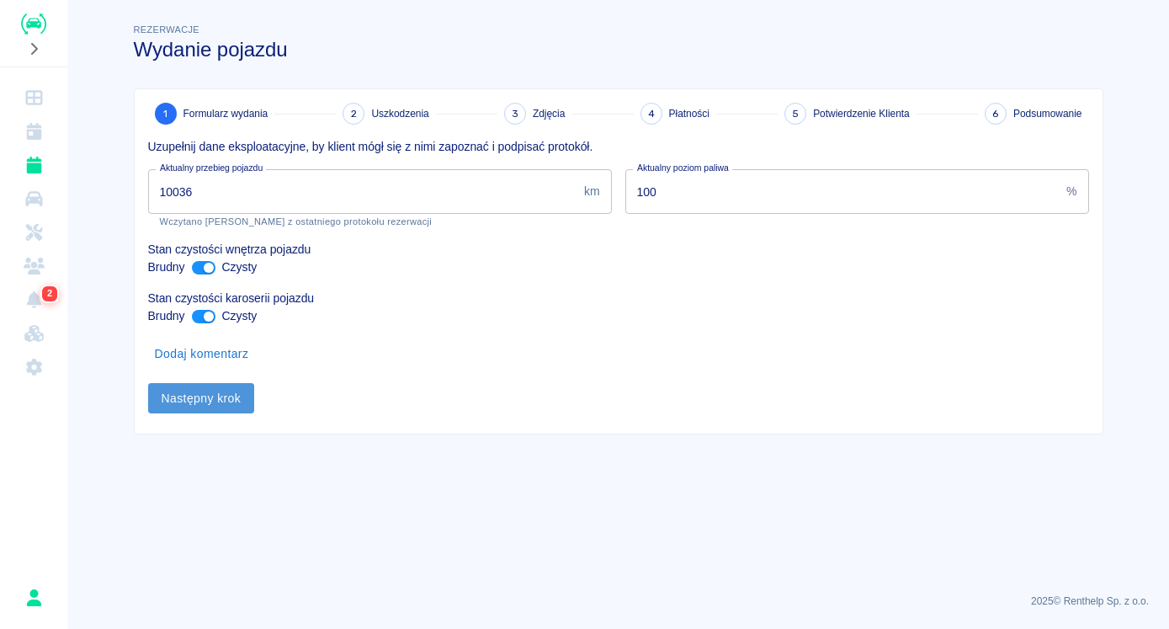
click at [210, 391] on button "Następny krok" at bounding box center [201, 398] width 107 height 31
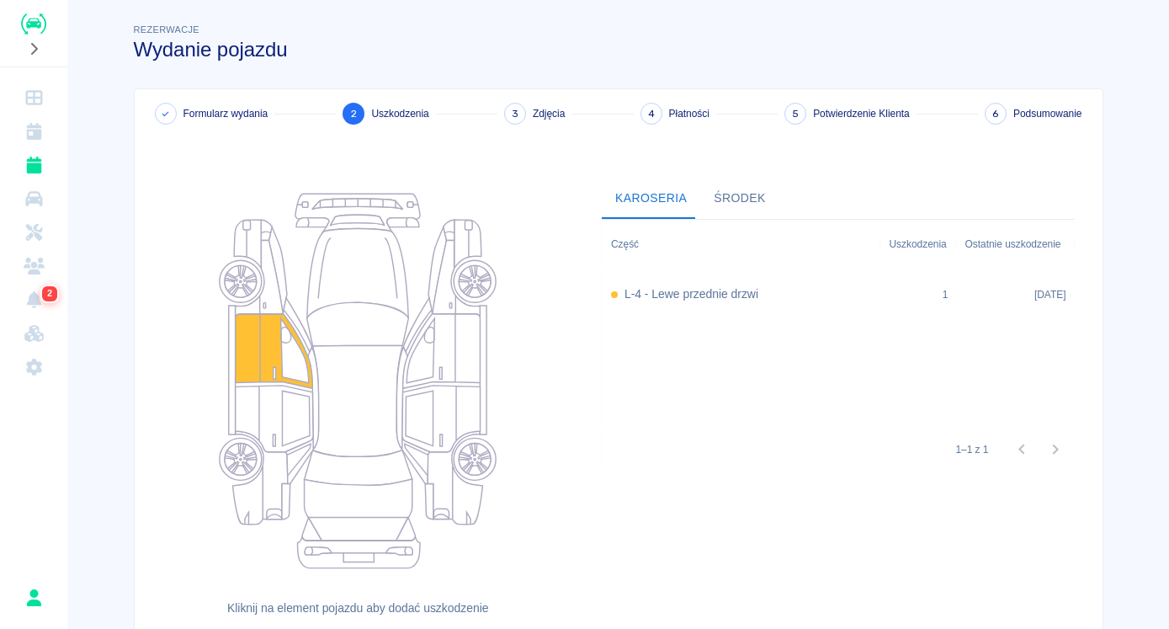
scroll to position [130, 0]
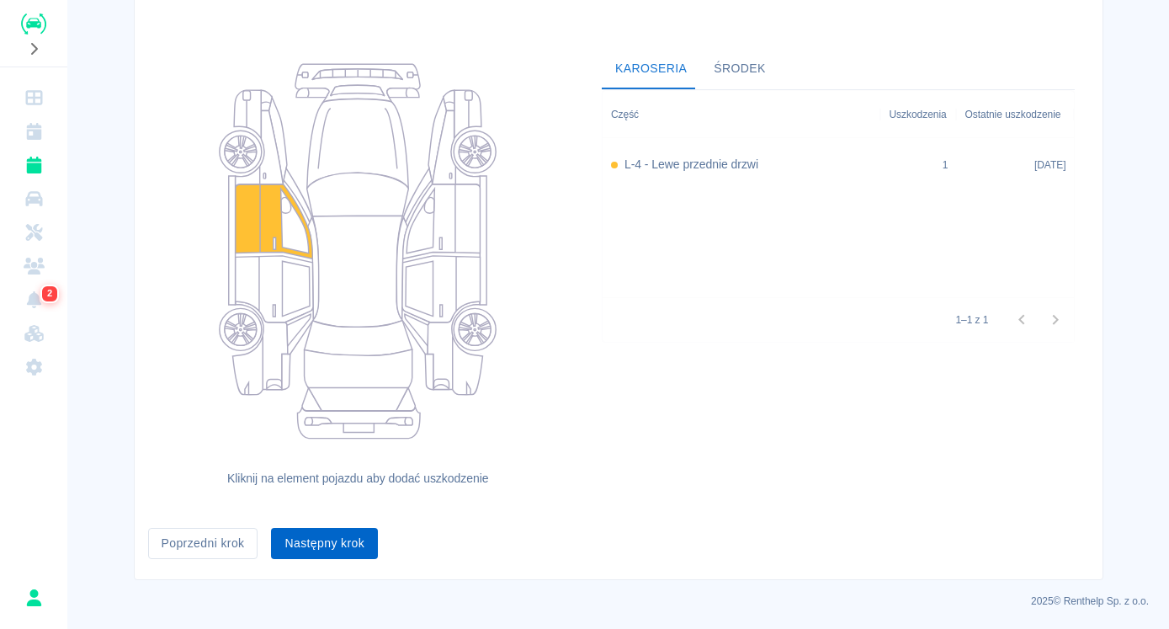
click at [308, 539] on button "Następny krok" at bounding box center [324, 543] width 107 height 31
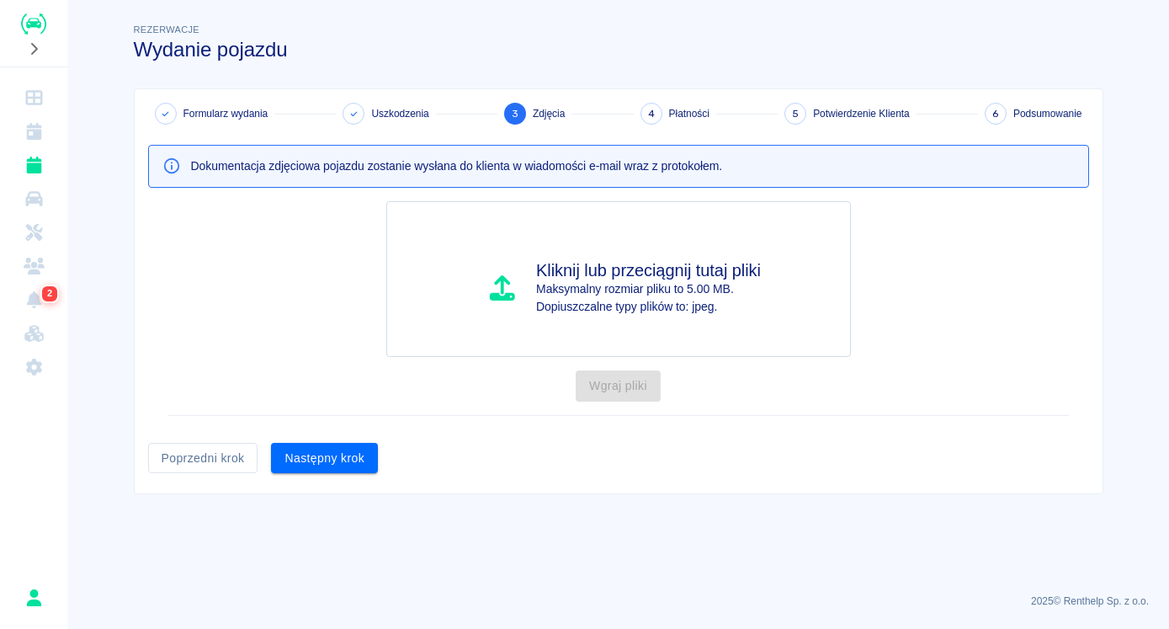
scroll to position [0, 0]
click at [356, 459] on button "Następny krok" at bounding box center [324, 458] width 107 height 31
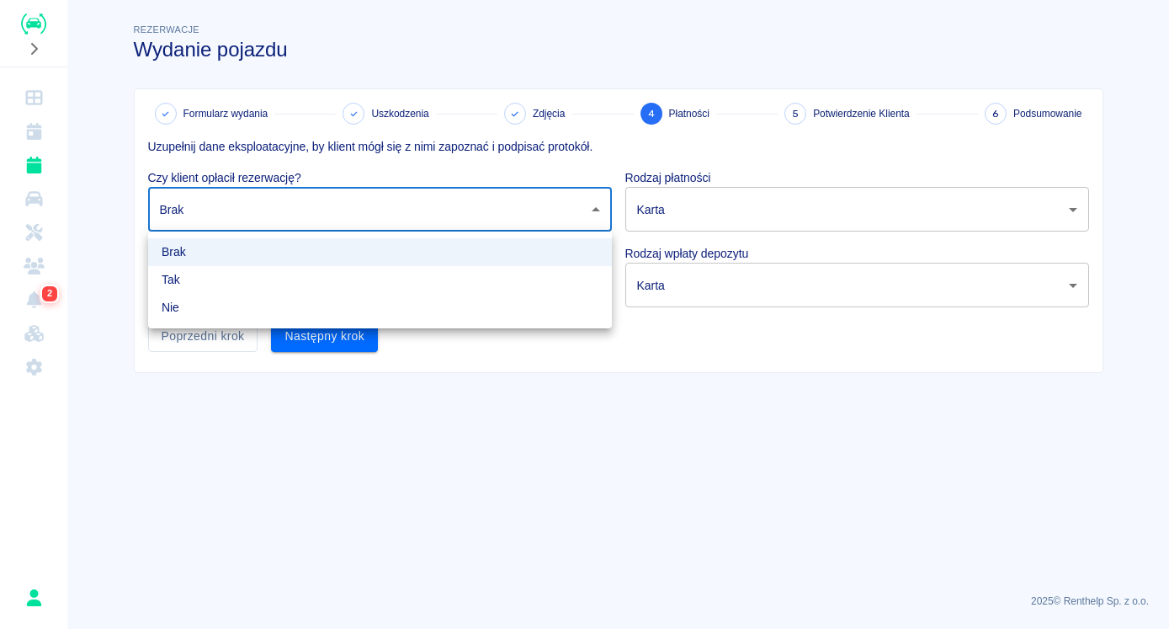
click at [306, 208] on body "Używamy plików Cookies, by zapewnić Ci najlepsze możliwe doświadczenie. Aby dow…" at bounding box center [584, 314] width 1169 height 629
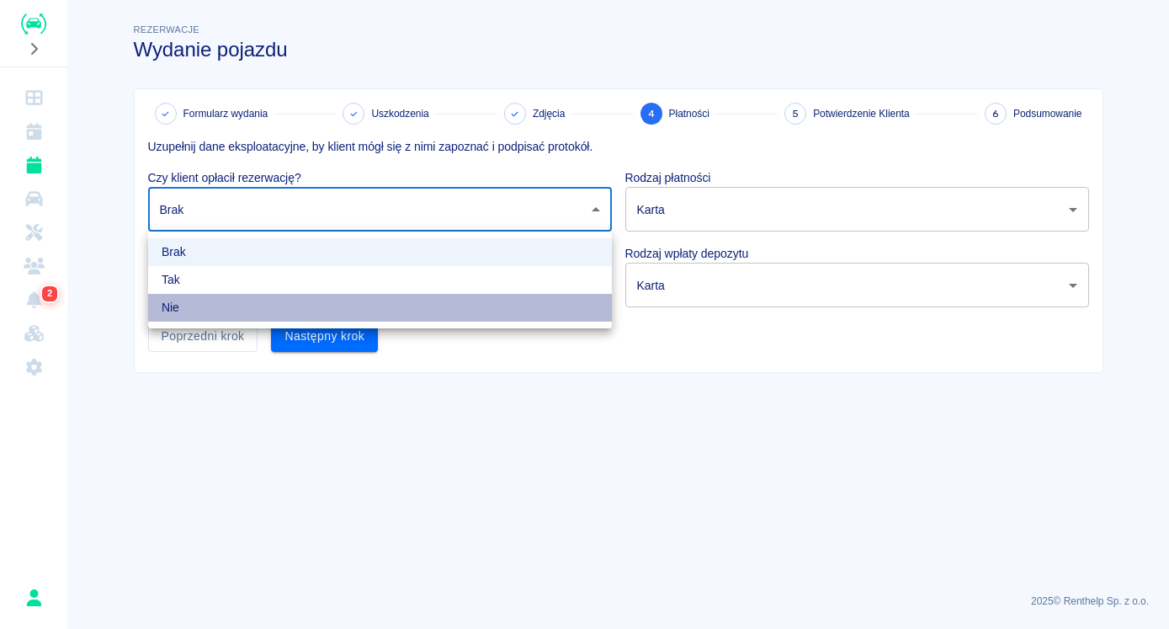
click at [211, 302] on li "Nie" at bounding box center [380, 308] width 464 height 28
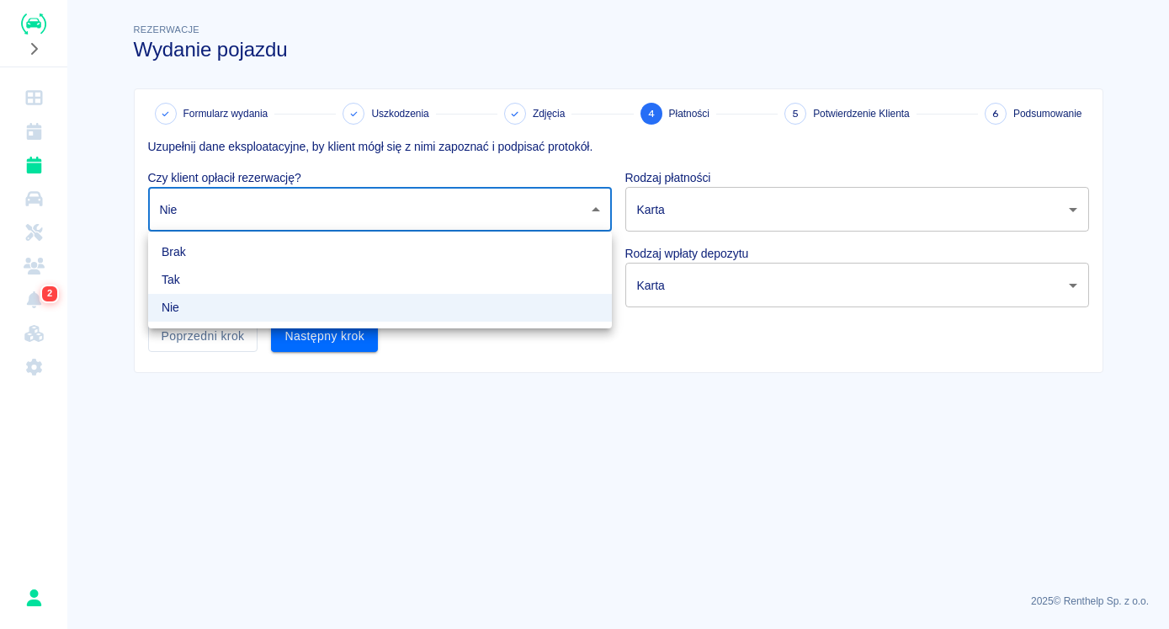
click at [239, 209] on body "Używamy plików Cookies, by zapewnić Ci najlepsze możliwe doświadczenie. Aby dow…" at bounding box center [584, 314] width 1169 height 629
click at [210, 249] on li "Brak" at bounding box center [380, 252] width 464 height 28
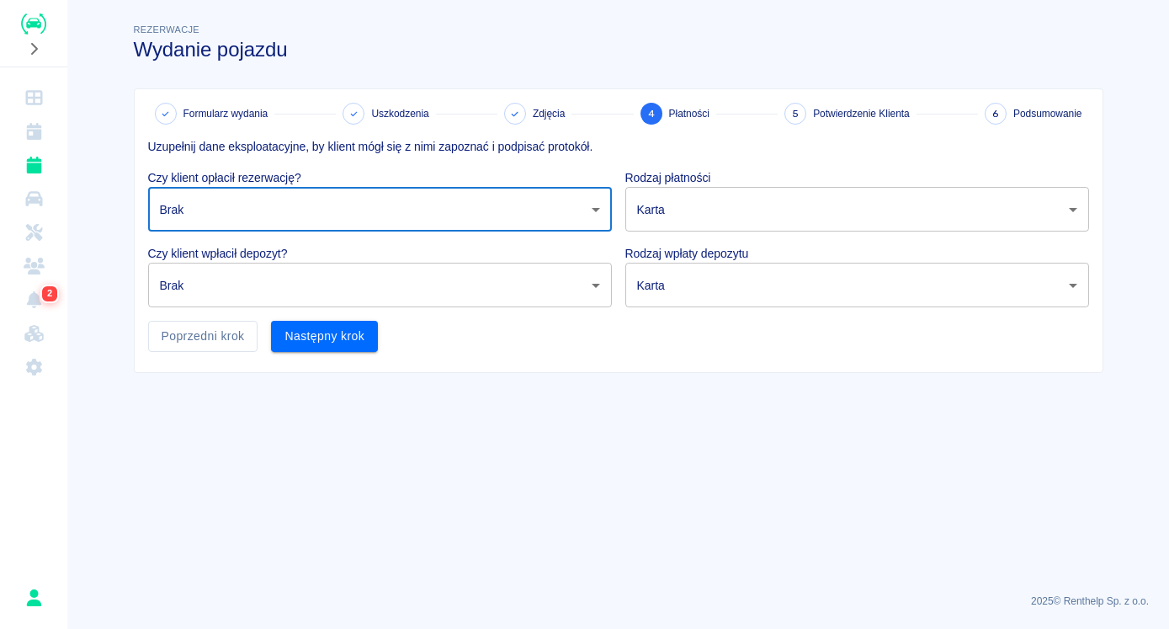
click at [263, 206] on body "Używamy plików Cookies, by zapewnić Ci najlepsze możliwe doświadczenie. Aby dow…" at bounding box center [584, 314] width 1169 height 629
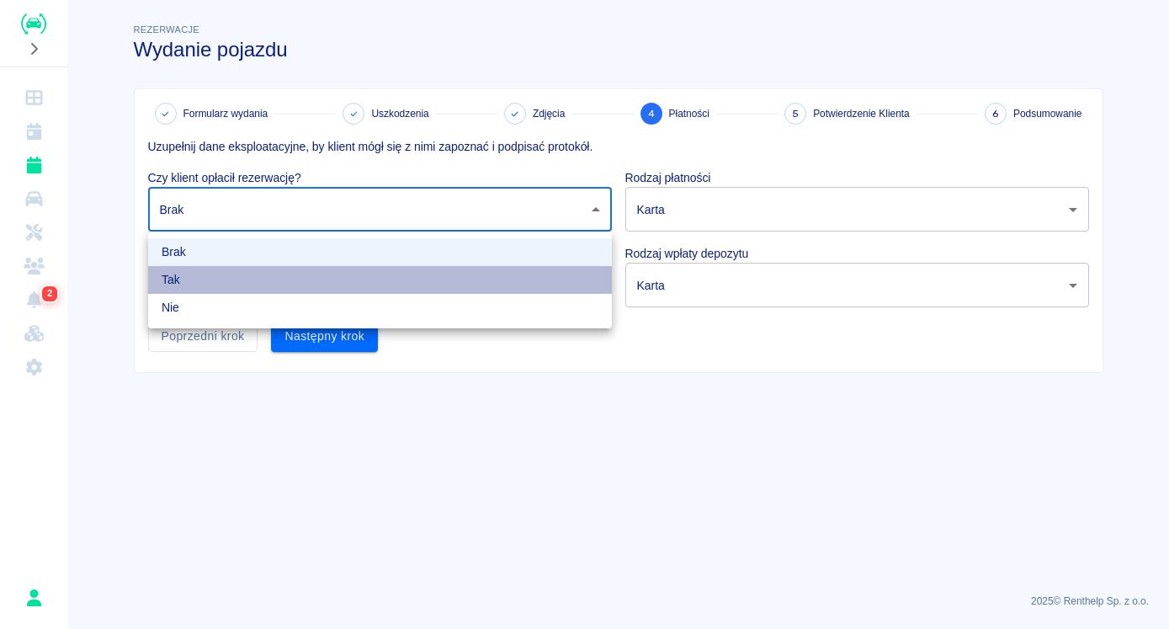
click at [212, 284] on li "Tak" at bounding box center [380, 280] width 464 height 28
type input "true"
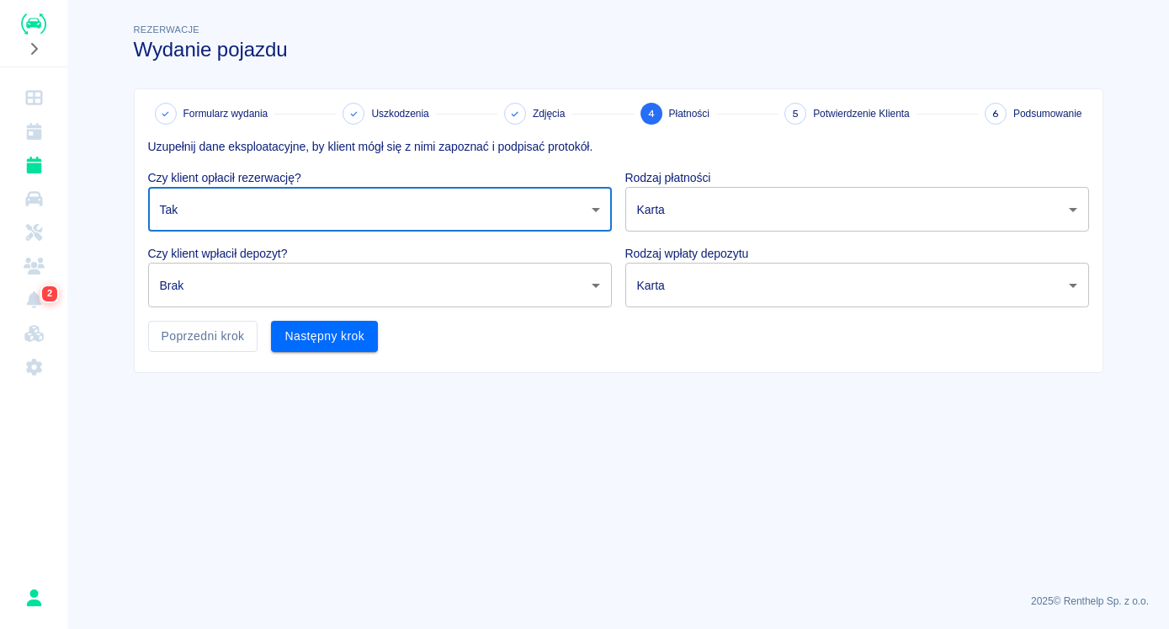
click at [261, 279] on body "Używamy plików Cookies, by zapewnić Ci najlepsze możliwe doświadczenie. Aby dow…" at bounding box center [584, 314] width 1169 height 629
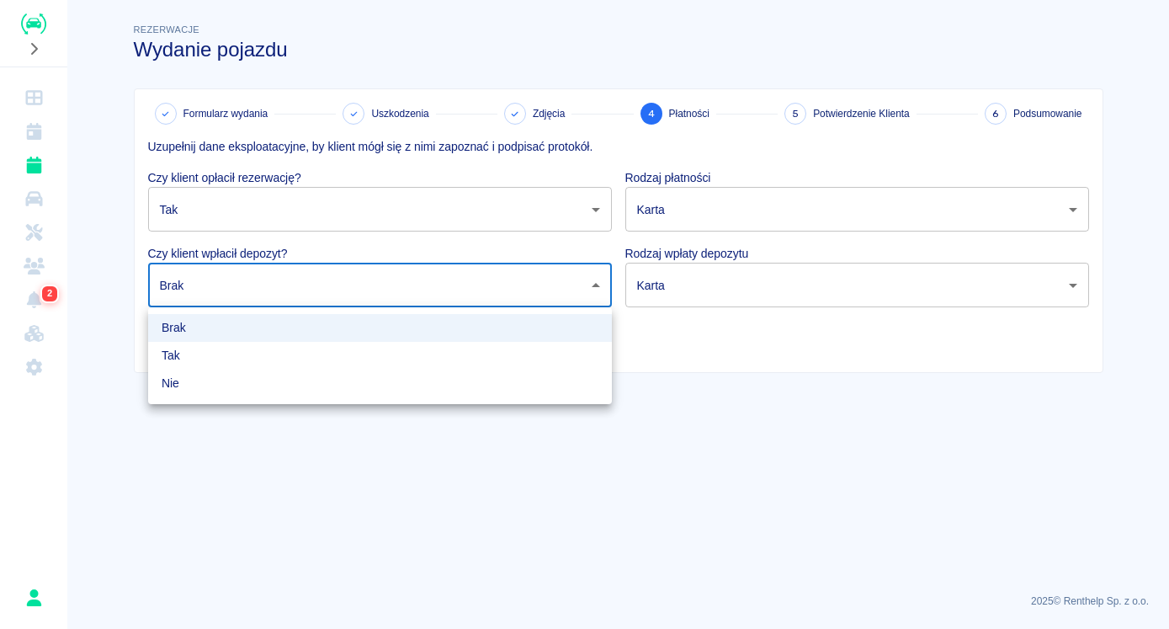
click at [203, 361] on li "Tak" at bounding box center [380, 356] width 464 height 28
type input "true"
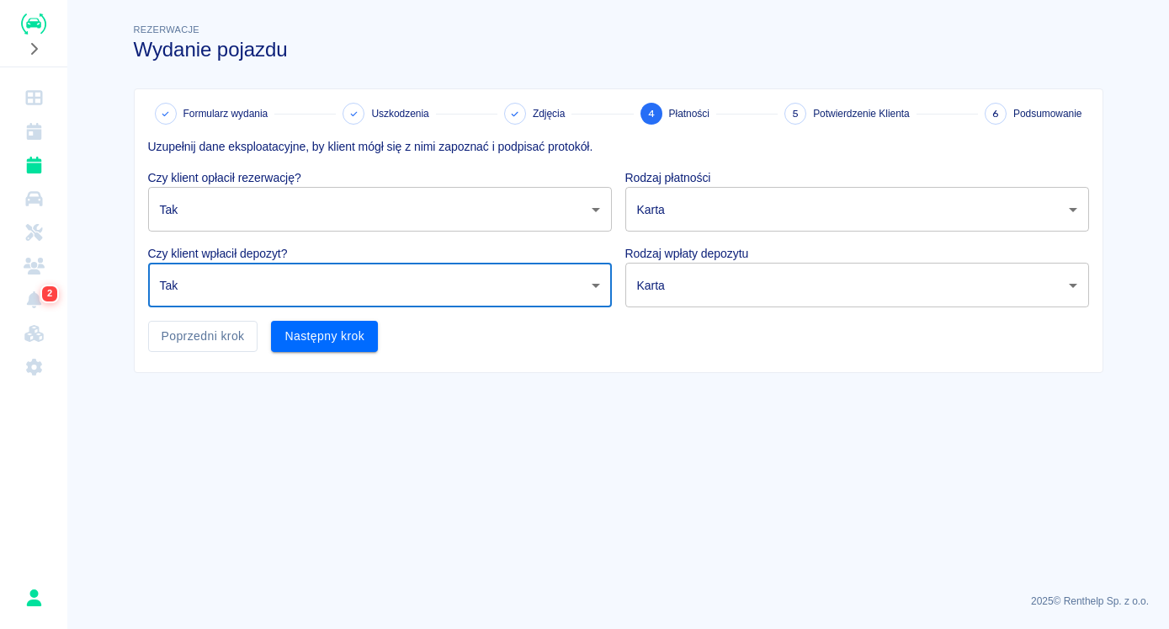
click at [784, 204] on body "Używamy plików Cookies, by zapewnić Ci najlepsze możliwe doświadczenie. Aby dow…" at bounding box center [584, 314] width 1169 height 629
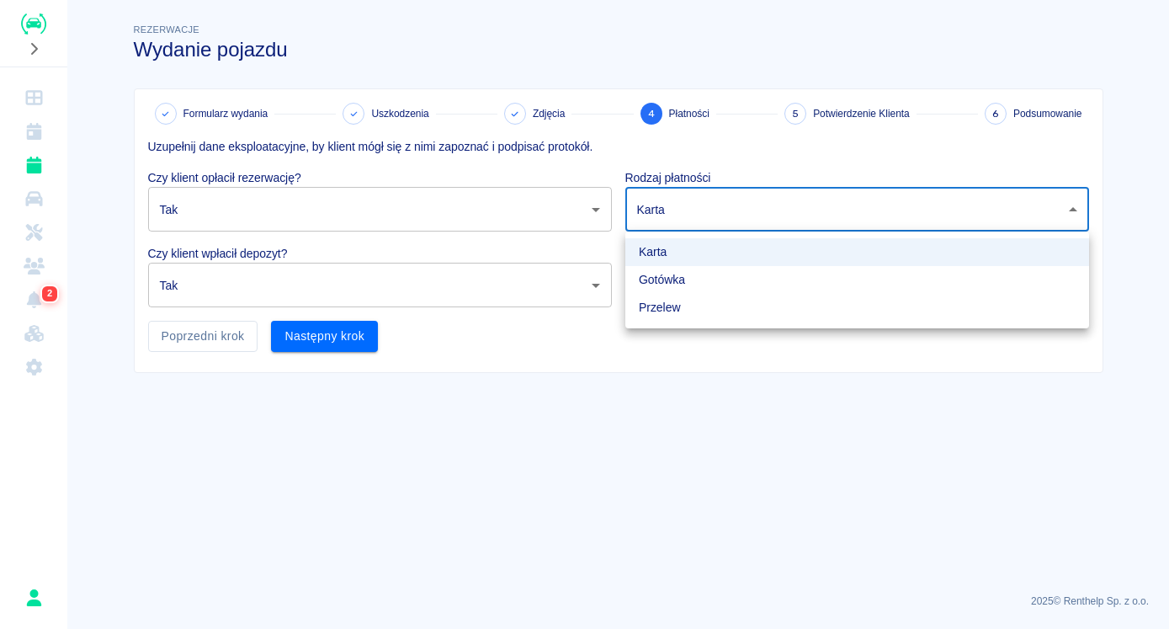
click at [677, 279] on li "Gotówka" at bounding box center [857, 280] width 464 height 28
type input "cash"
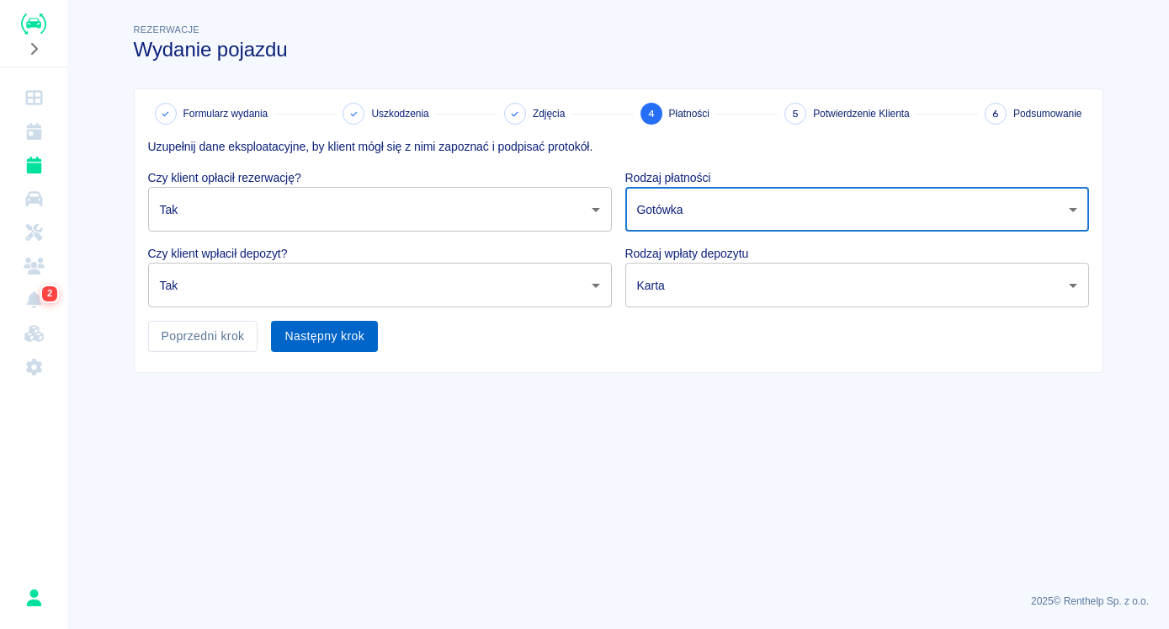
click at [356, 329] on button "Następny krok" at bounding box center [324, 336] width 107 height 31
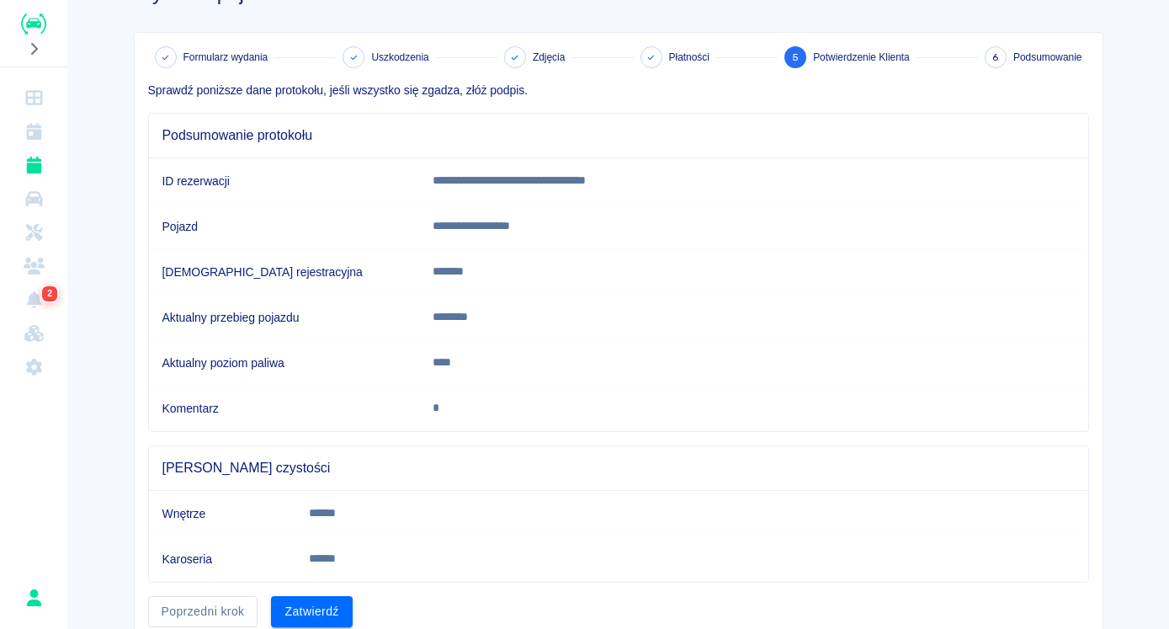
scroll to position [125, 0]
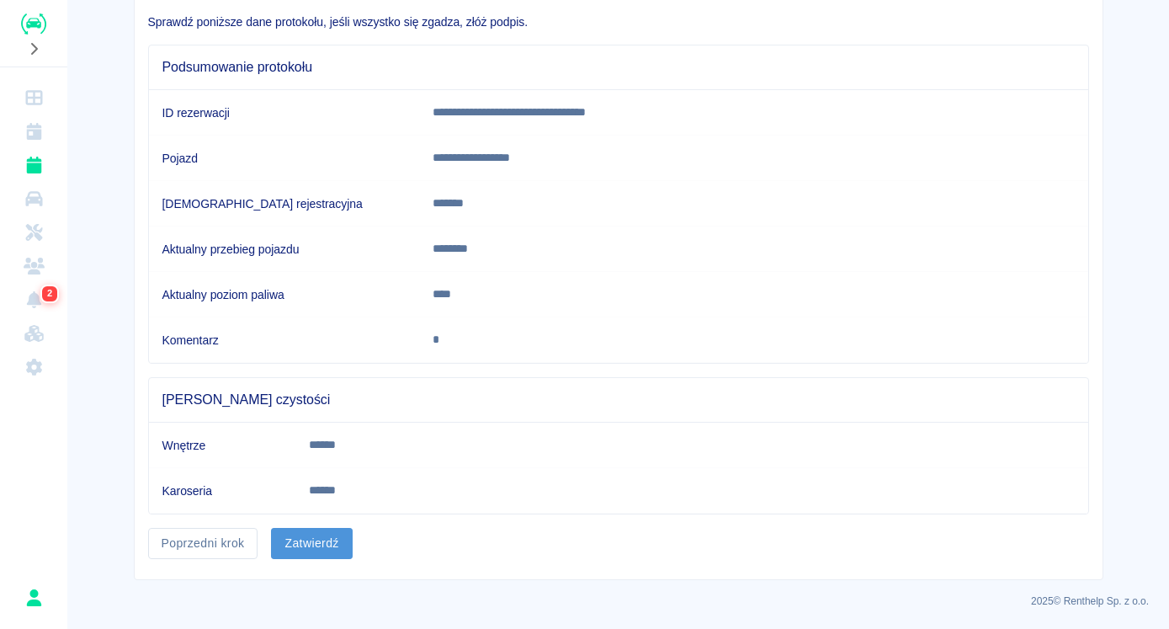
click at [305, 545] on button "Zatwierdź" at bounding box center [311, 543] width 81 height 31
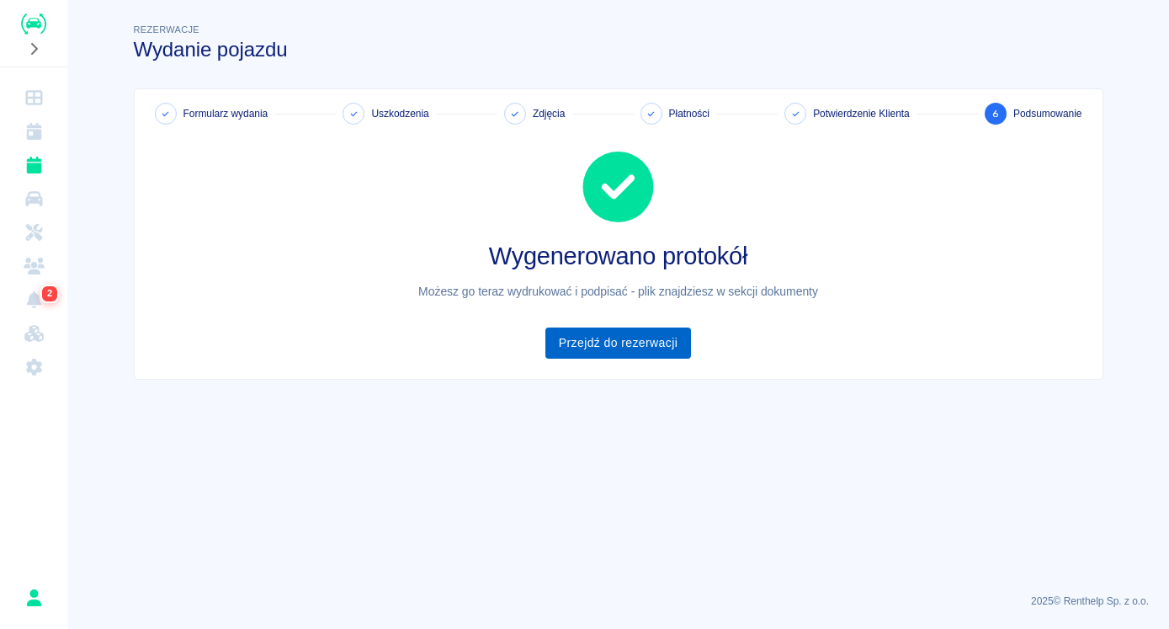
click at [609, 346] on link "Przejdź do rezerwacji" at bounding box center [618, 342] width 146 height 31
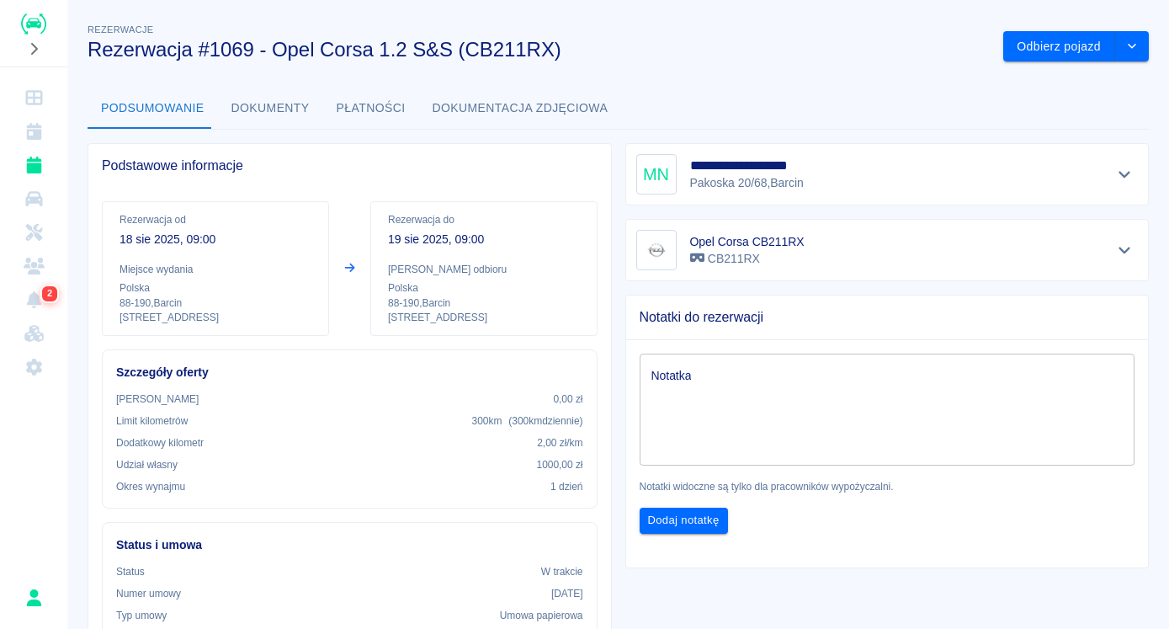
click at [268, 118] on button "Dokumenty" at bounding box center [270, 108] width 105 height 40
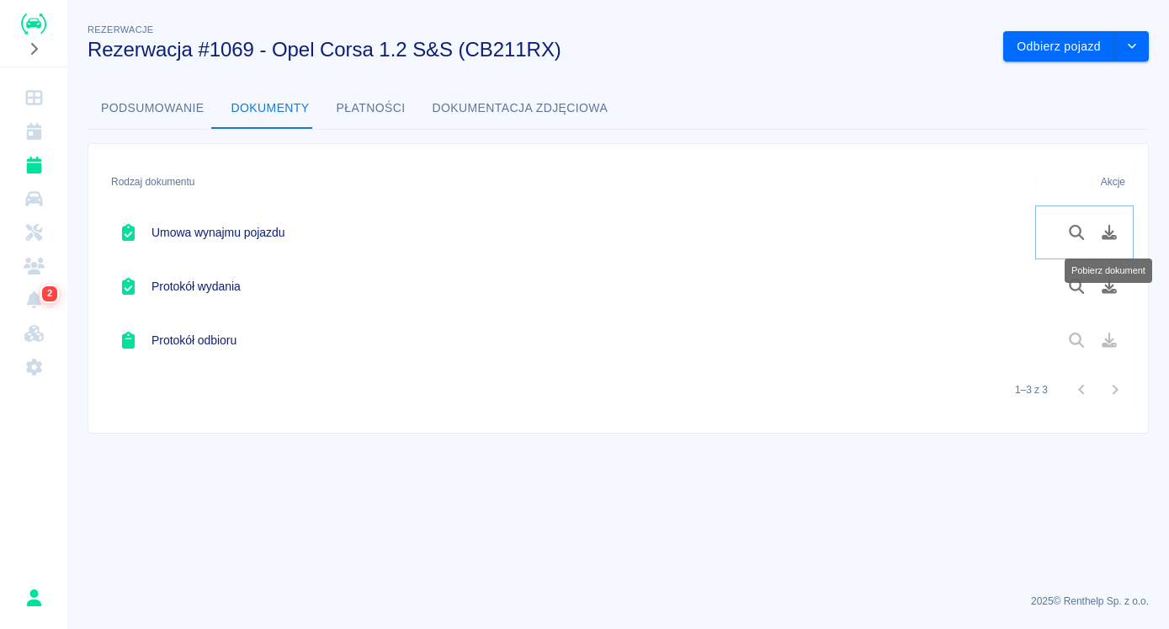
click at [1107, 229] on icon "Pobierz dokument" at bounding box center [1109, 232] width 19 height 15
click at [1111, 287] on icon "Pobierz dokument" at bounding box center [1109, 286] width 15 height 15
